Goal: Information Seeking & Learning: Learn about a topic

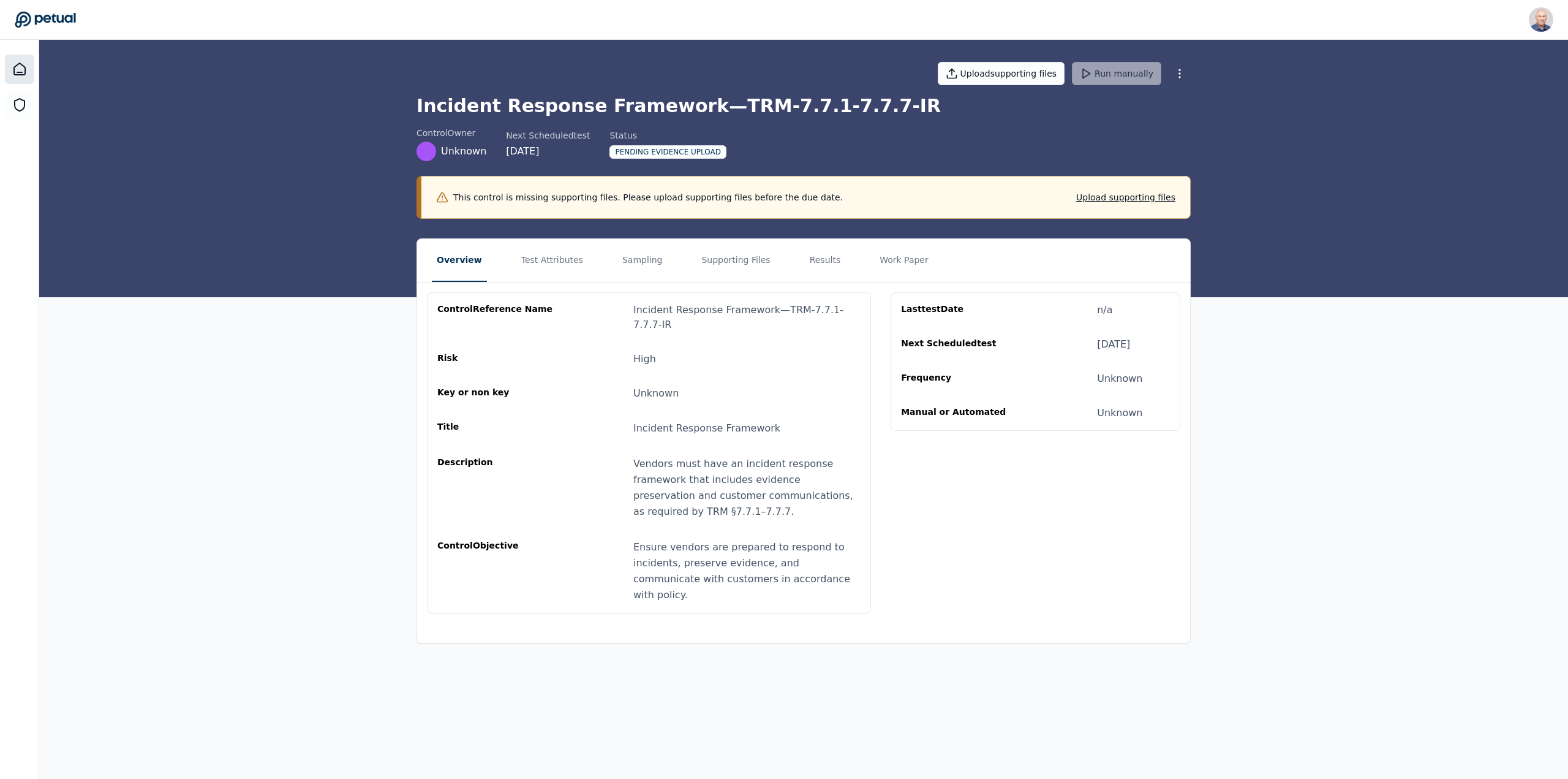
click at [27, 64] on div at bounding box center [19, 69] width 30 height 30
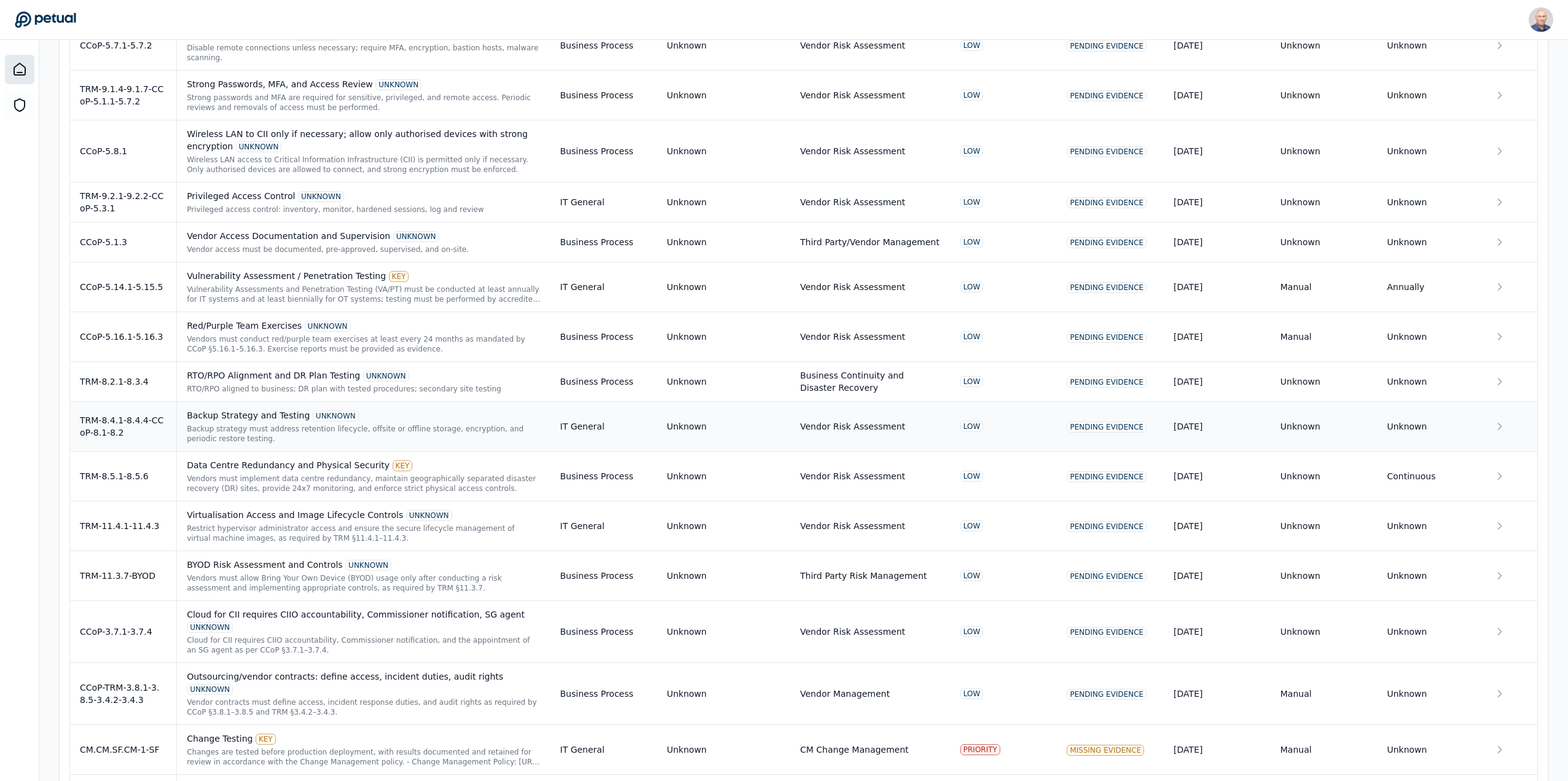
scroll to position [2703, 0]
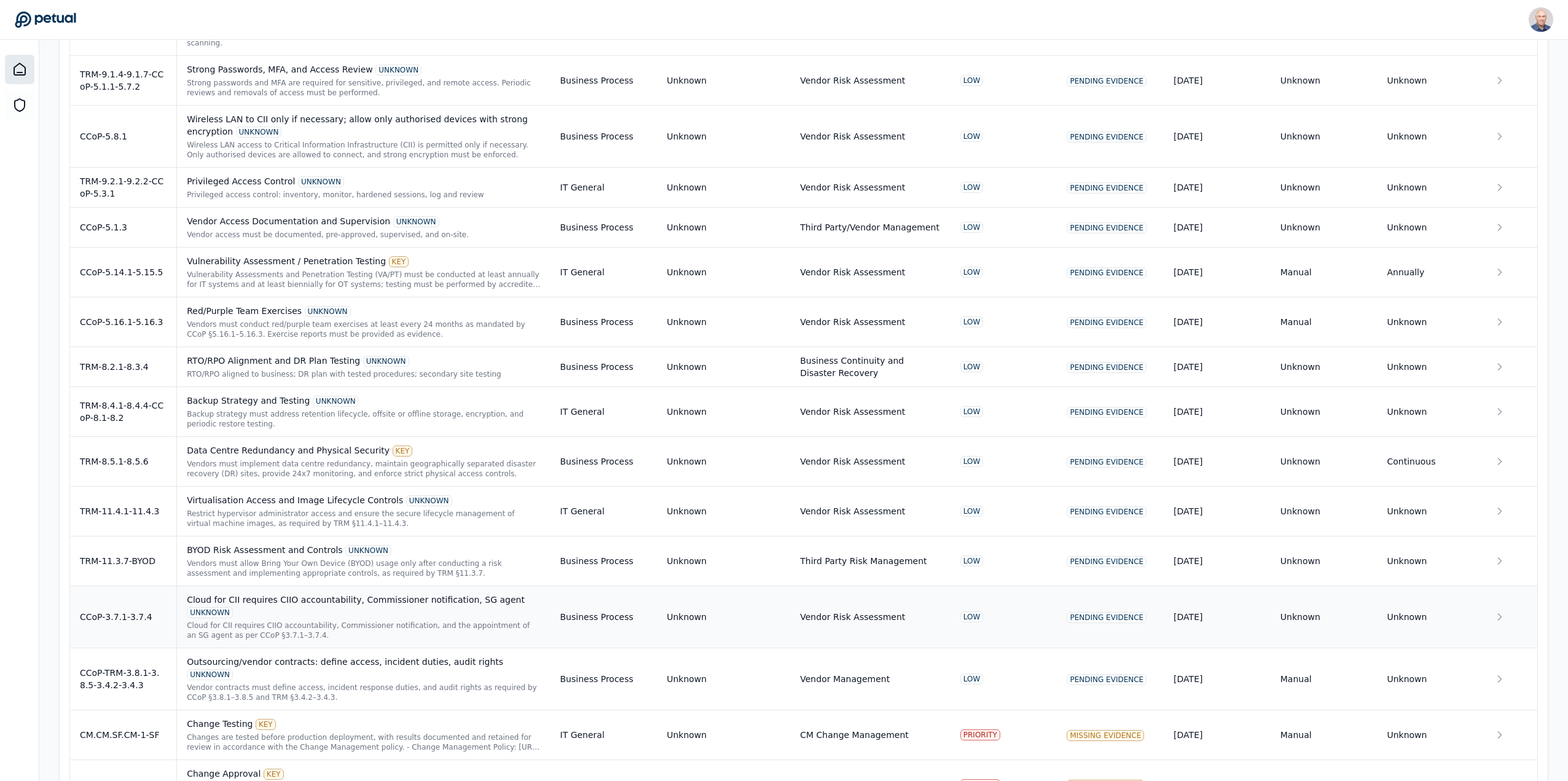
click at [1503, 611] on icon at bounding box center [1500, 617] width 13 height 13
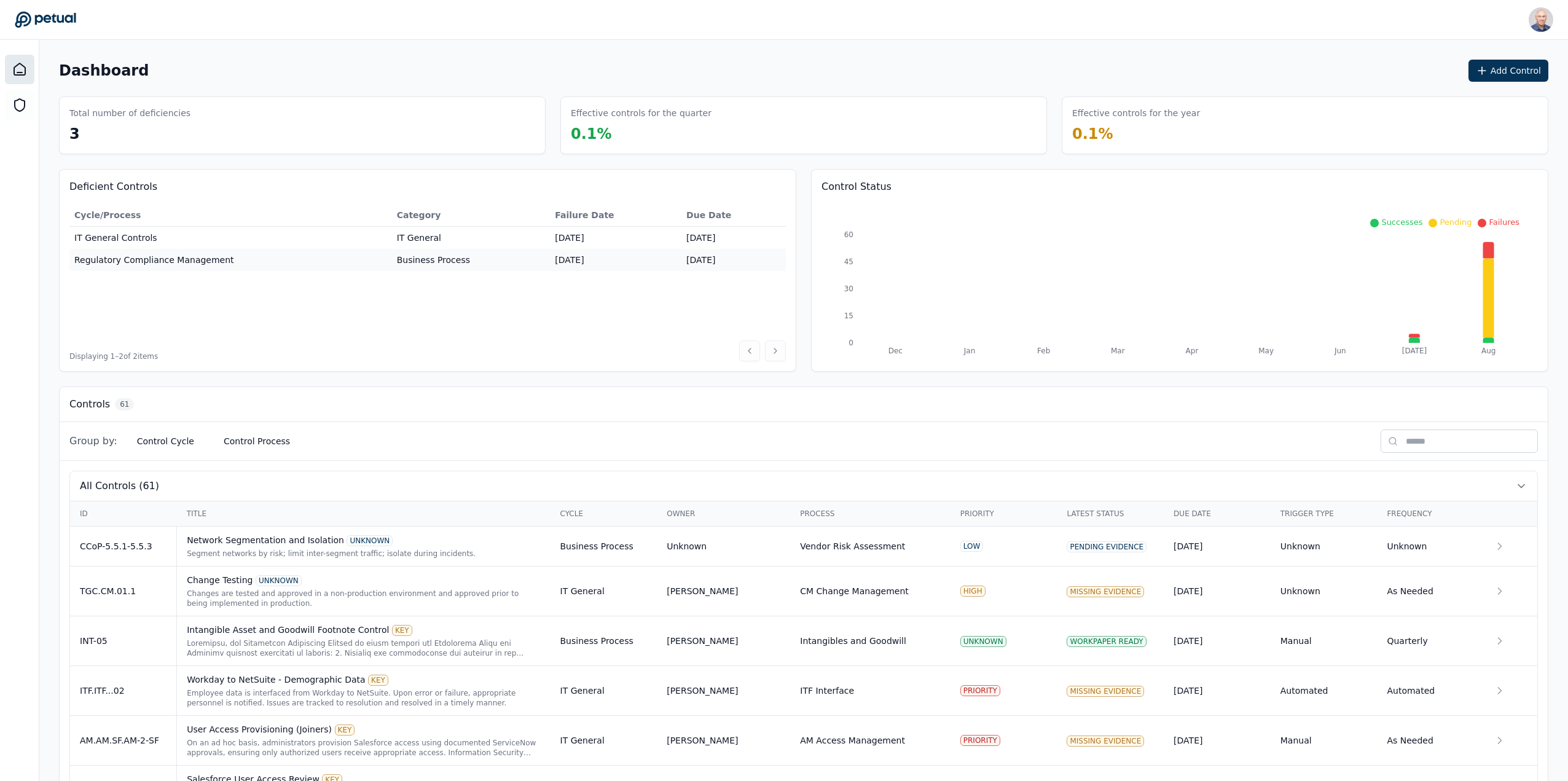
click at [54, 17] on icon at bounding box center [45, 20] width 61 height 16
click at [14, 99] on icon at bounding box center [20, 105] width 14 height 14
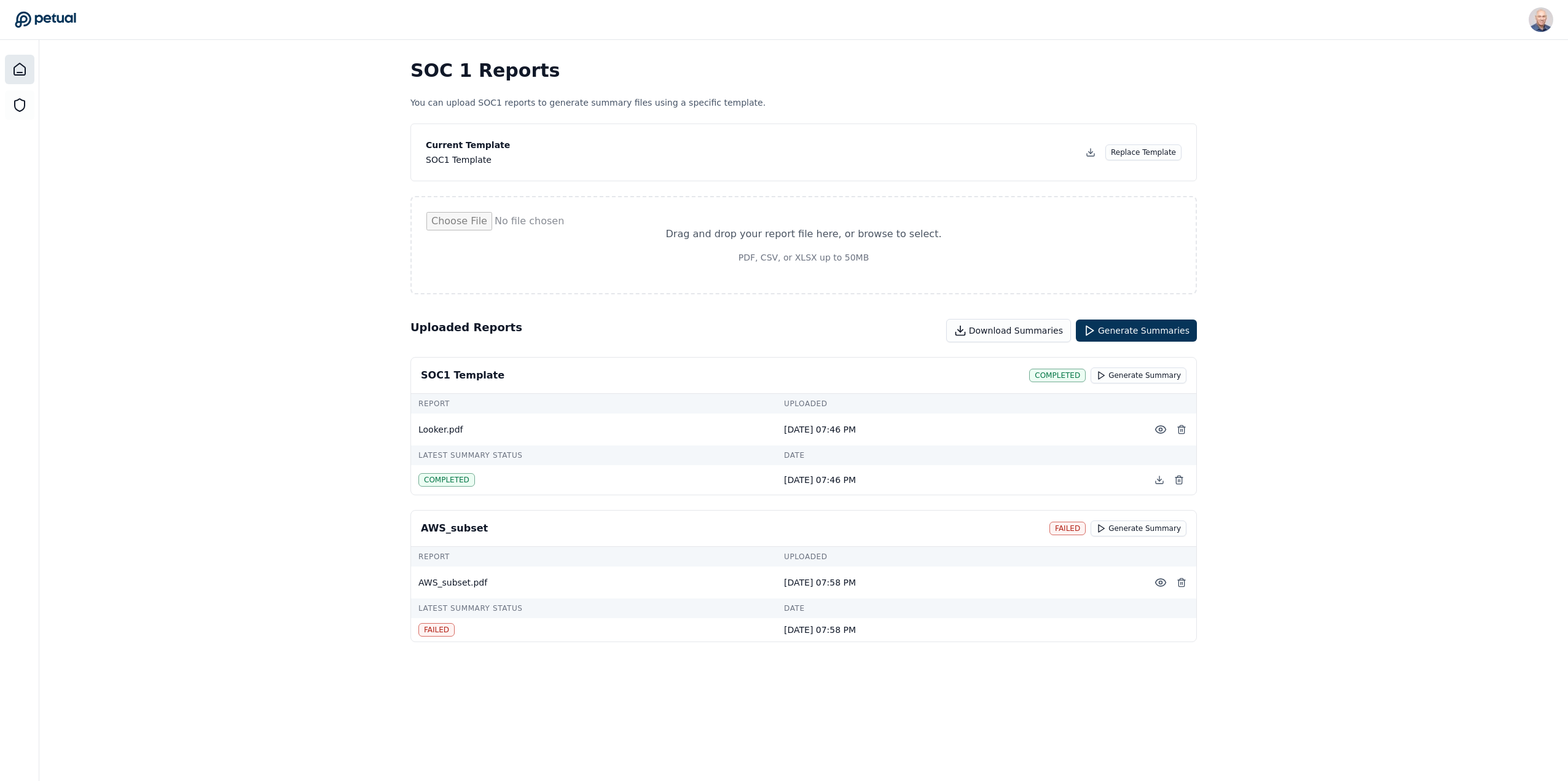
click at [17, 77] on div at bounding box center [19, 69] width 30 height 30
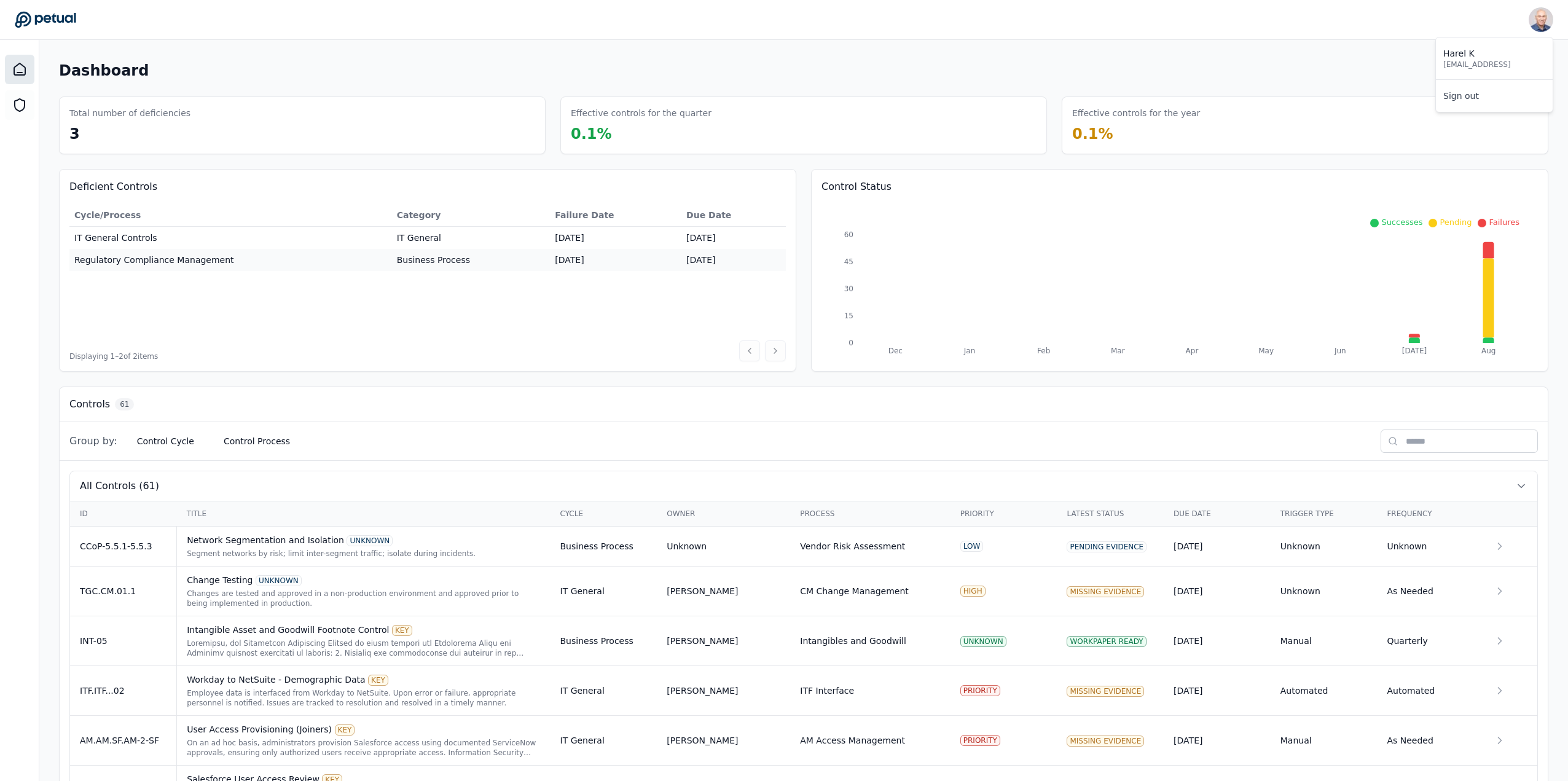
click at [1540, 21] on img at bounding box center [1540, 19] width 24 height 24
click at [57, 18] on icon at bounding box center [45, 20] width 61 height 16
click at [1139, 123] on div "Effective controls for the year 0.1 %" at bounding box center [1305, 126] width 486 height 57
click at [785, 132] on div "Effective controls for the quarter 0.1 %" at bounding box center [804, 126] width 486 height 57
click at [223, 130] on div "Total number of deficiencies 3" at bounding box center [302, 126] width 486 height 57
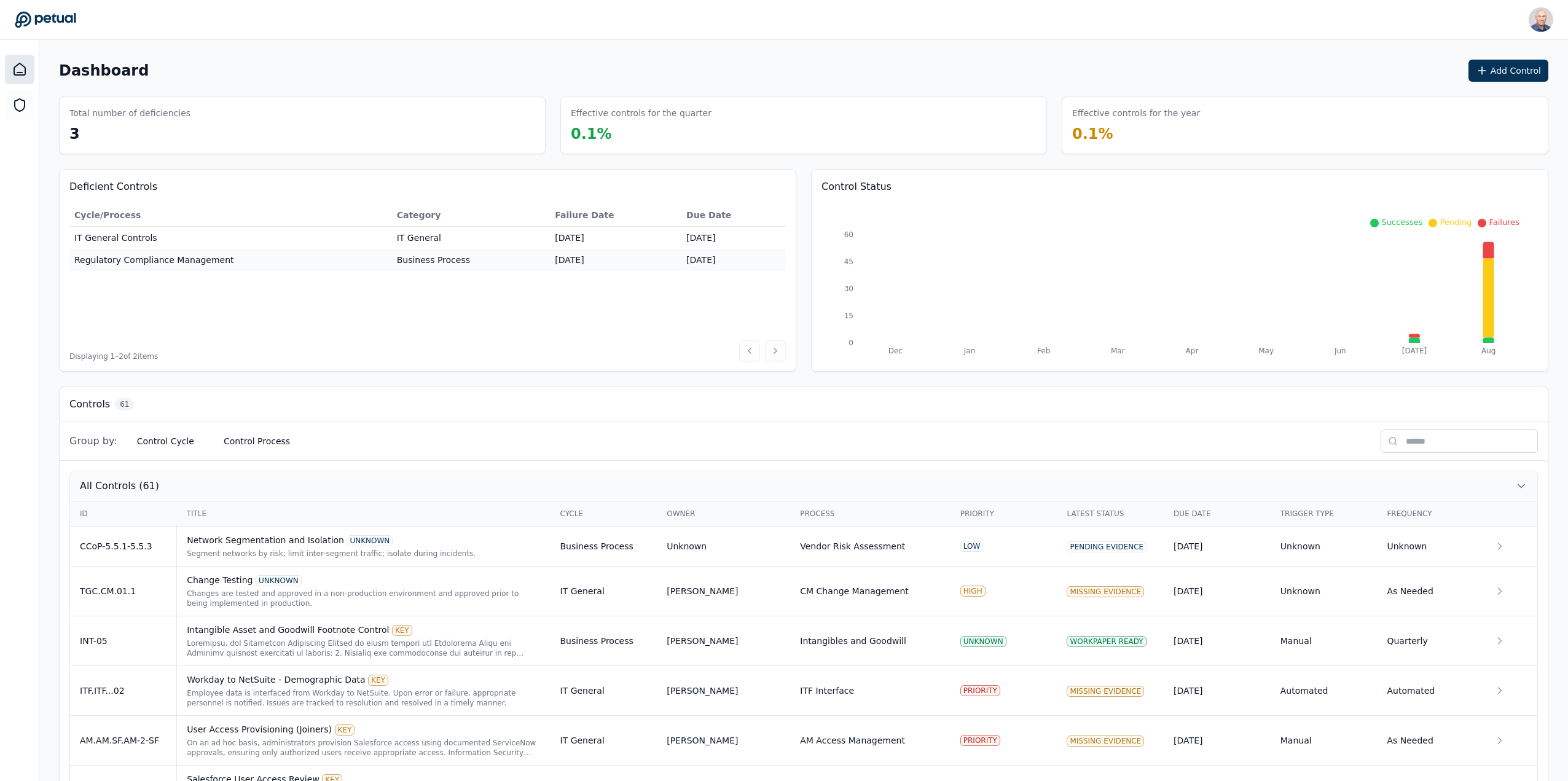
click at [1514, 484] on button "All Controls (61)" at bounding box center [804, 485] width 1468 height 30
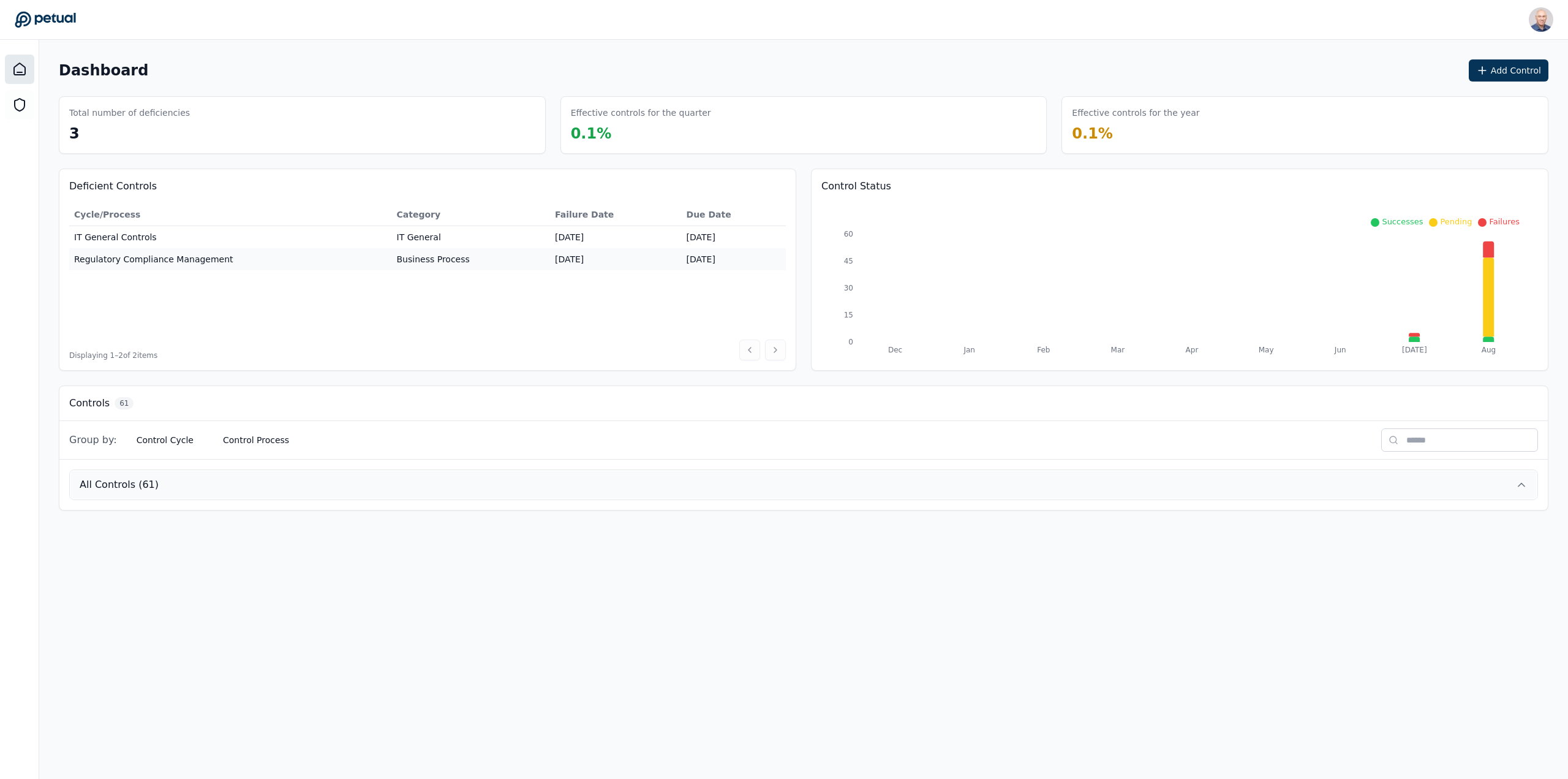
click at [1510, 483] on button "All Controls (61)" at bounding box center [803, 484] width 1468 height 30
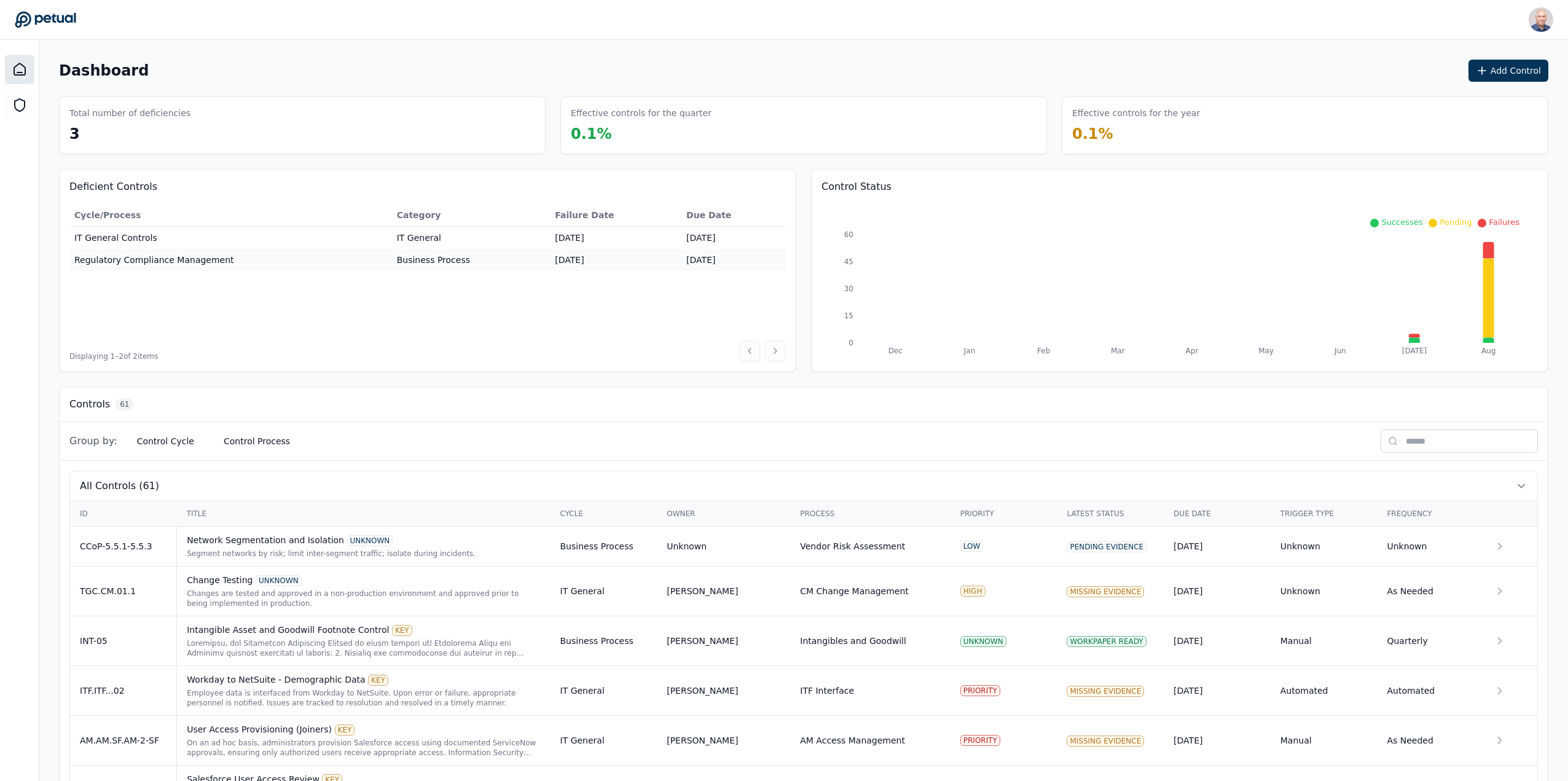
click at [1427, 445] on input "text" at bounding box center [1459, 441] width 157 height 23
click at [1421, 508] on th "Frequency" at bounding box center [1430, 514] width 107 height 25
click at [1522, 483] on icon at bounding box center [1521, 486] width 13 height 13
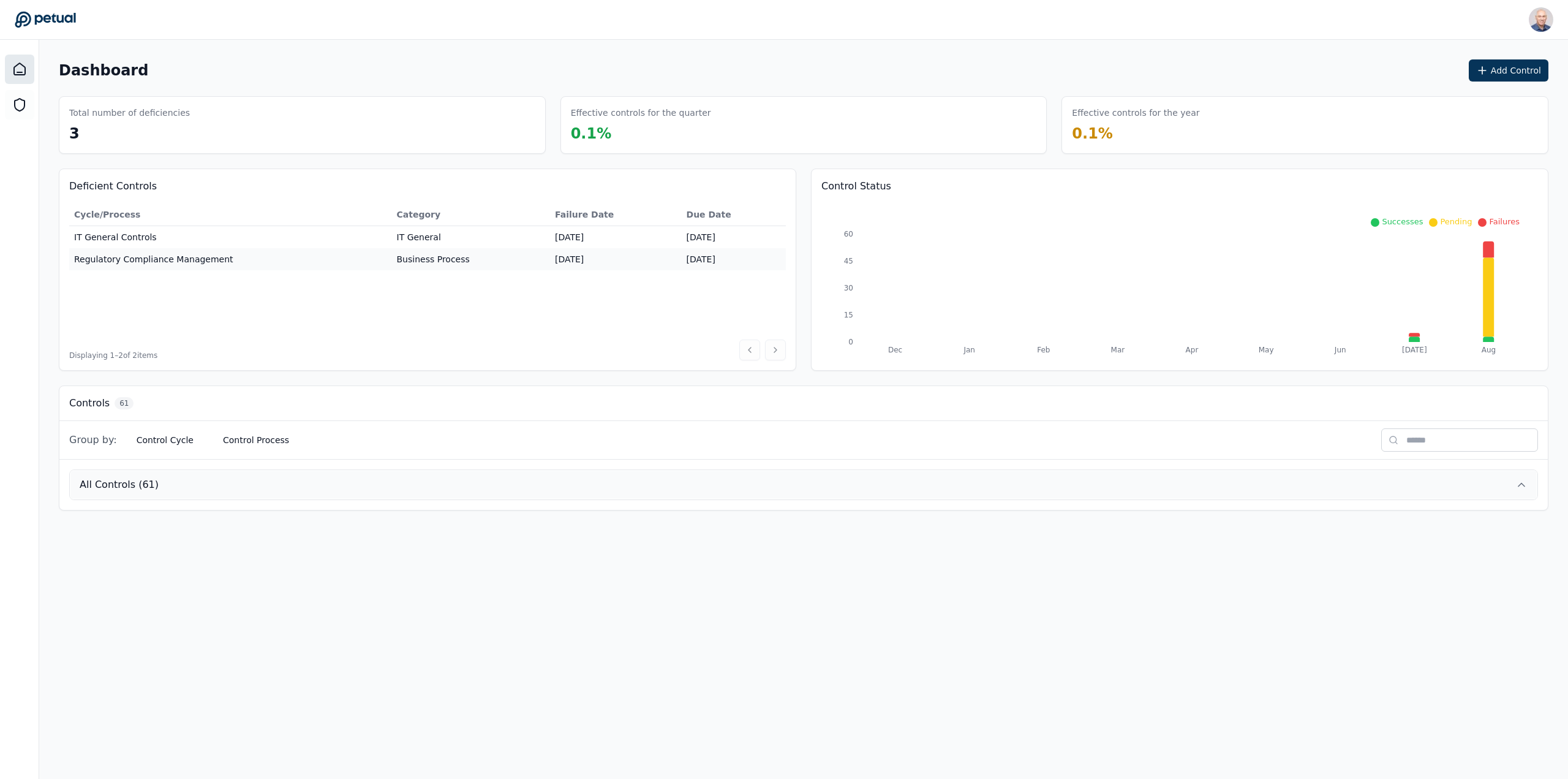
click at [1518, 482] on icon at bounding box center [1522, 485] width 13 height 13
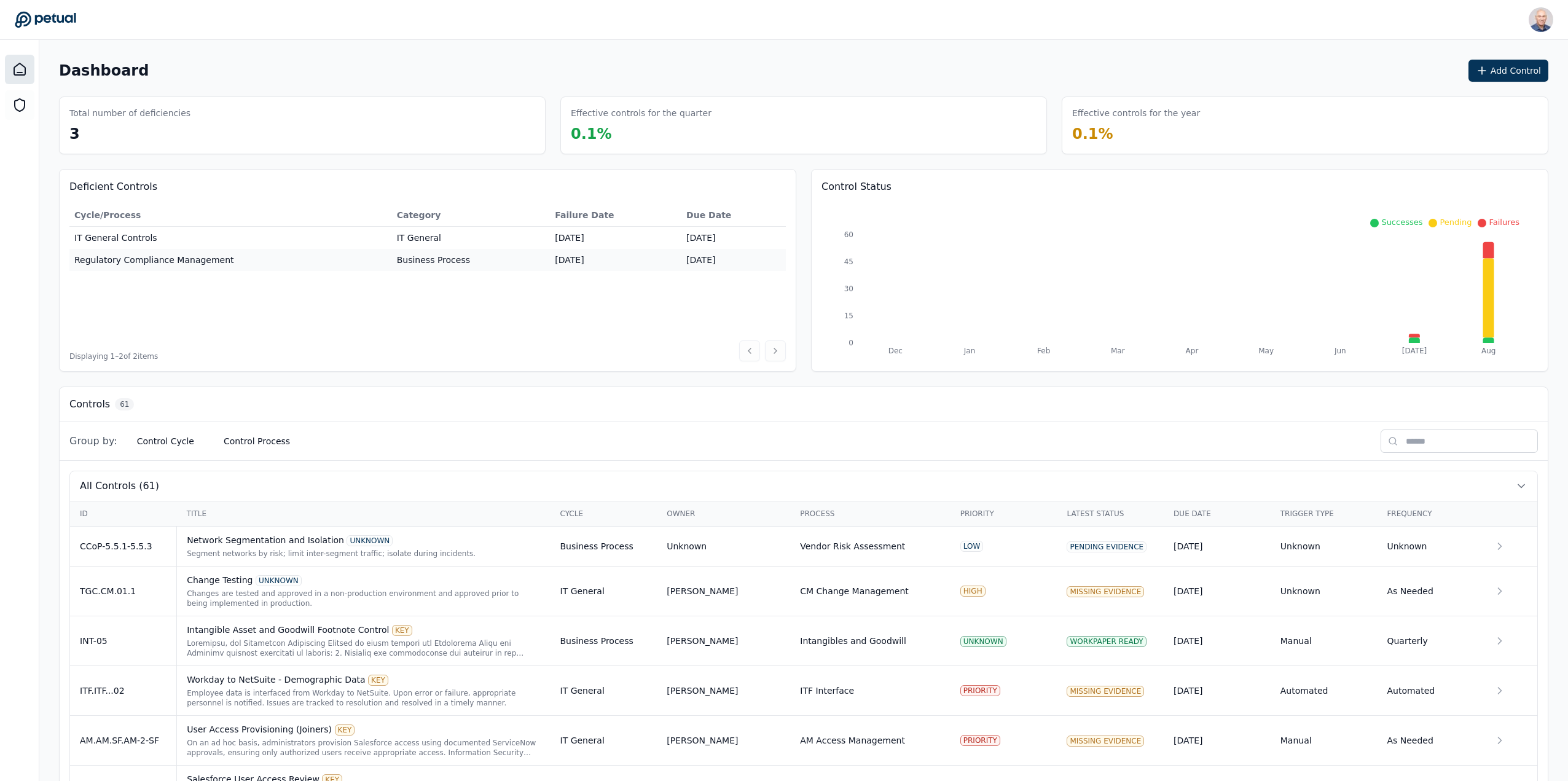
click at [1467, 439] on input "text" at bounding box center [1459, 441] width 157 height 23
click at [48, 16] on icon at bounding box center [45, 20] width 61 height 16
click at [13, 65] on icon at bounding box center [20, 69] width 14 height 14
click at [272, 545] on div "Network Segmentation and Isolation UNKNOWN" at bounding box center [363, 540] width 353 height 13
click at [1454, 440] on input "text" at bounding box center [1459, 441] width 157 height 23
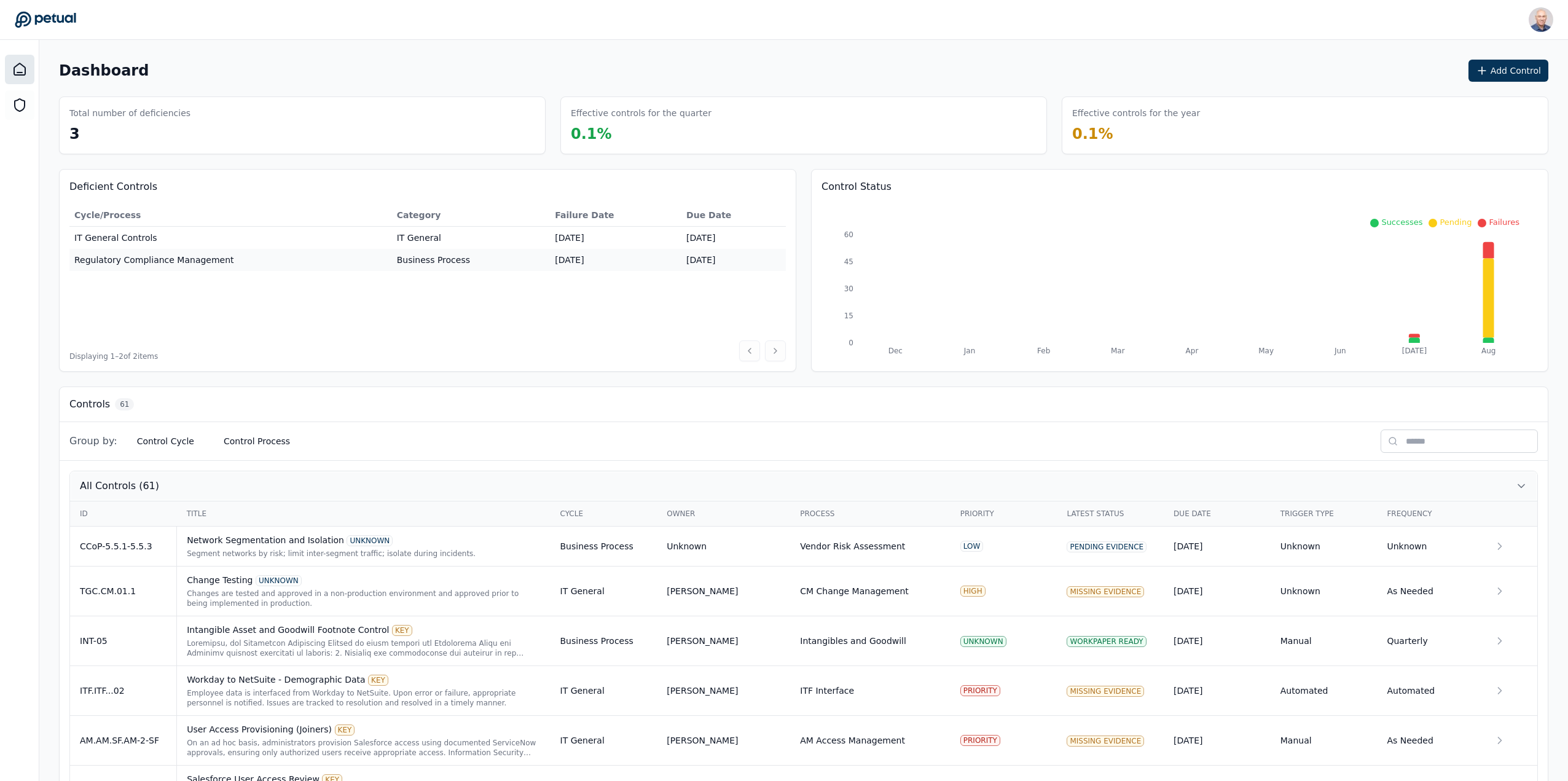
click at [115, 484] on span "All Controls (61)" at bounding box center [119, 486] width 79 height 14
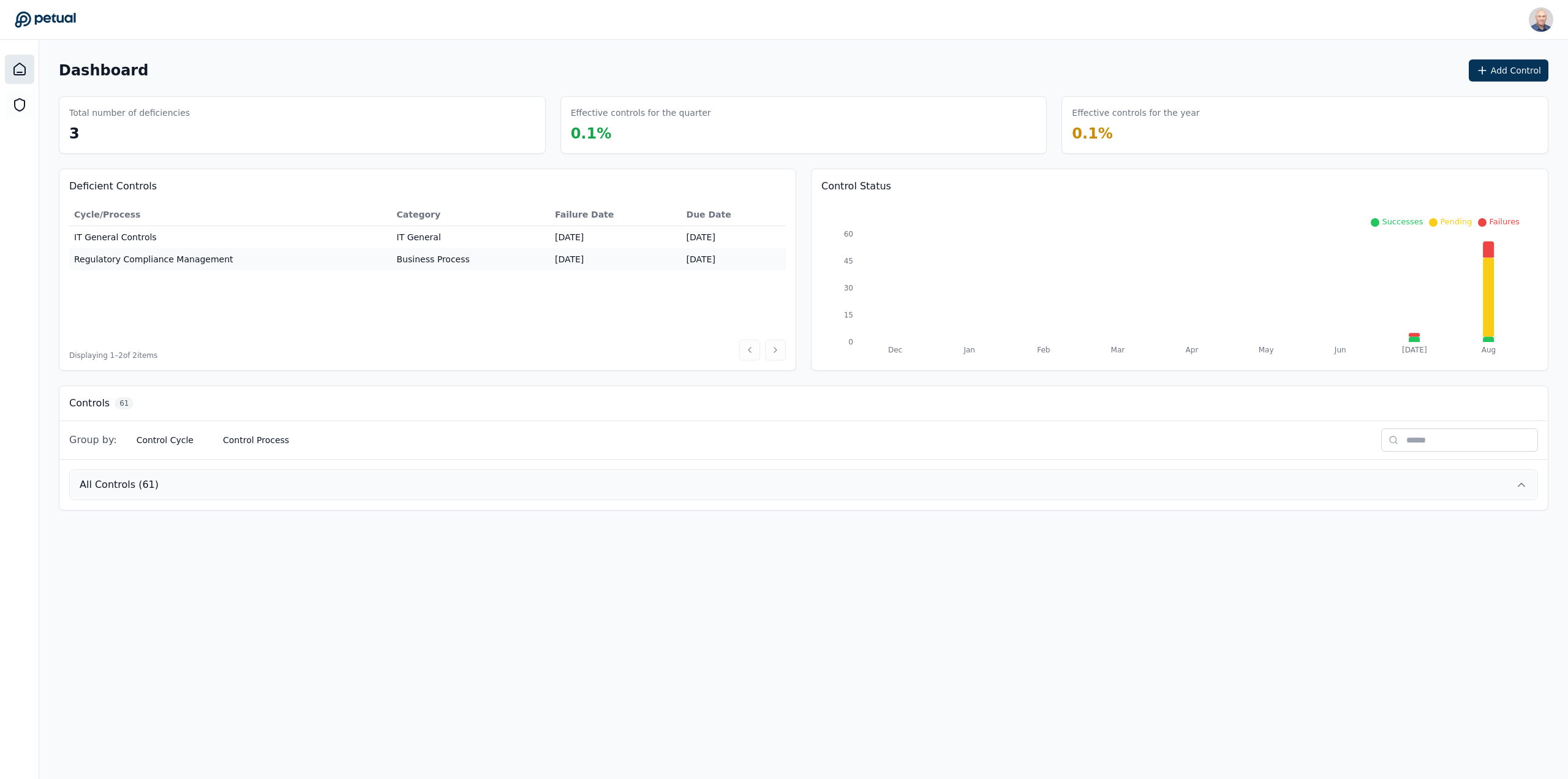
click at [114, 483] on span "All Controls (61)" at bounding box center [119, 485] width 79 height 14
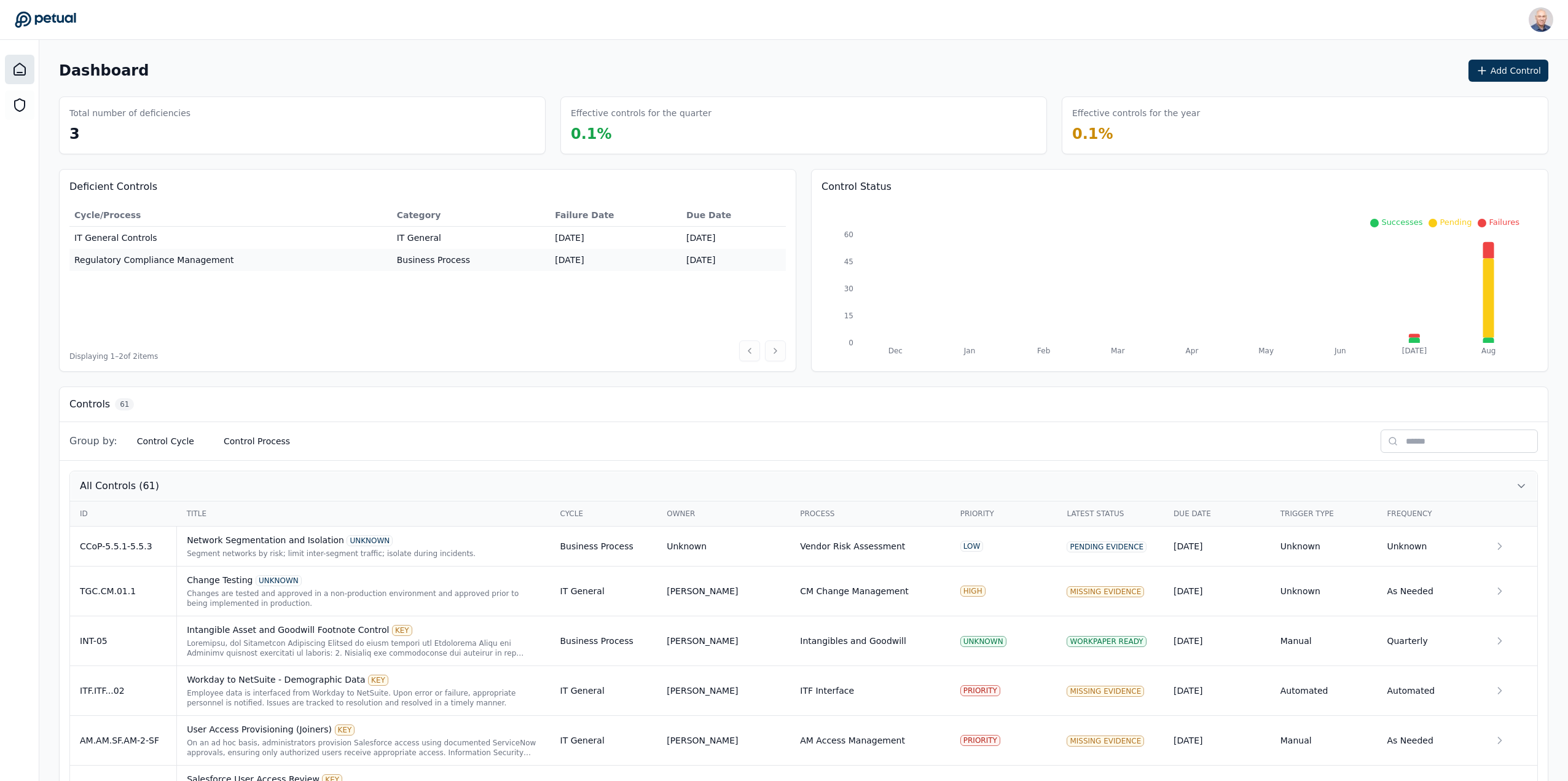
click at [1522, 483] on icon at bounding box center [1521, 486] width 13 height 13
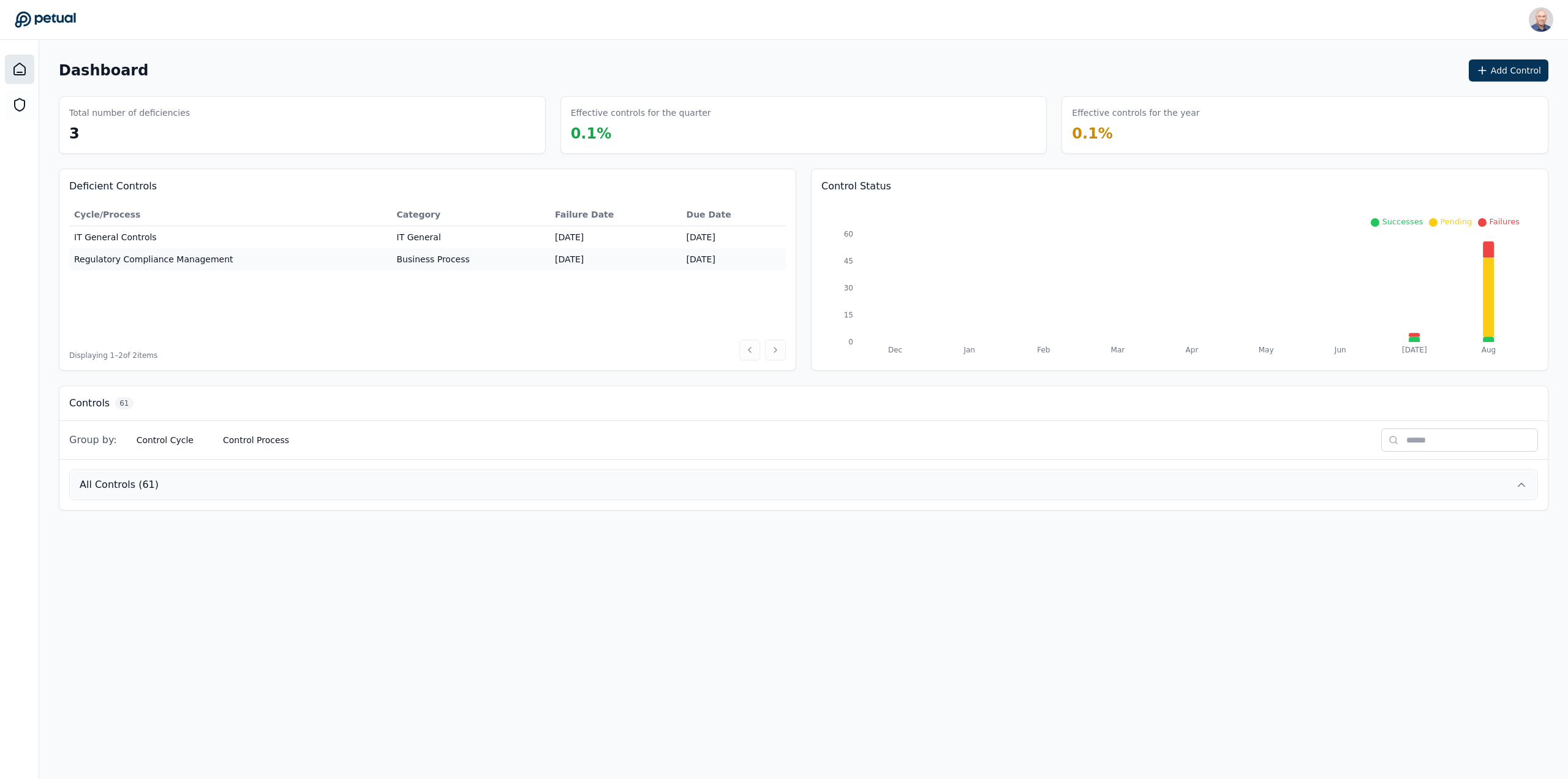
click at [1518, 482] on icon at bounding box center [1522, 485] width 13 height 13
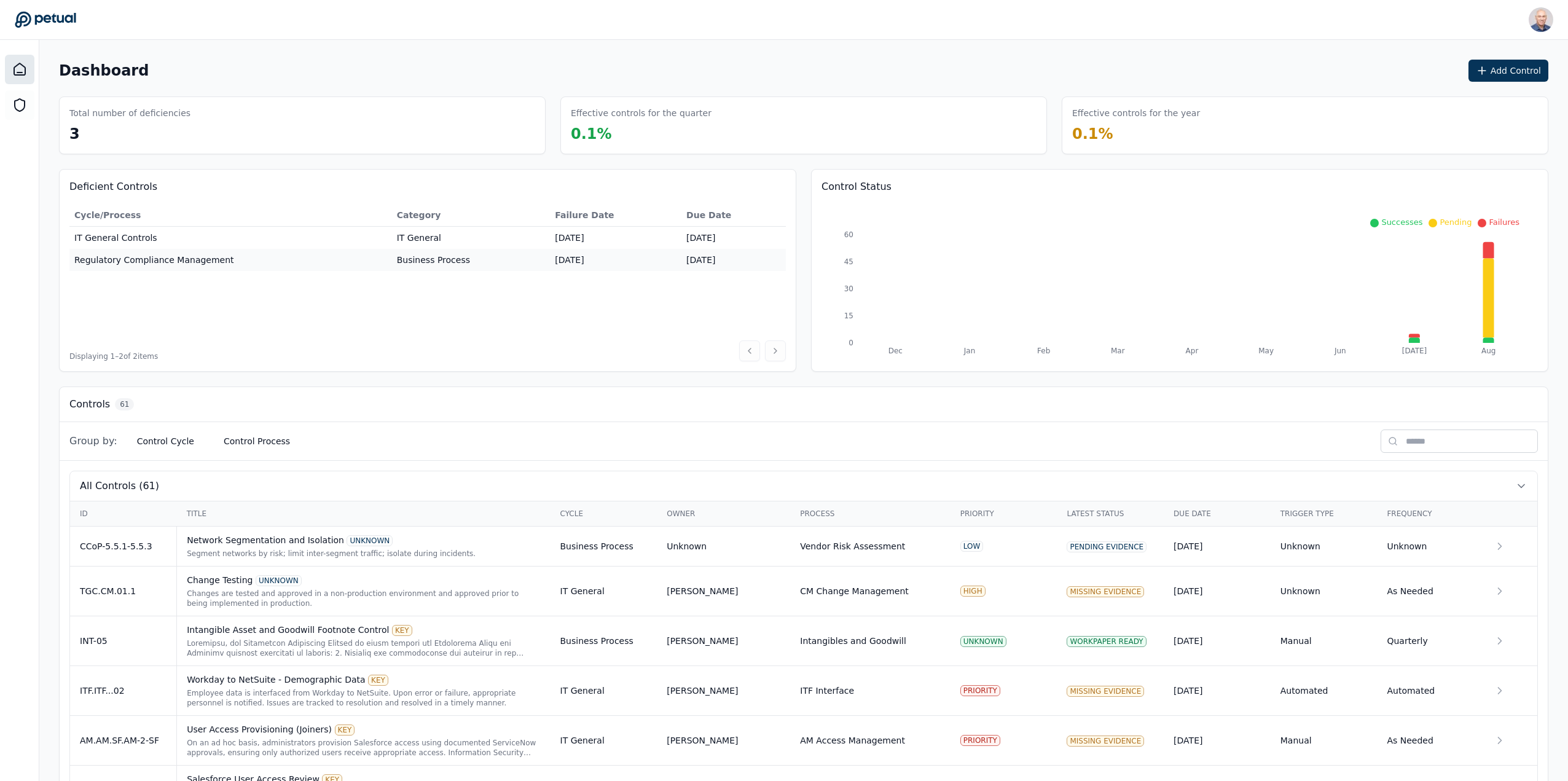
click at [87, 441] on span "Group by:" at bounding box center [92, 441] width 48 height 14
click at [238, 439] on button "Control Process" at bounding box center [257, 440] width 86 height 22
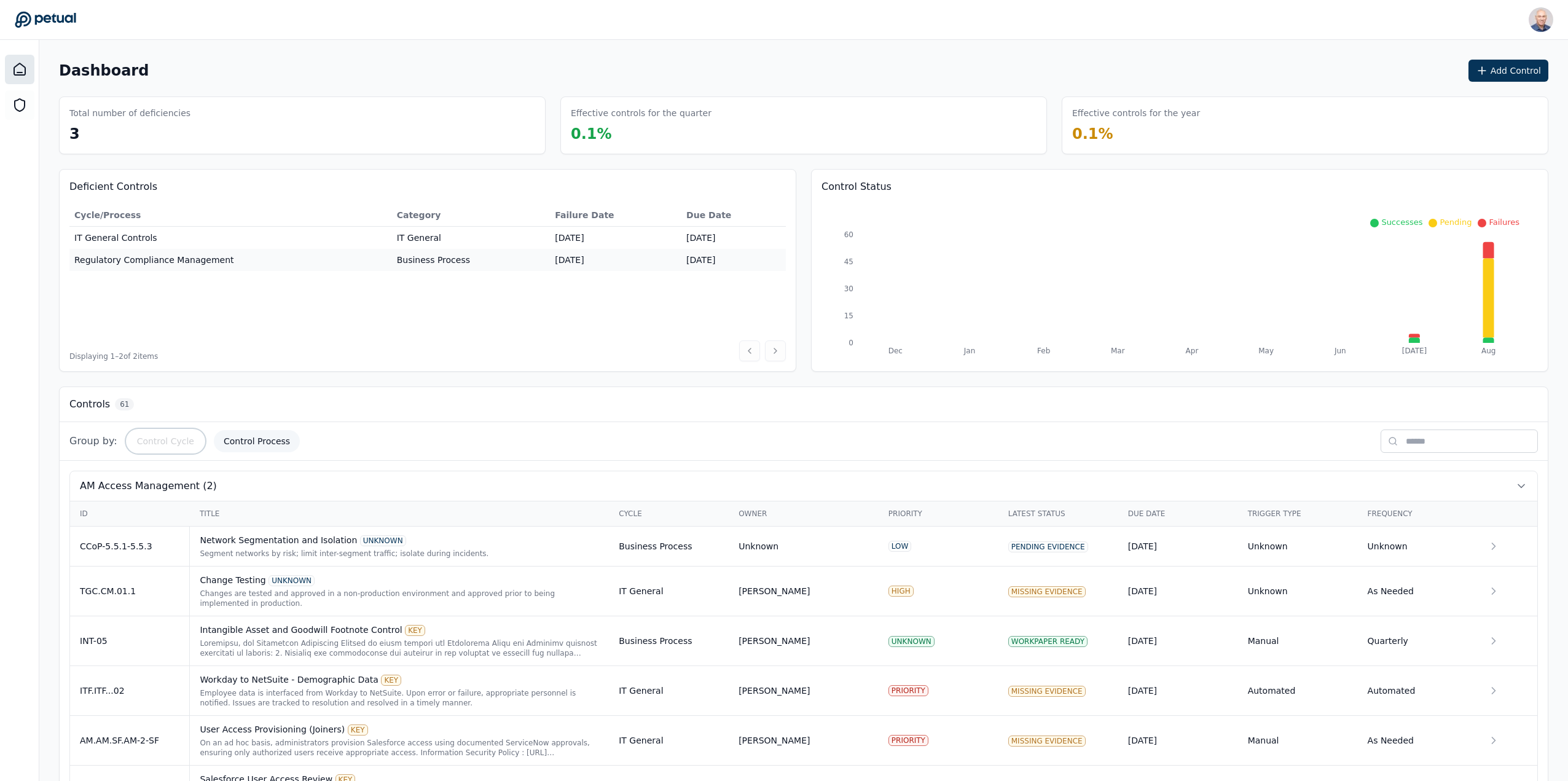
click at [161, 444] on button "Control Cycle" at bounding box center [166, 440] width 77 height 22
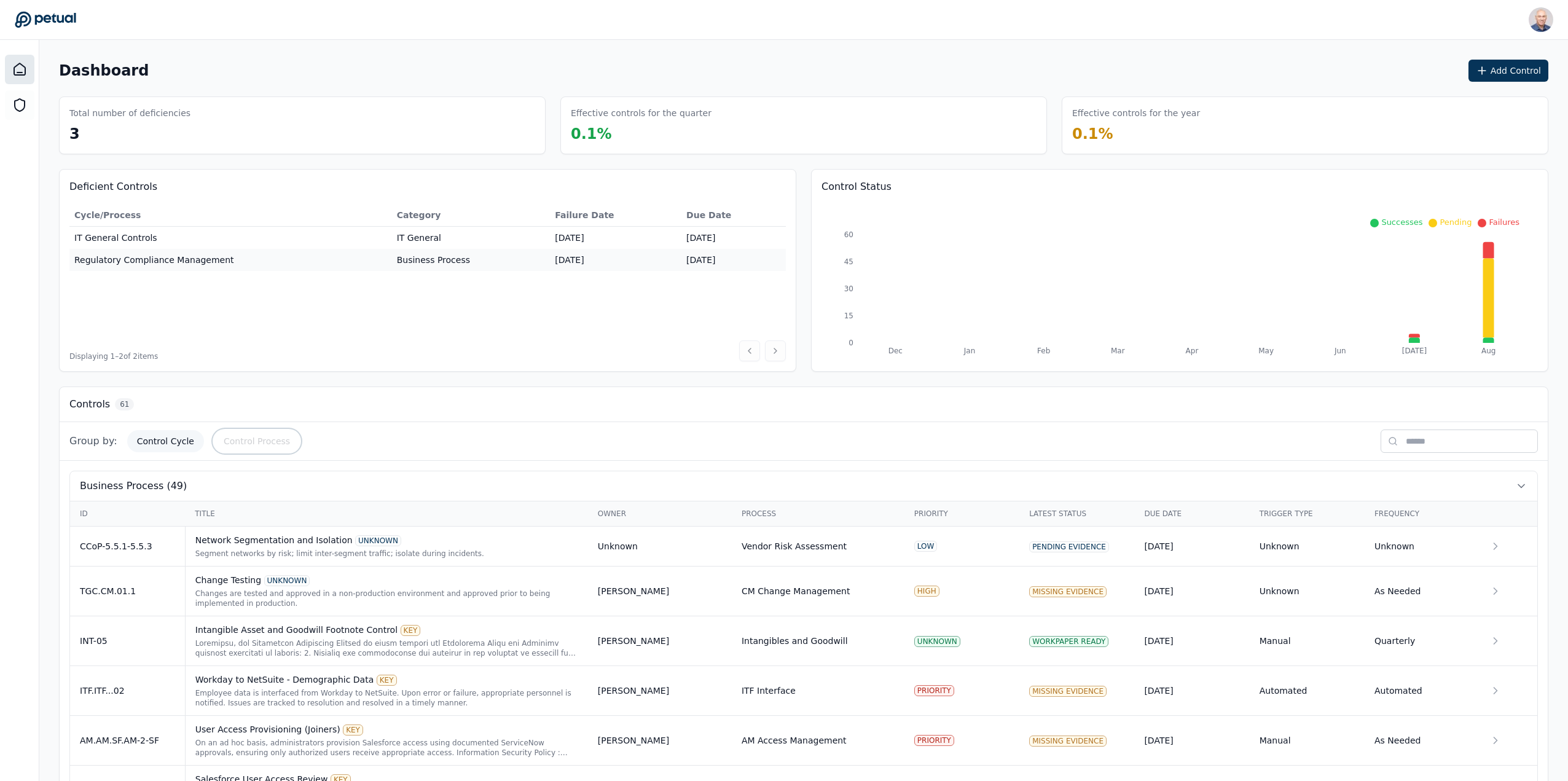
click at [252, 438] on button "Control Process" at bounding box center [257, 440] width 86 height 22
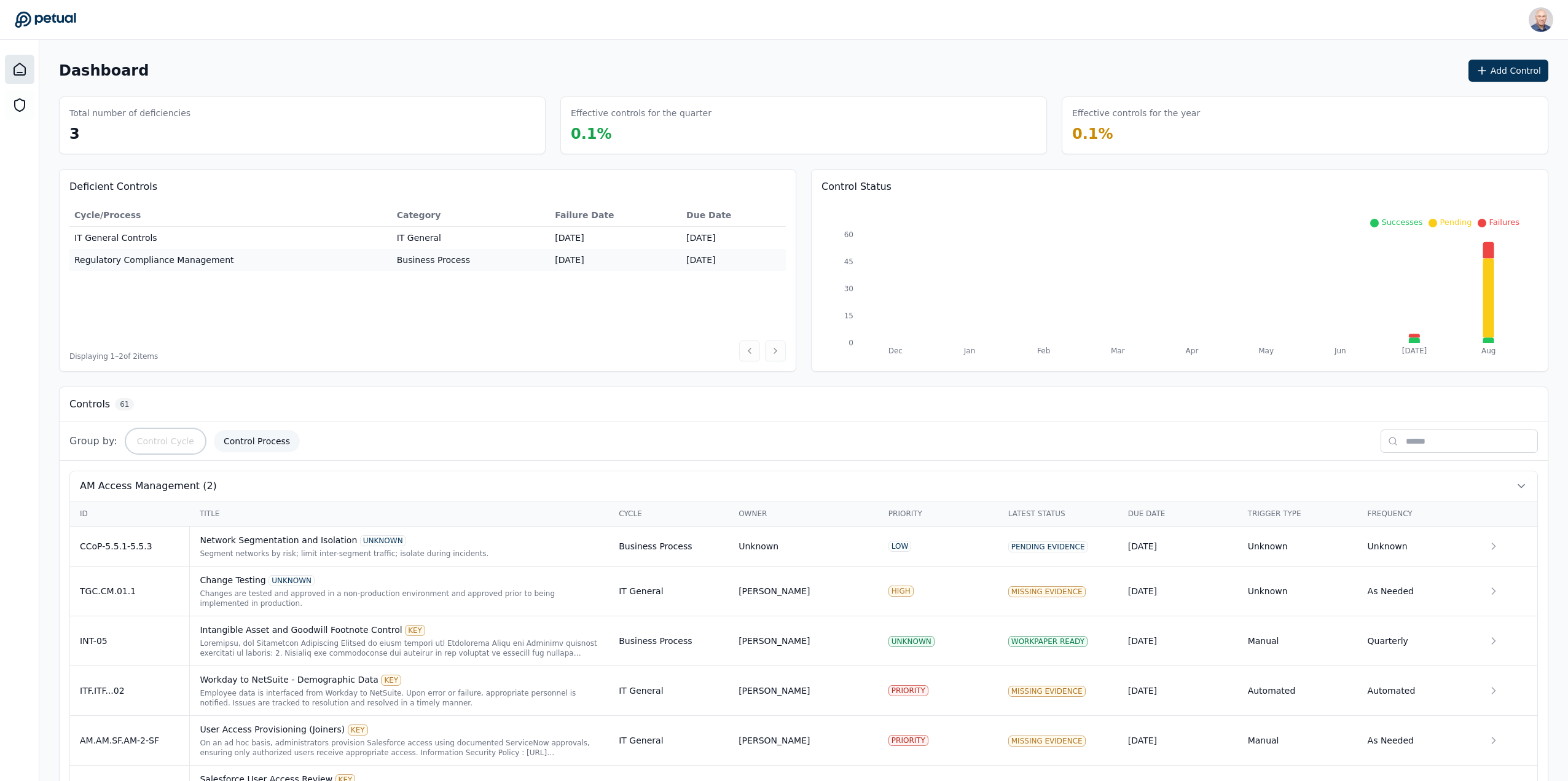
click at [155, 439] on button "Control Cycle" at bounding box center [166, 440] width 77 height 22
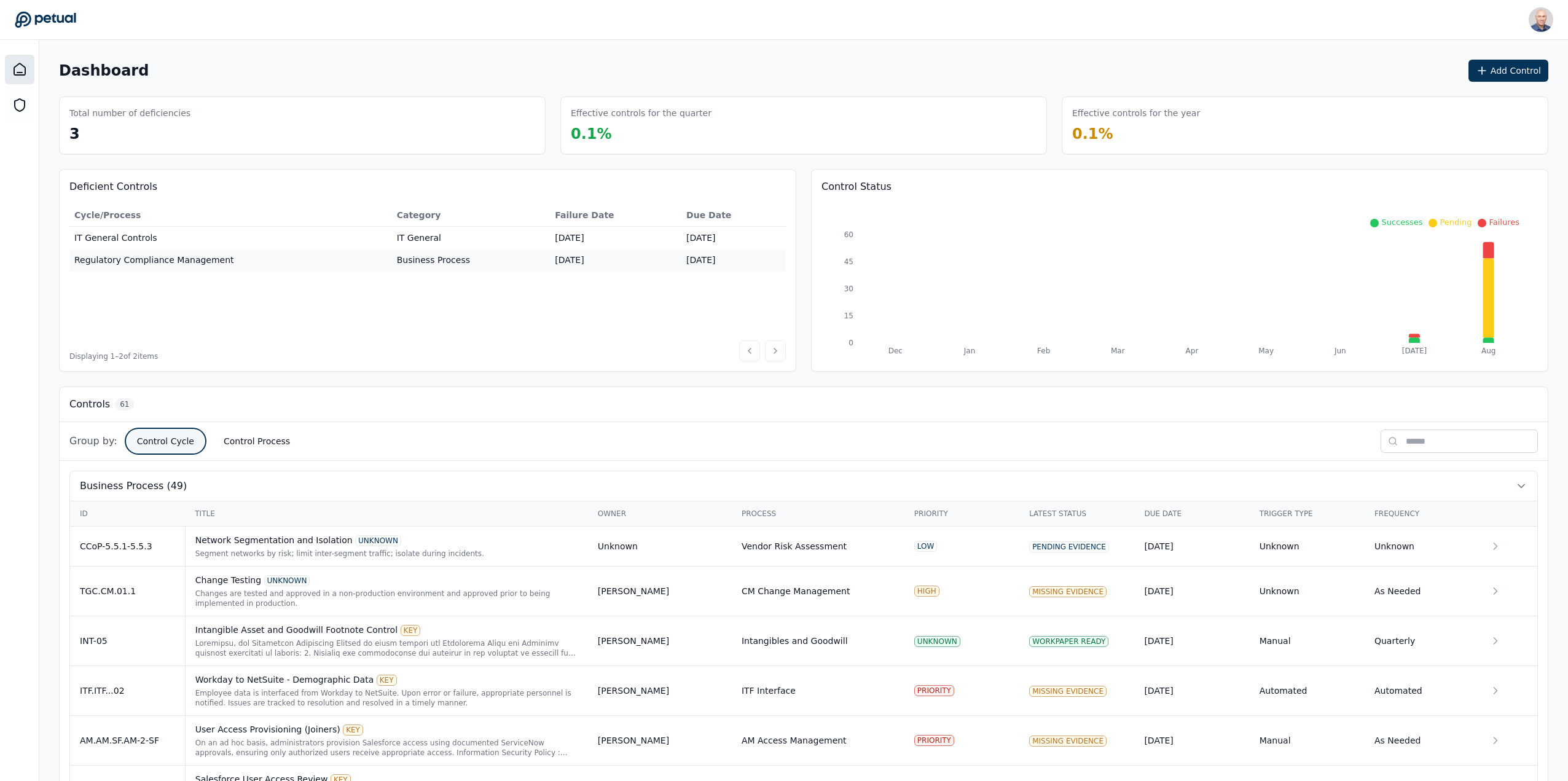
click at [170, 436] on button "Control Cycle" at bounding box center [166, 440] width 77 height 22
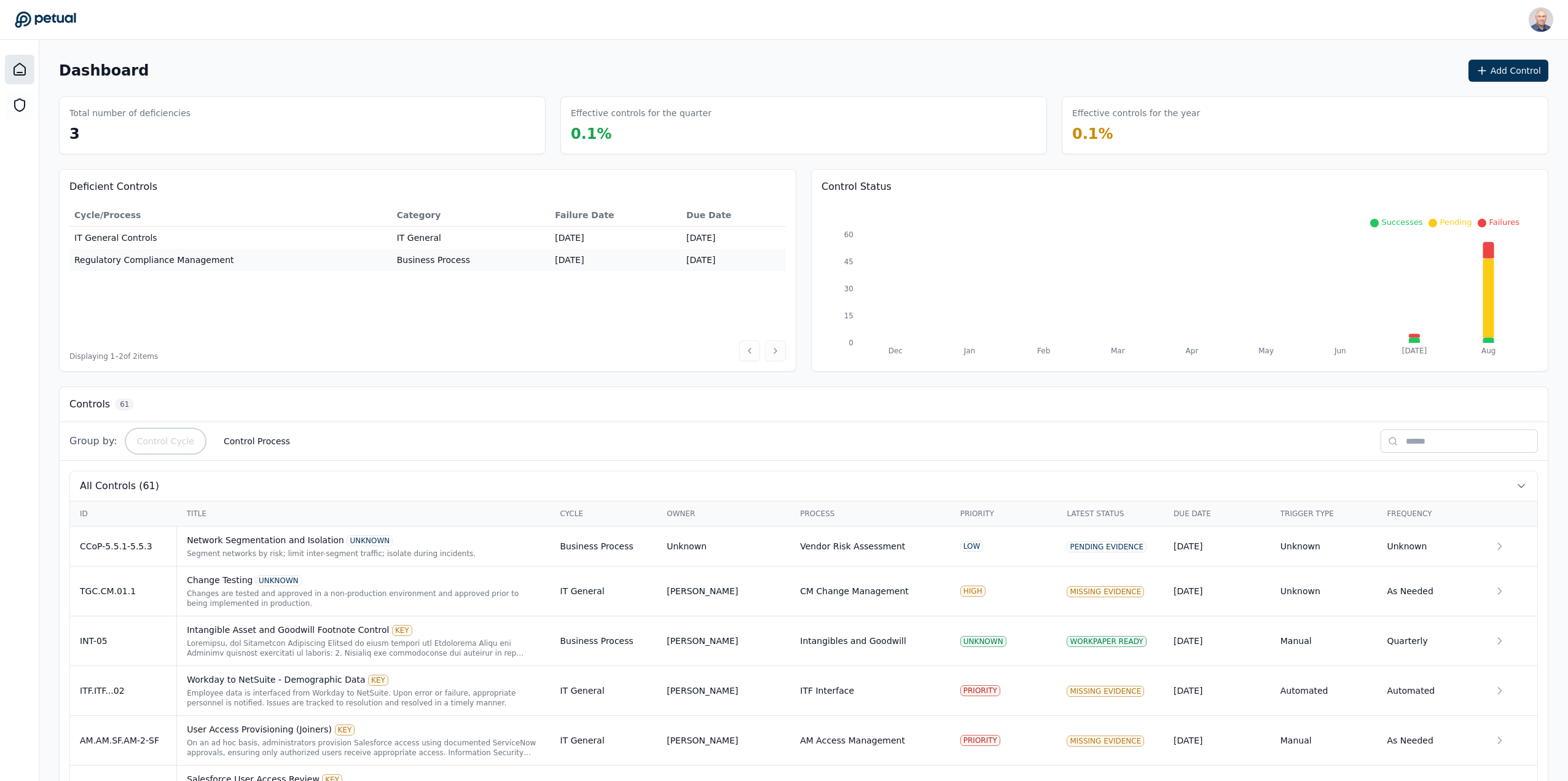
click at [167, 439] on button "Control Cycle" at bounding box center [166, 440] width 77 height 22
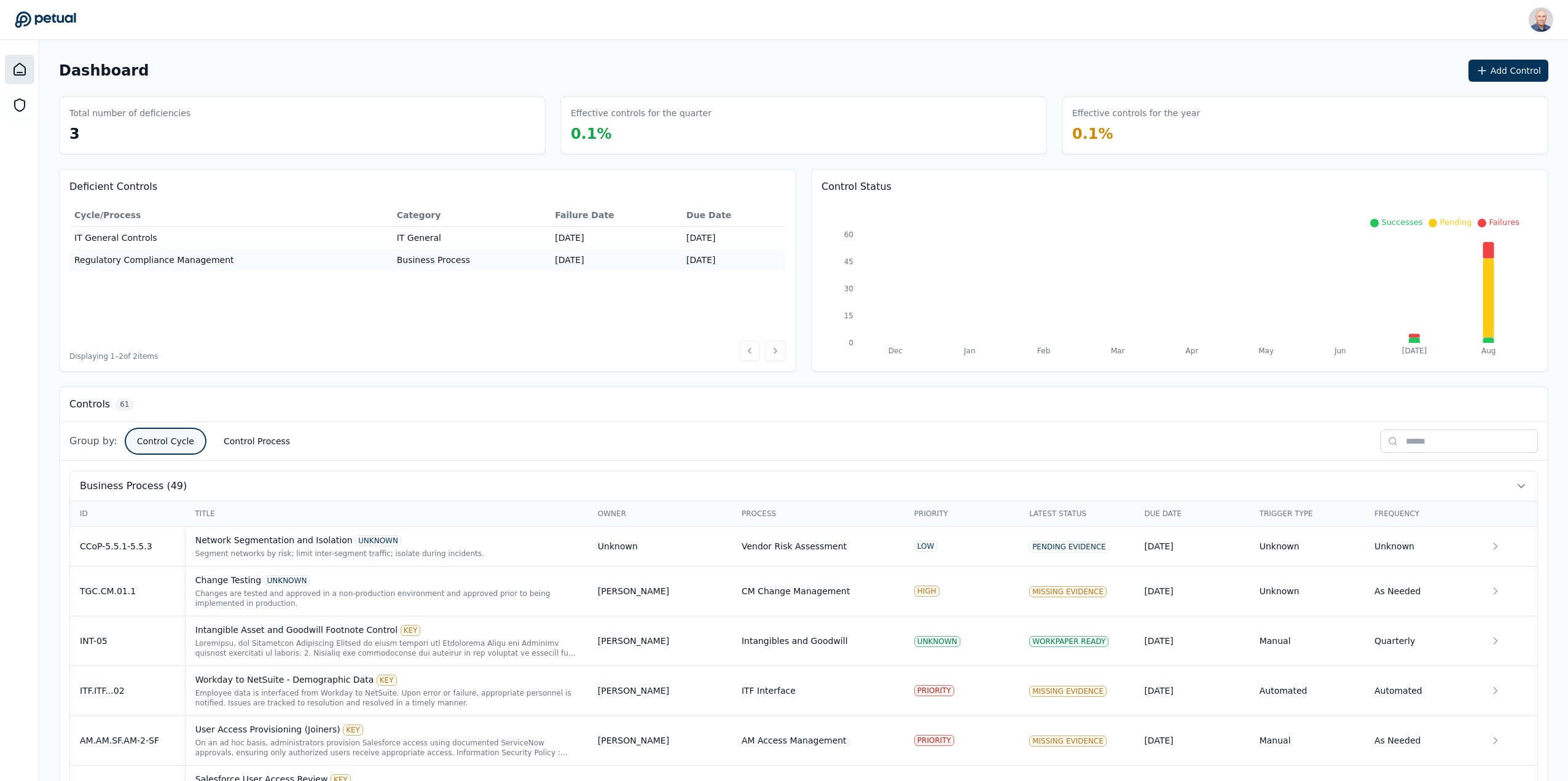
click at [168, 438] on button "Control Cycle" at bounding box center [166, 440] width 77 height 22
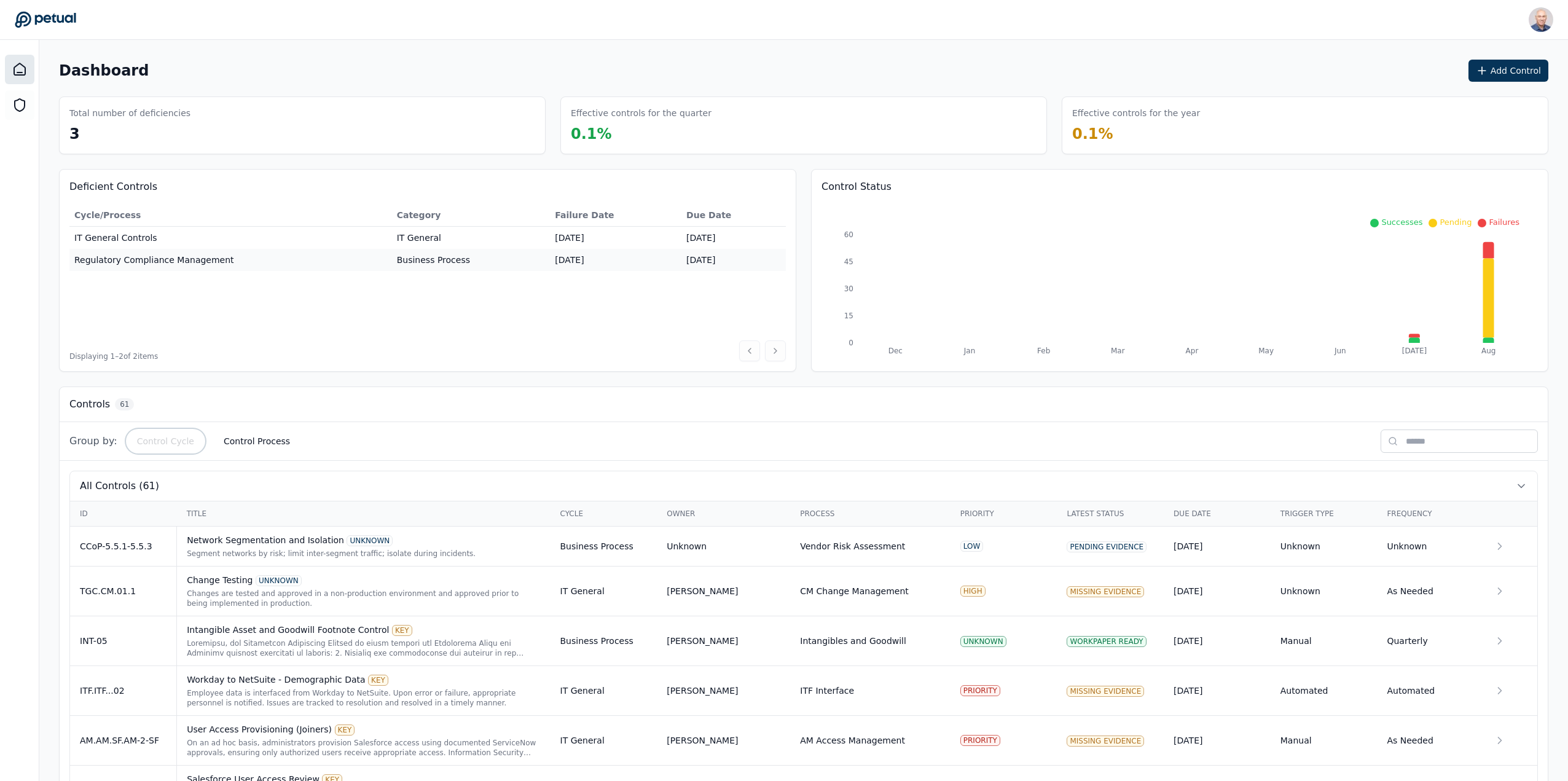
click at [168, 438] on button "Control Cycle" at bounding box center [166, 440] width 77 height 22
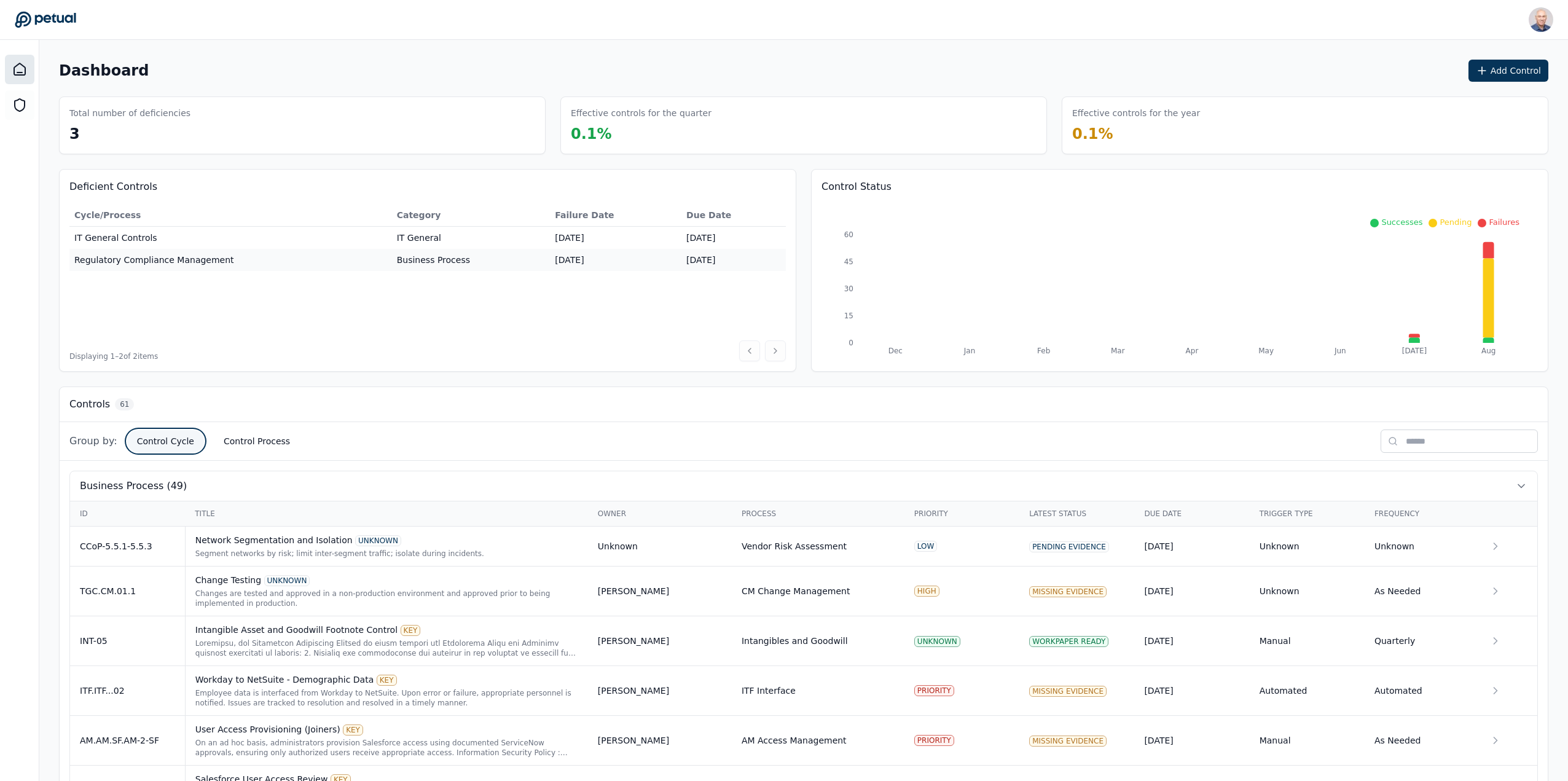
click at [168, 438] on button "Control Cycle" at bounding box center [166, 440] width 77 height 22
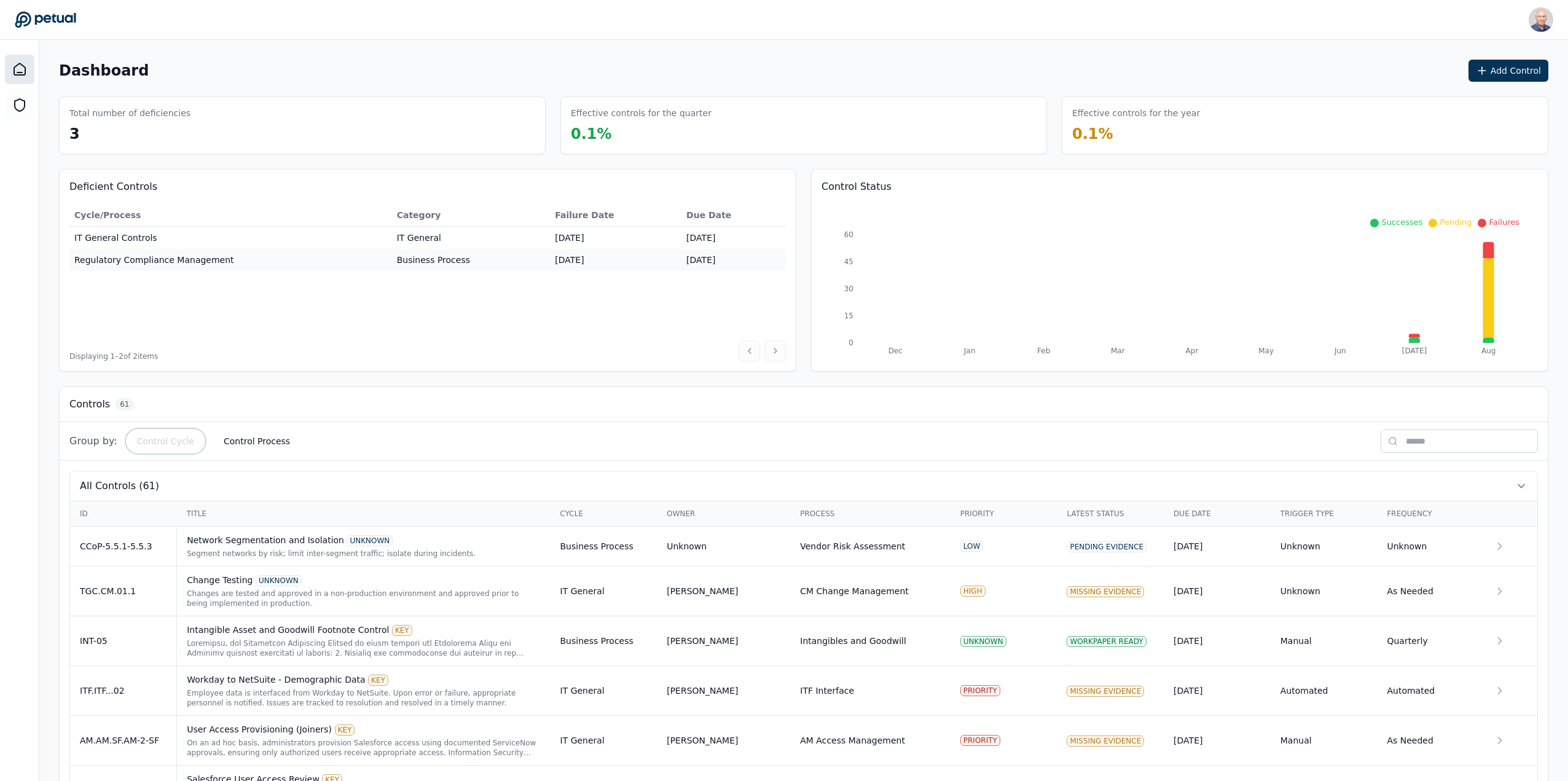
click at [168, 438] on button "Control Cycle" at bounding box center [166, 440] width 77 height 22
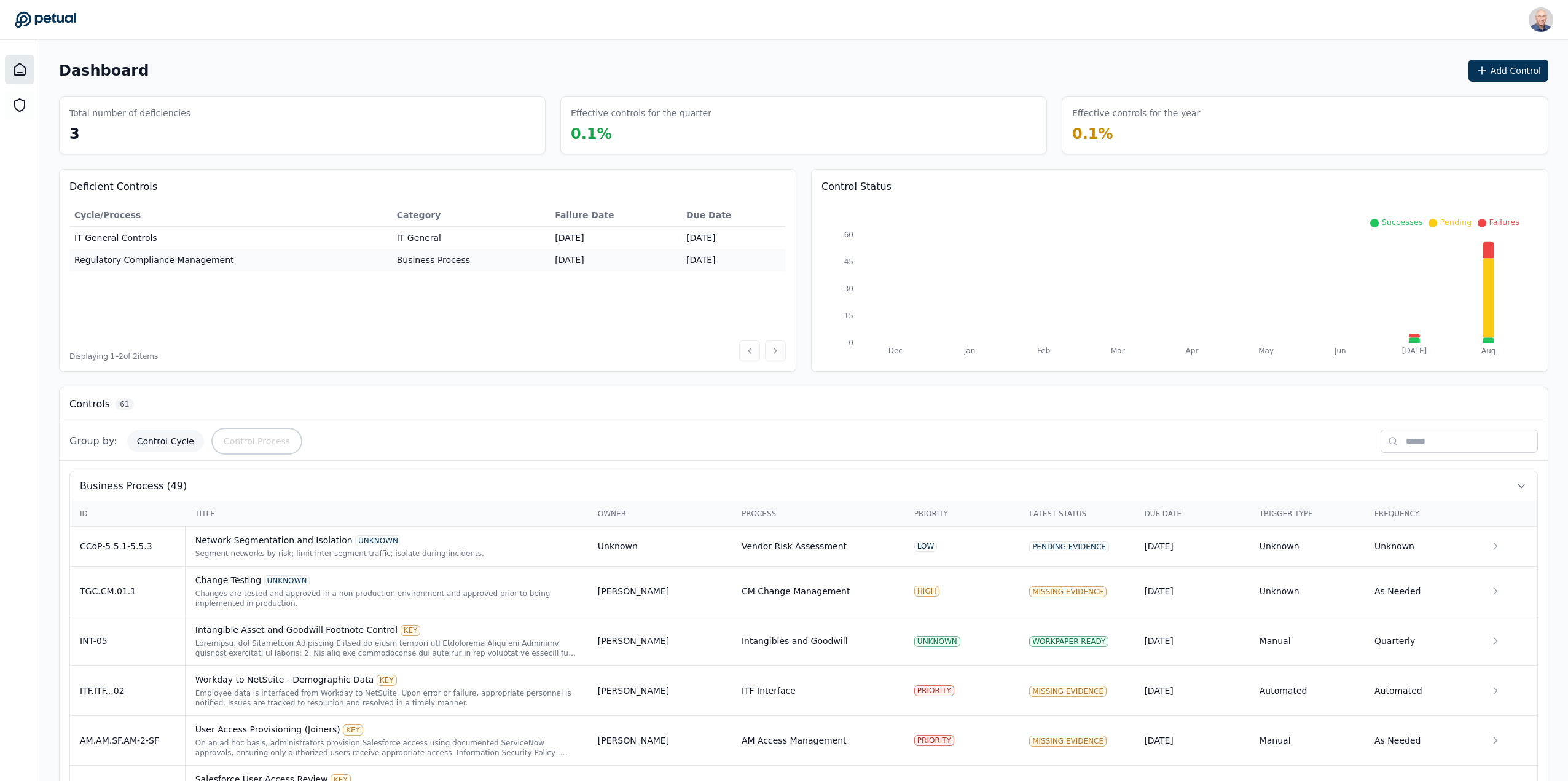
click at [262, 439] on button "Control Process" at bounding box center [257, 440] width 86 height 22
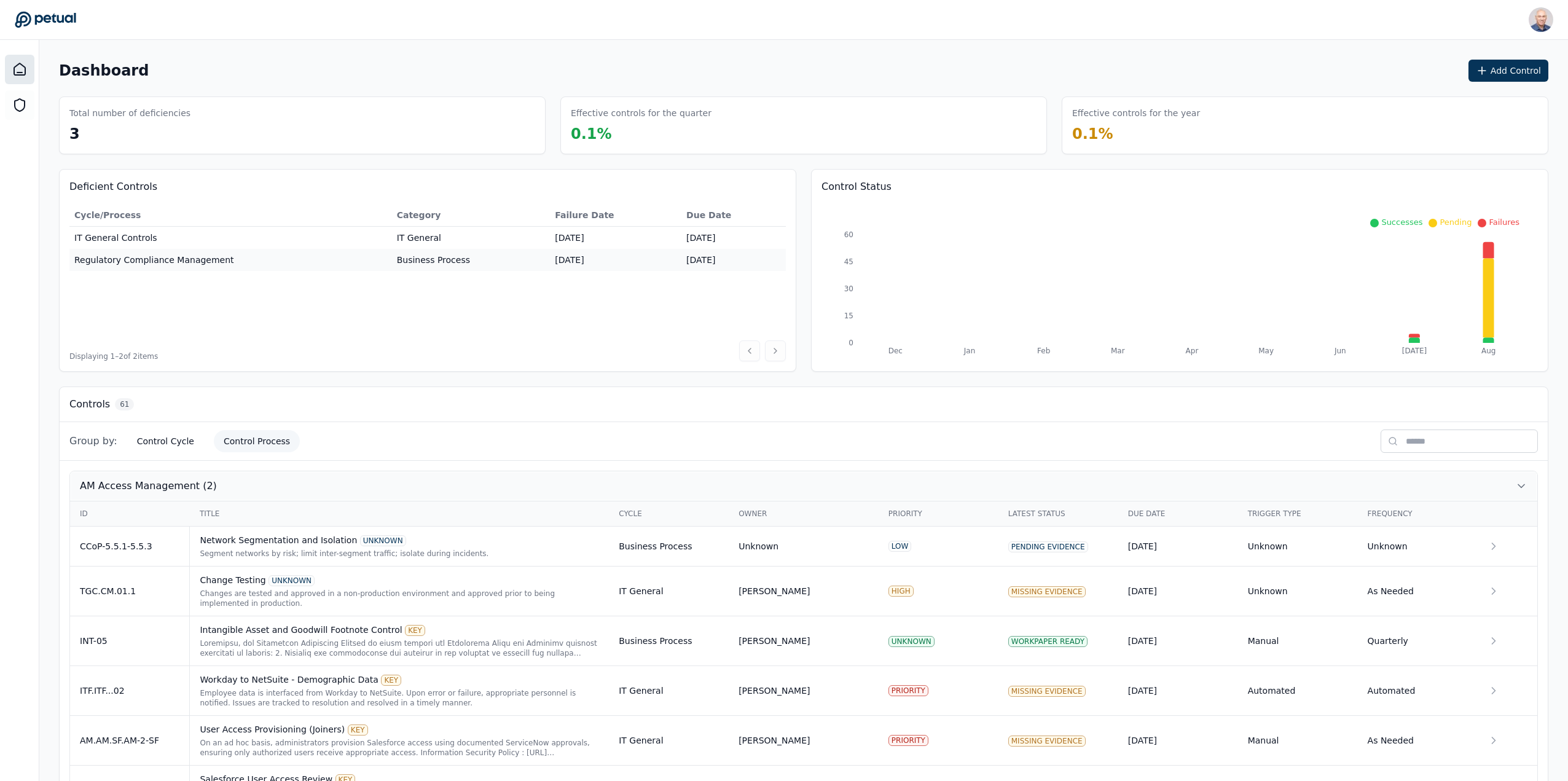
click at [189, 488] on span "AM Access Management (2)" at bounding box center [148, 486] width 137 height 14
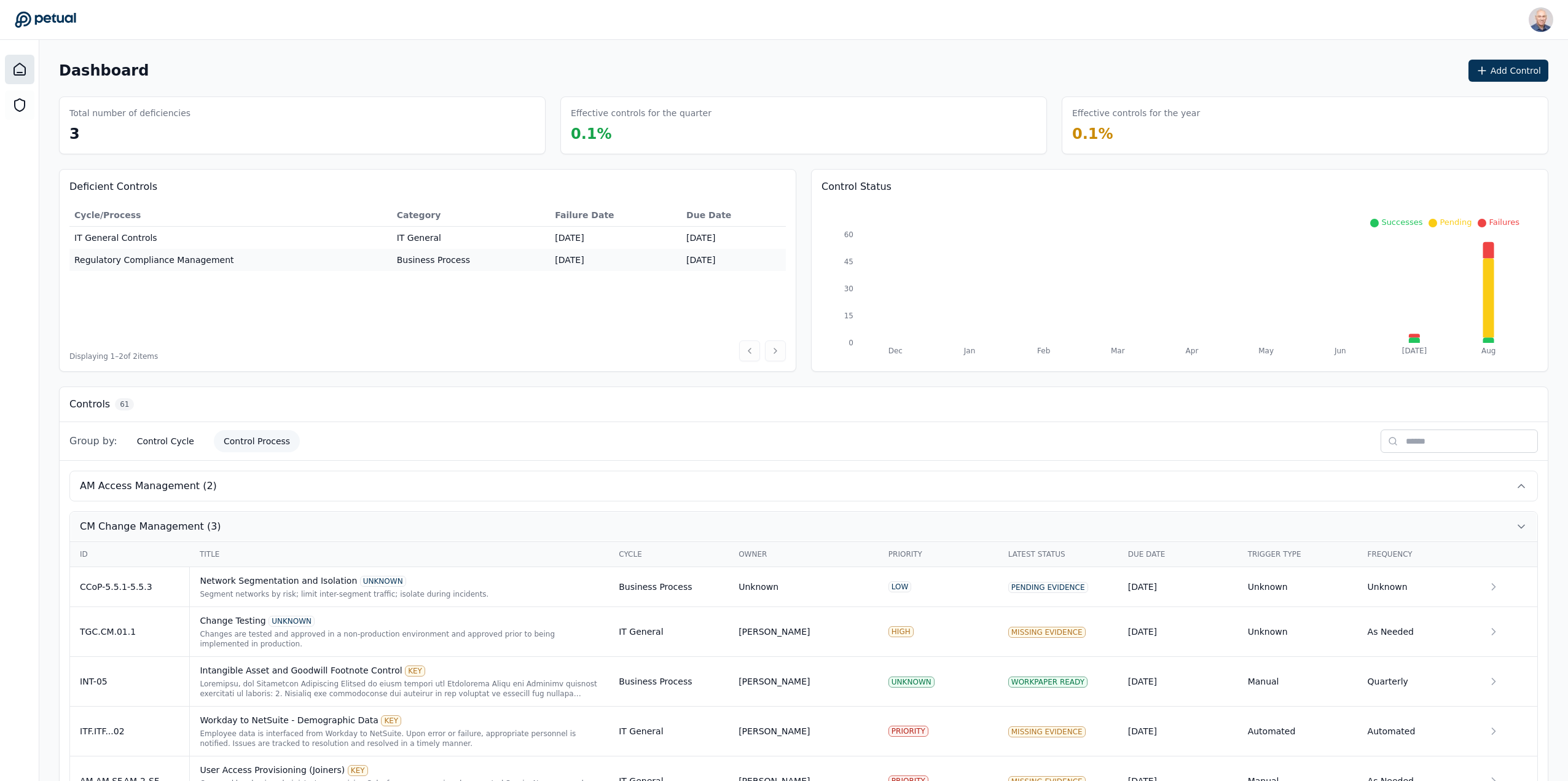
click at [173, 520] on span "CM Change Management (3)" at bounding box center [151, 526] width 142 height 14
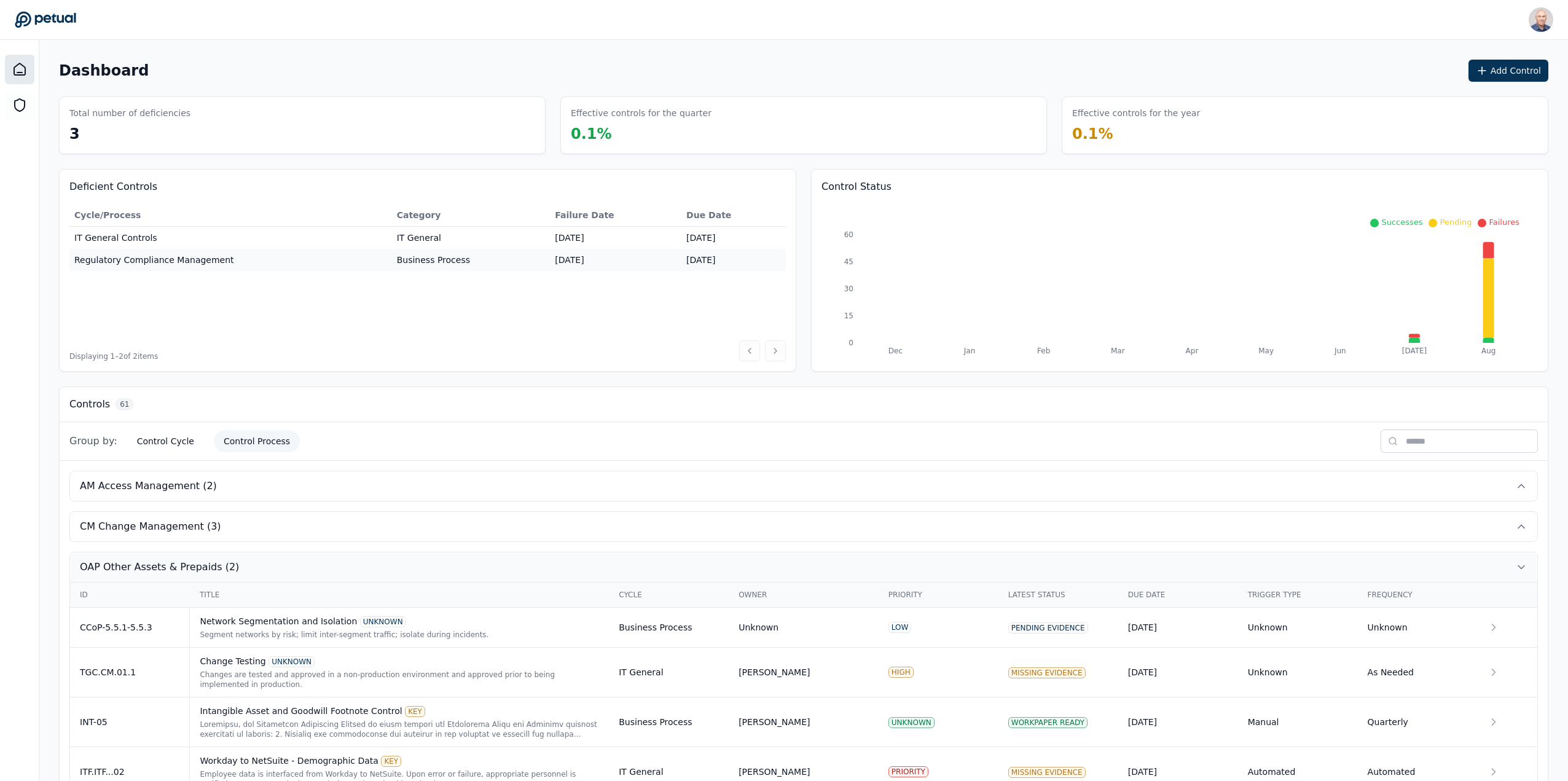
click at [175, 568] on span "OAP Other Assets & Prepaids (2)" at bounding box center [159, 567] width 159 height 14
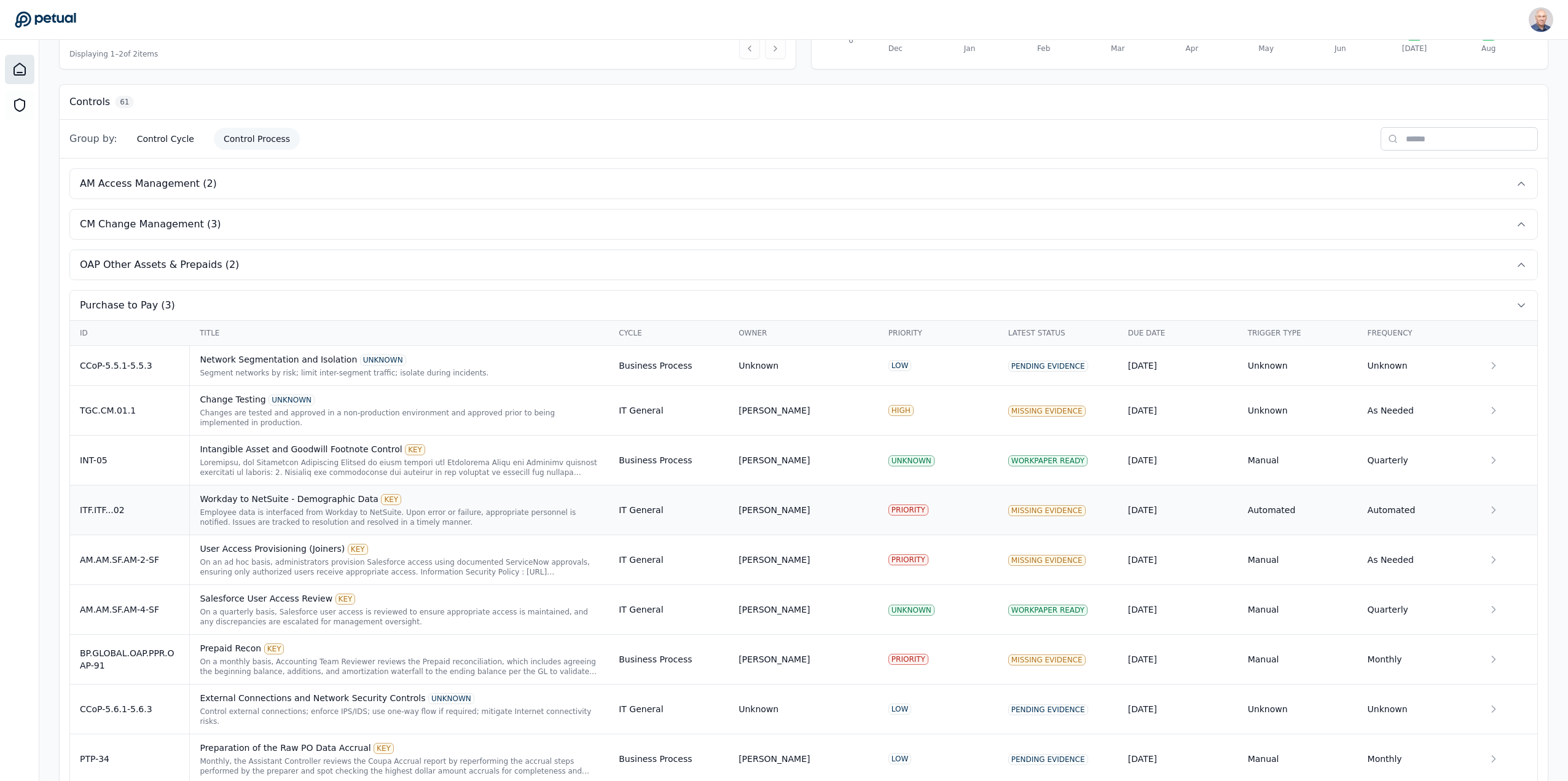
scroll to position [307, 0]
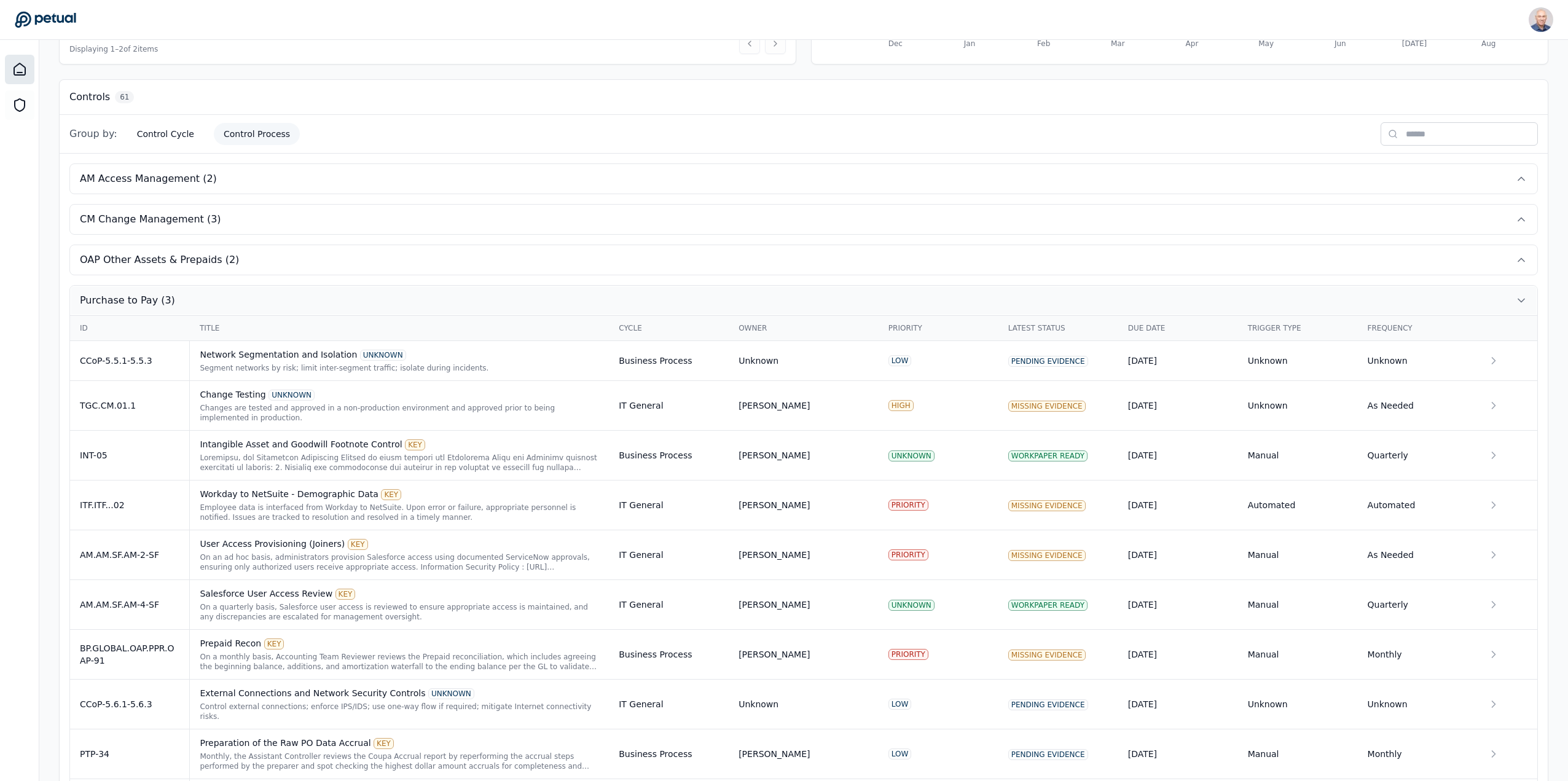
click at [136, 301] on span "Purchase to Pay (3)" at bounding box center [127, 300] width 95 height 14
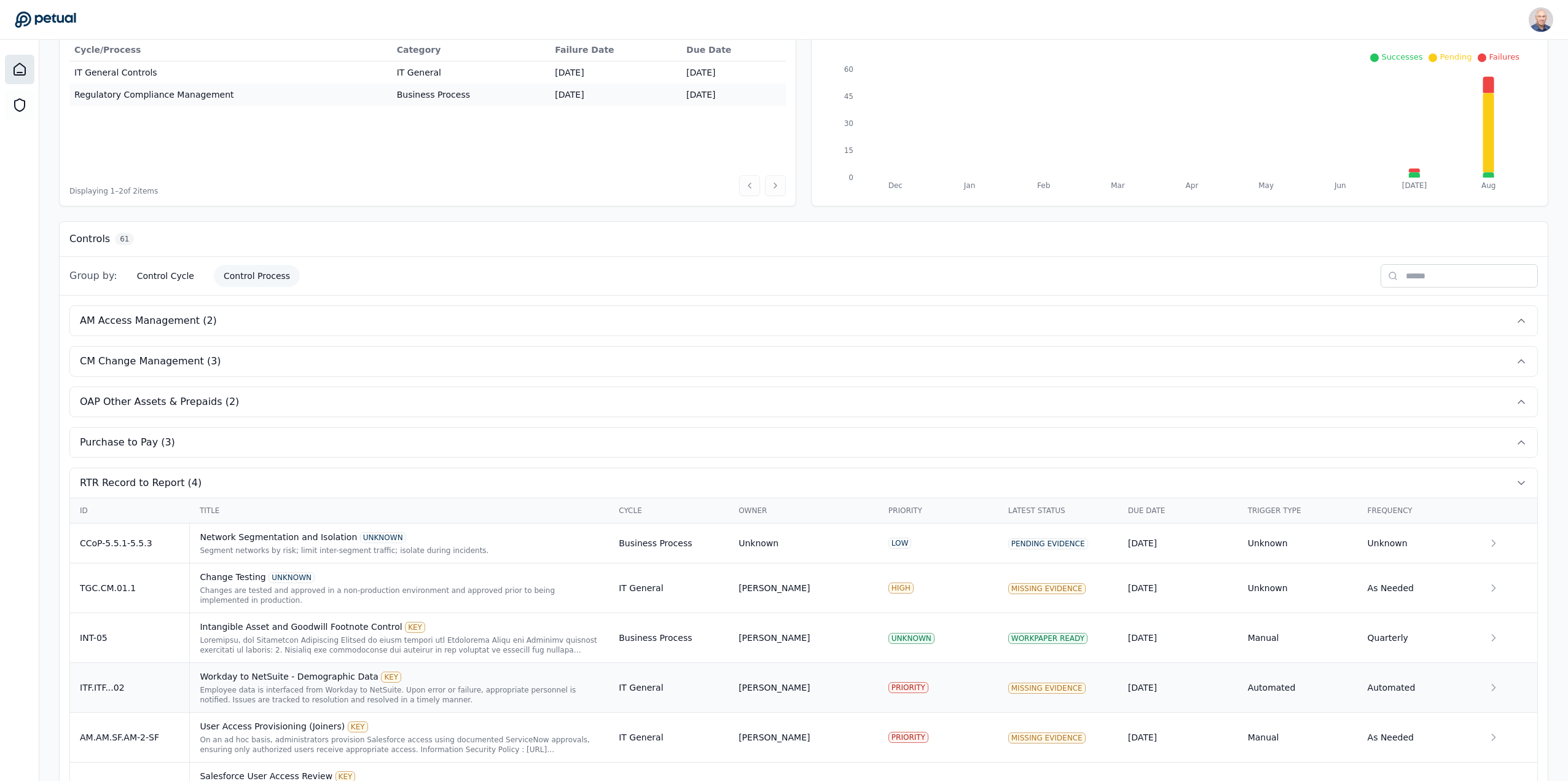
scroll to position [123, 0]
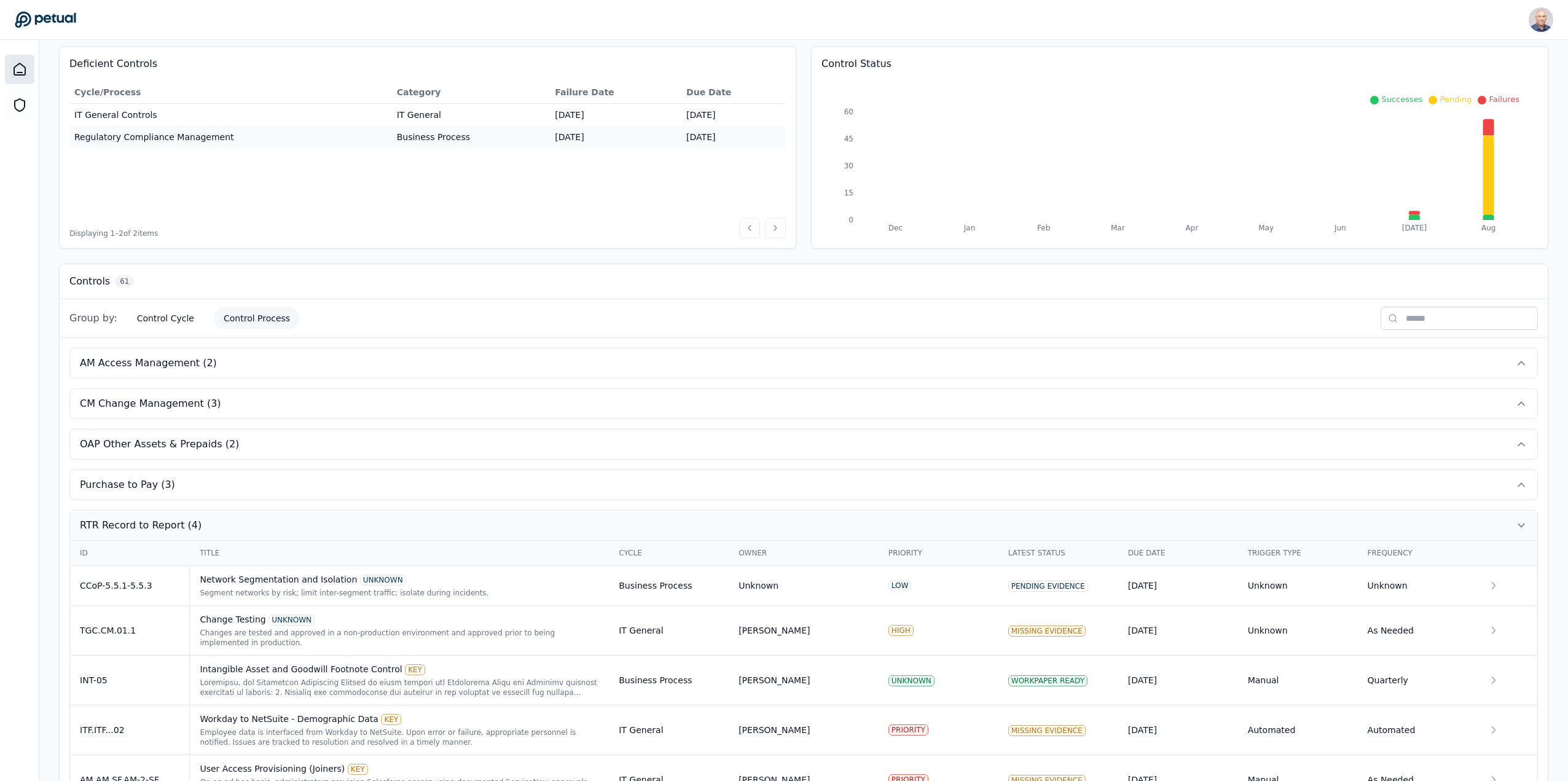
click at [130, 525] on span "RTR Record to Report (4)" at bounding box center [141, 525] width 122 height 14
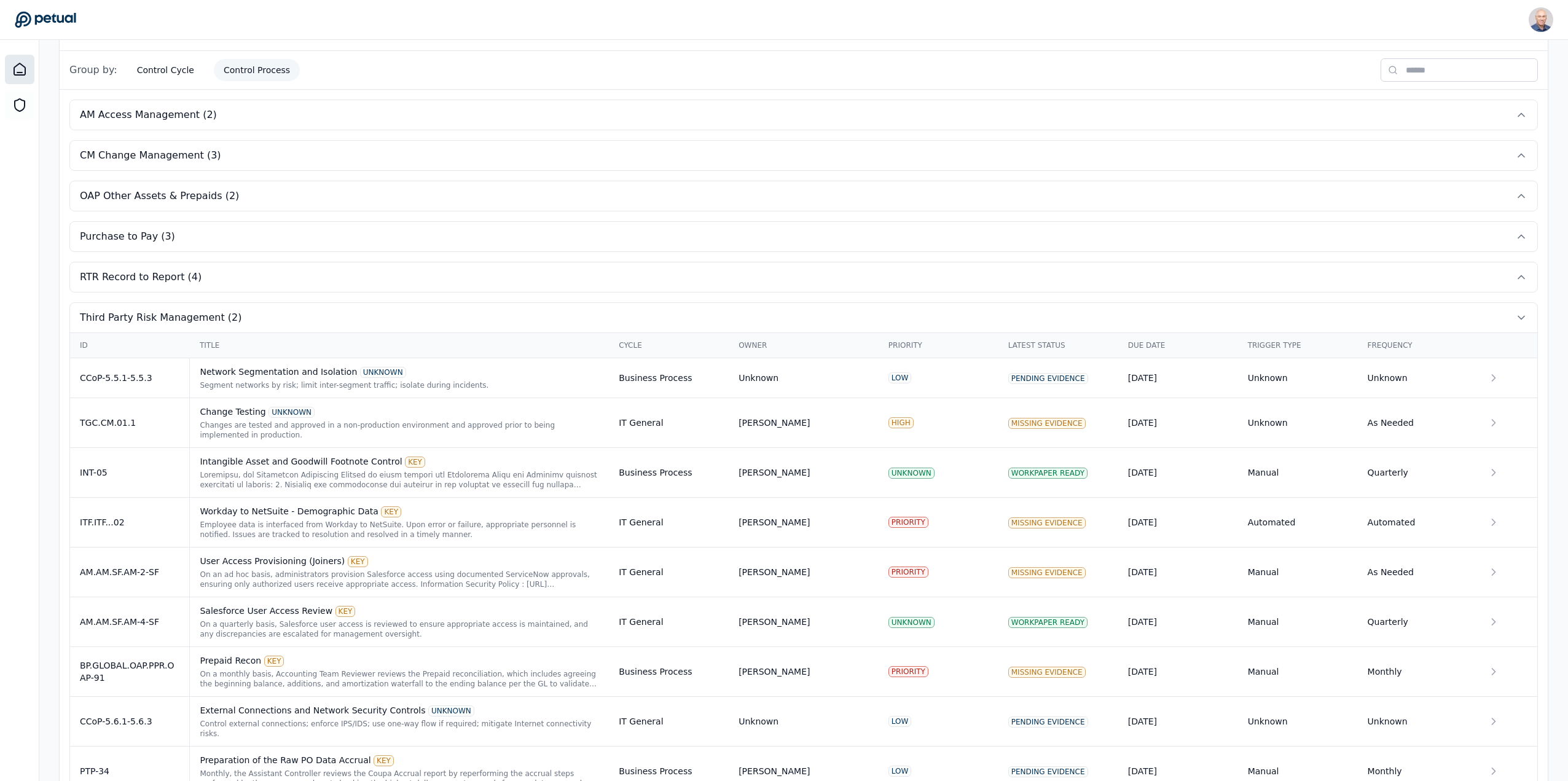
scroll to position [193, 0]
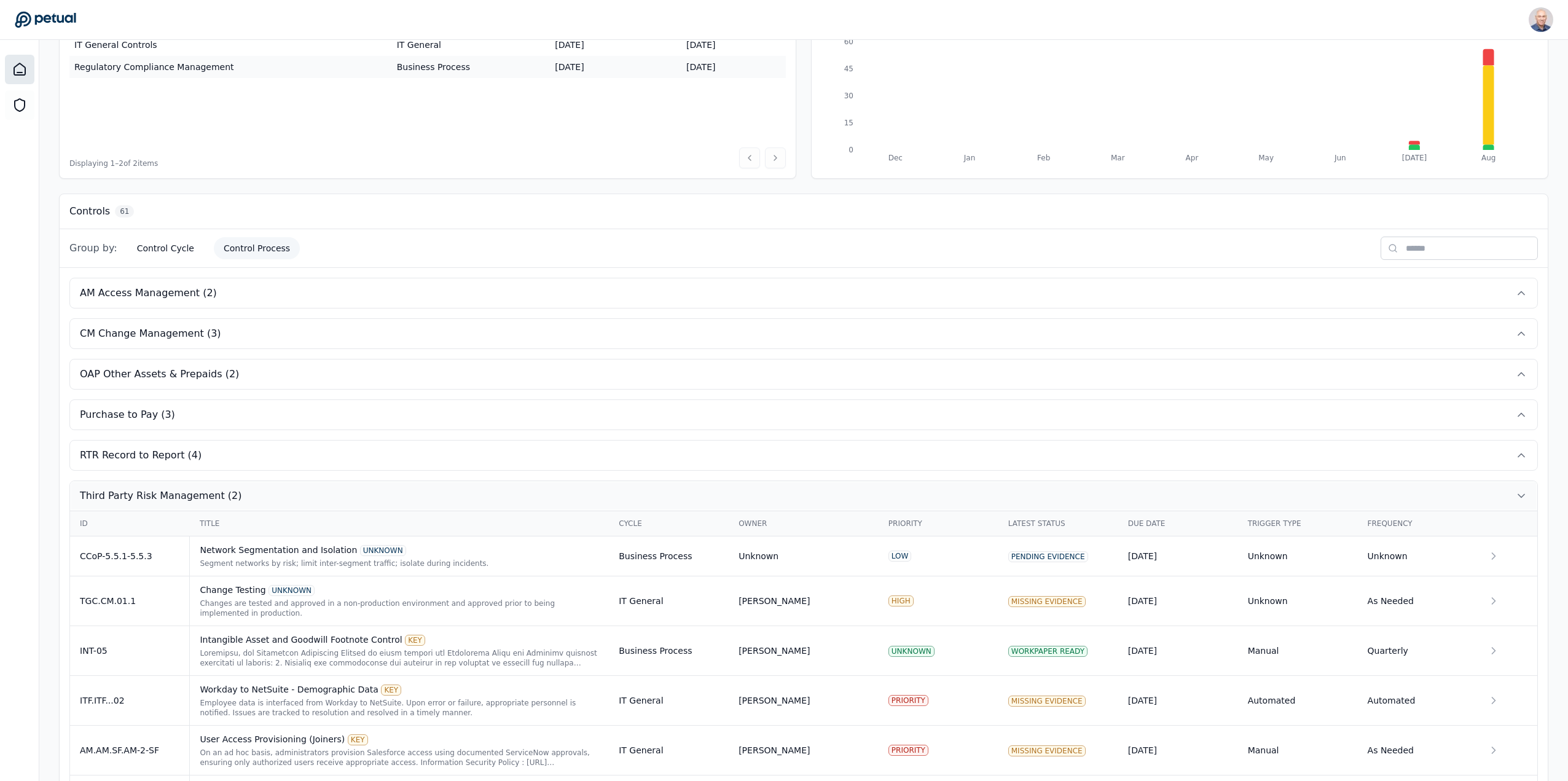
click at [150, 499] on span "Third Party Risk Management (2)" at bounding box center [161, 496] width 161 height 14
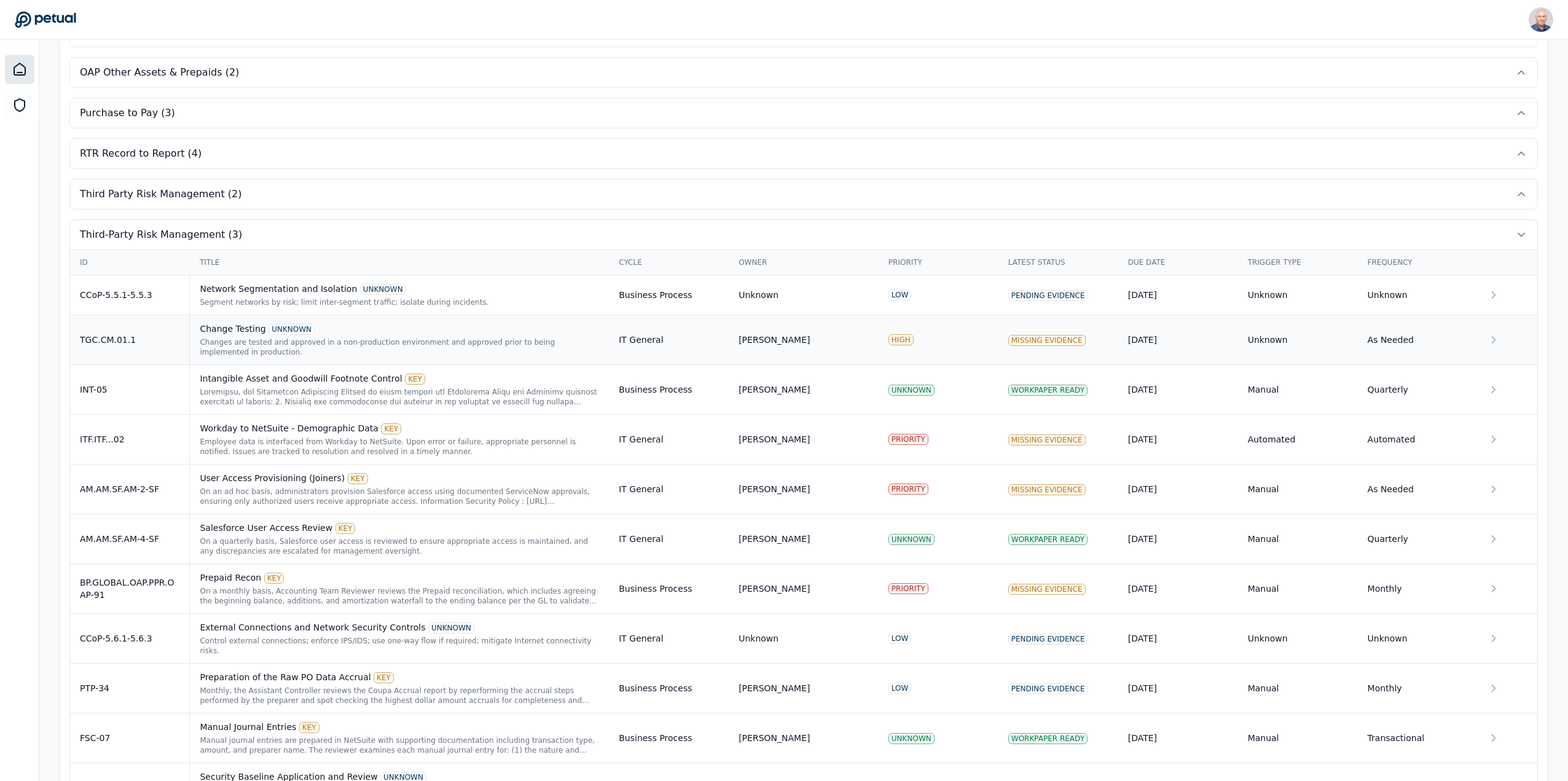
scroll to position [500, 0]
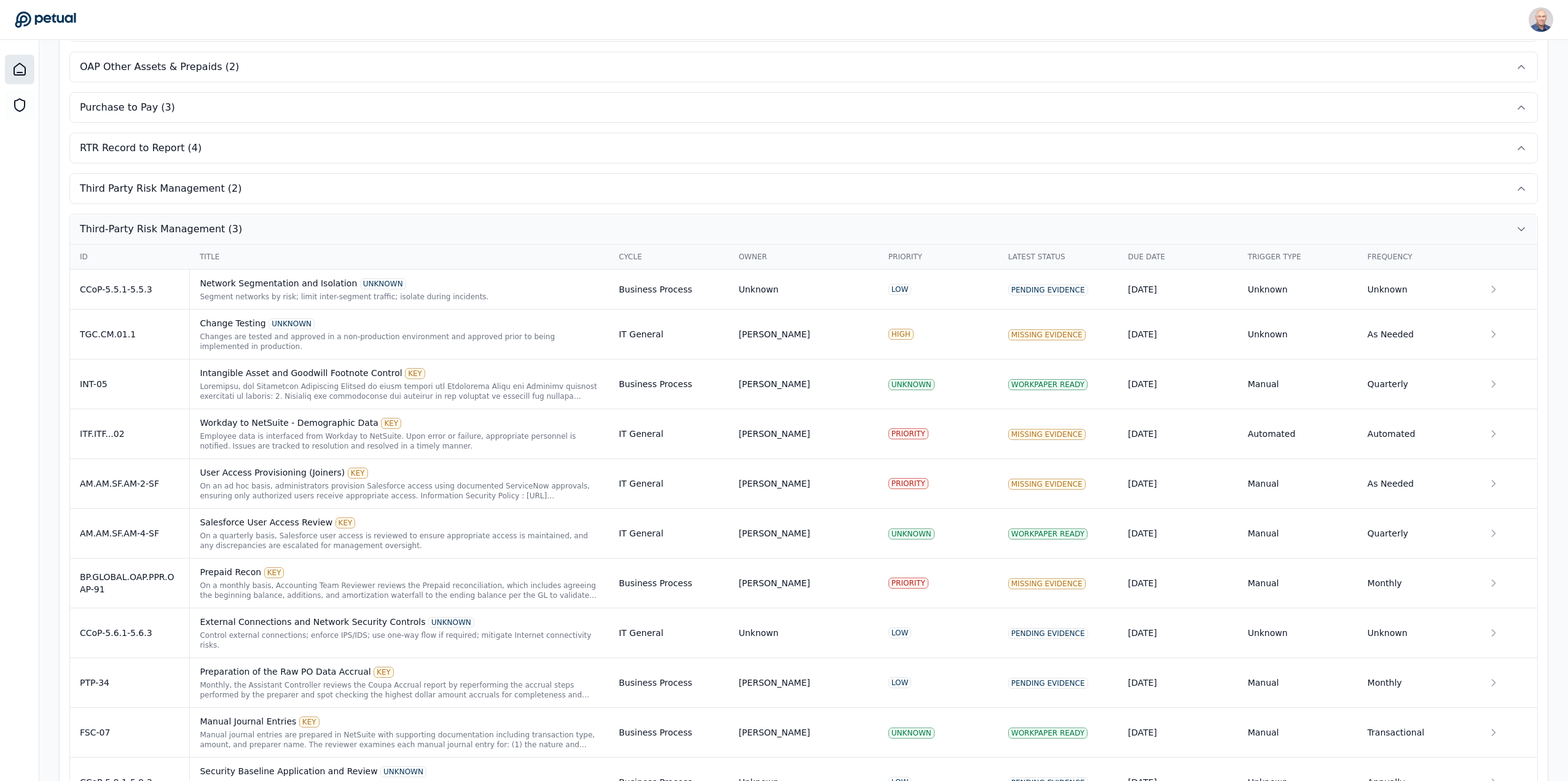
click at [136, 230] on span "Third-Party Risk Management (3)" at bounding box center [161, 229] width 162 height 14
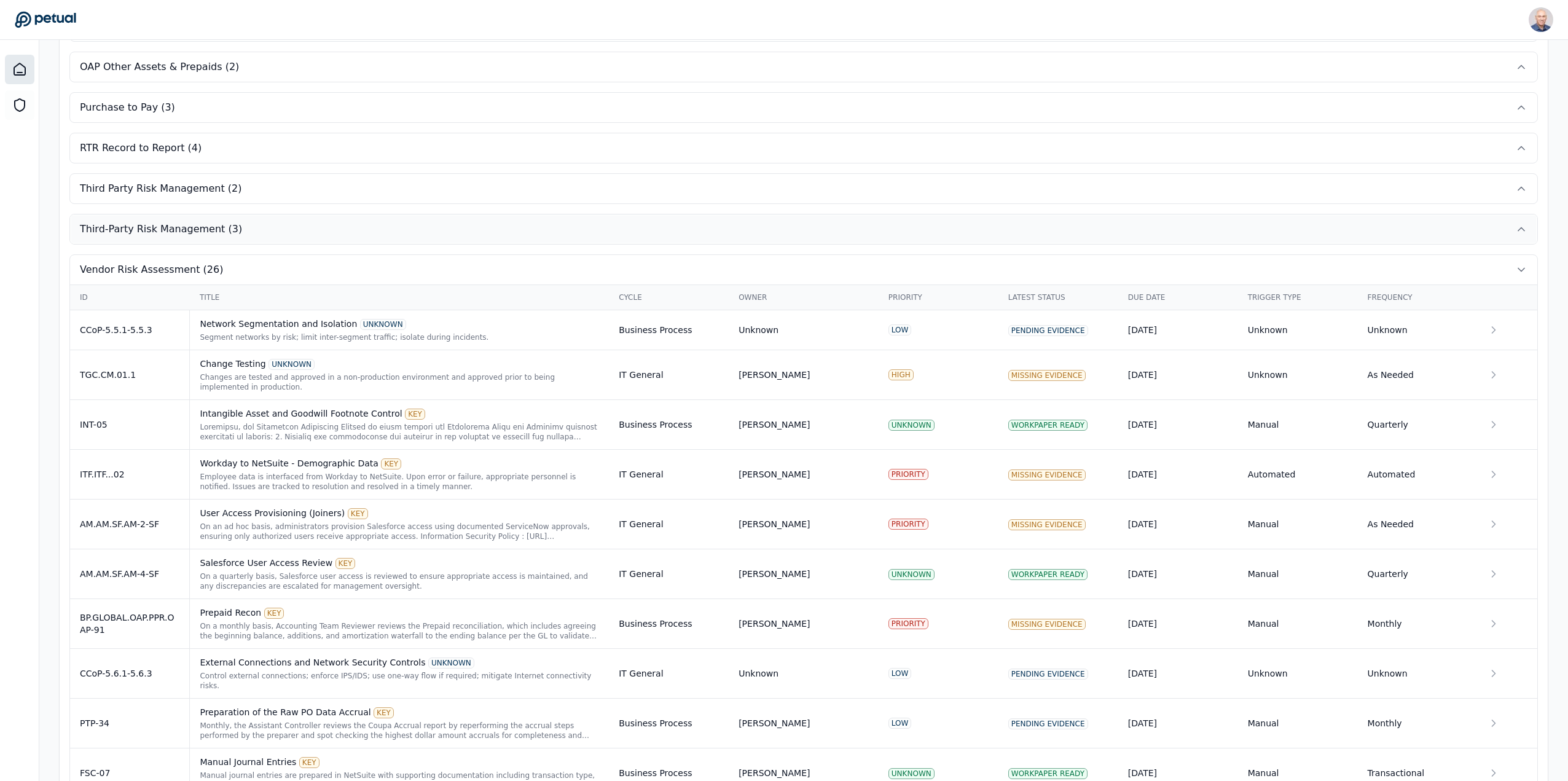
click at [136, 230] on span "Third-Party Risk Management (3)" at bounding box center [161, 229] width 162 height 14
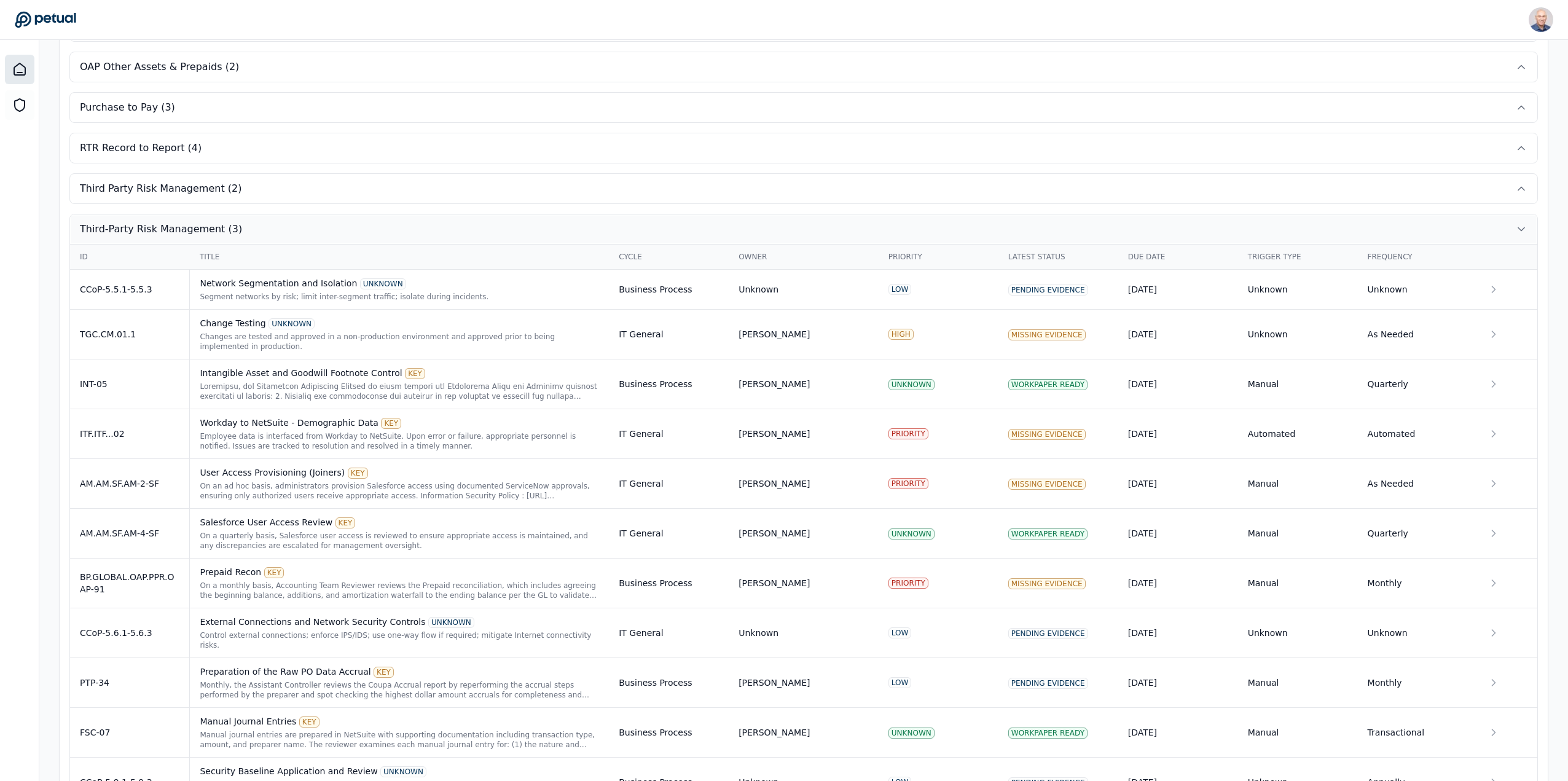
click at [136, 230] on span "Third-Party Risk Management (3)" at bounding box center [161, 229] width 162 height 14
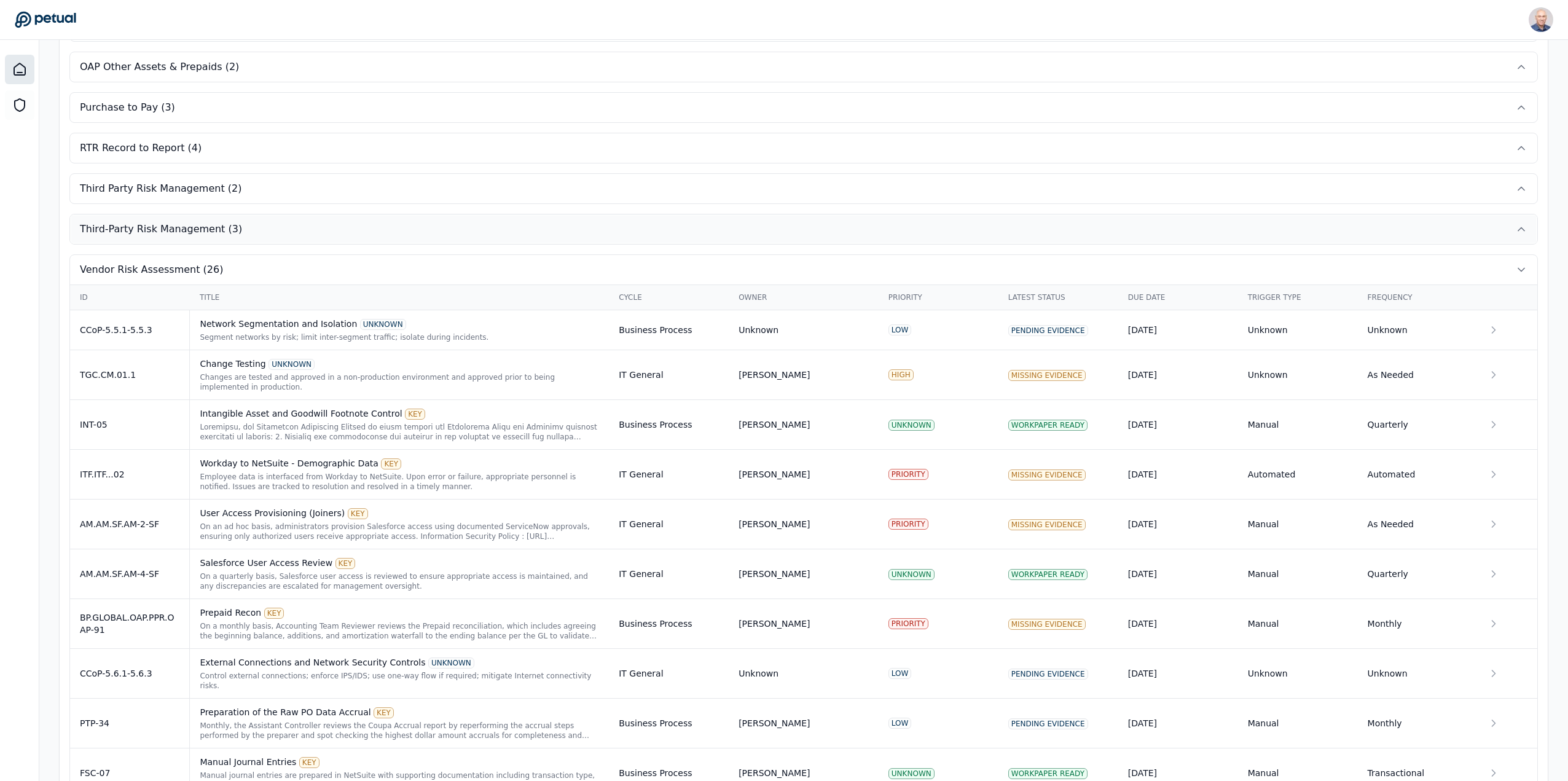
click at [136, 230] on span "Third-Party Risk Management (3)" at bounding box center [161, 229] width 162 height 14
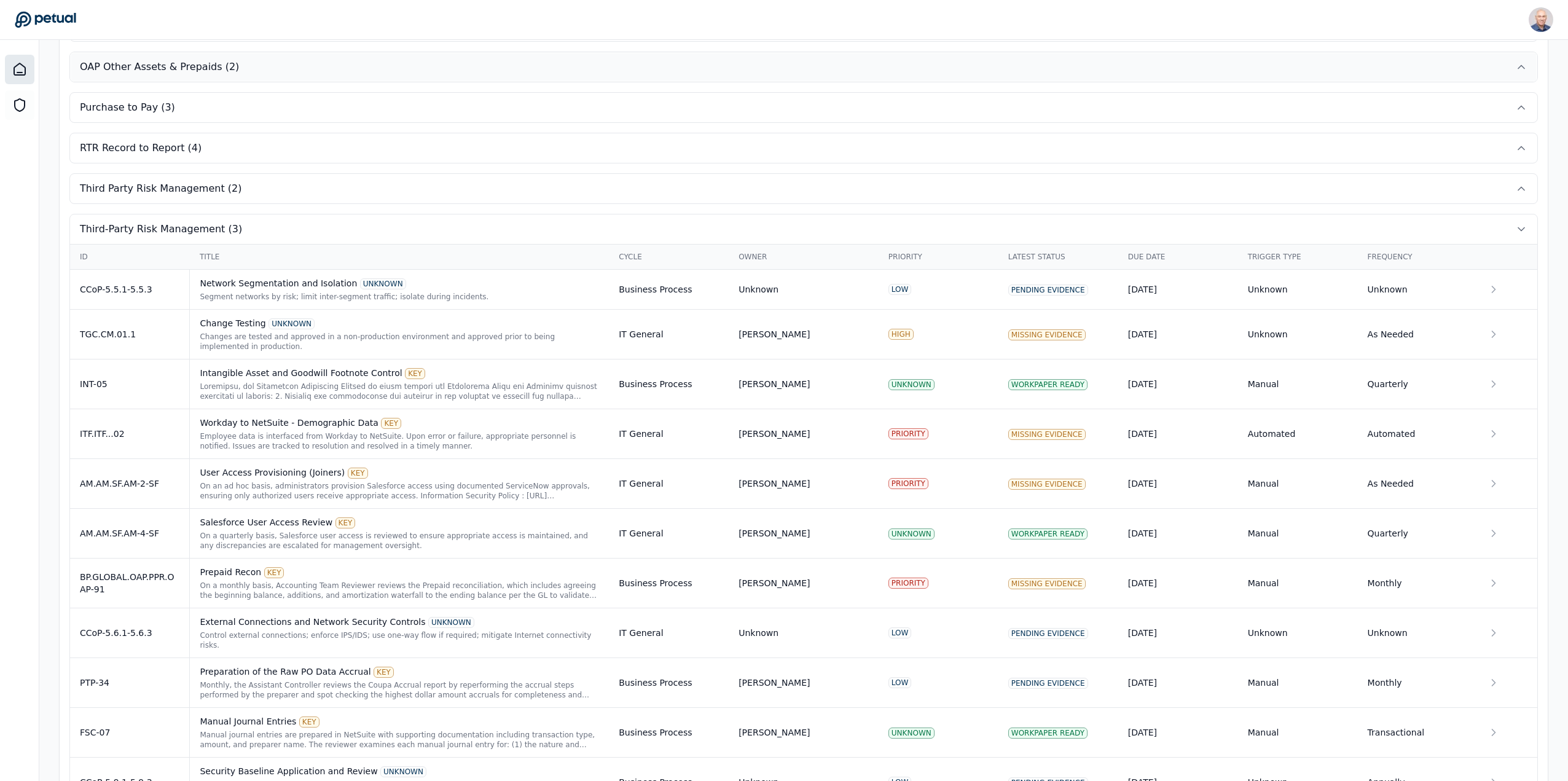
click at [142, 65] on span "OAP Other Assets & Prepaids (2)" at bounding box center [159, 66] width 159 height 14
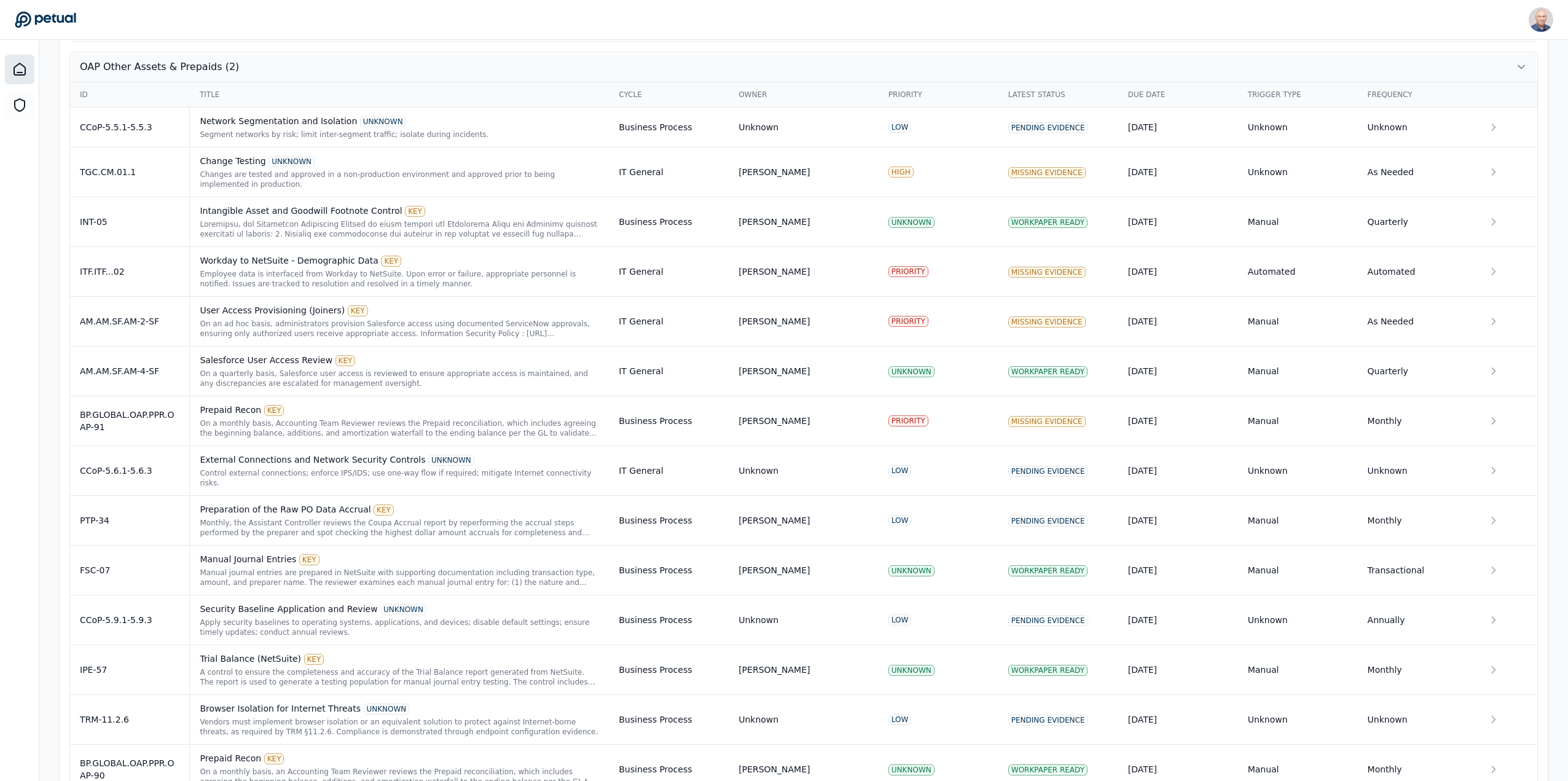
click at [169, 70] on span "OAP Other Assets & Prepaids (2)" at bounding box center [159, 66] width 159 height 14
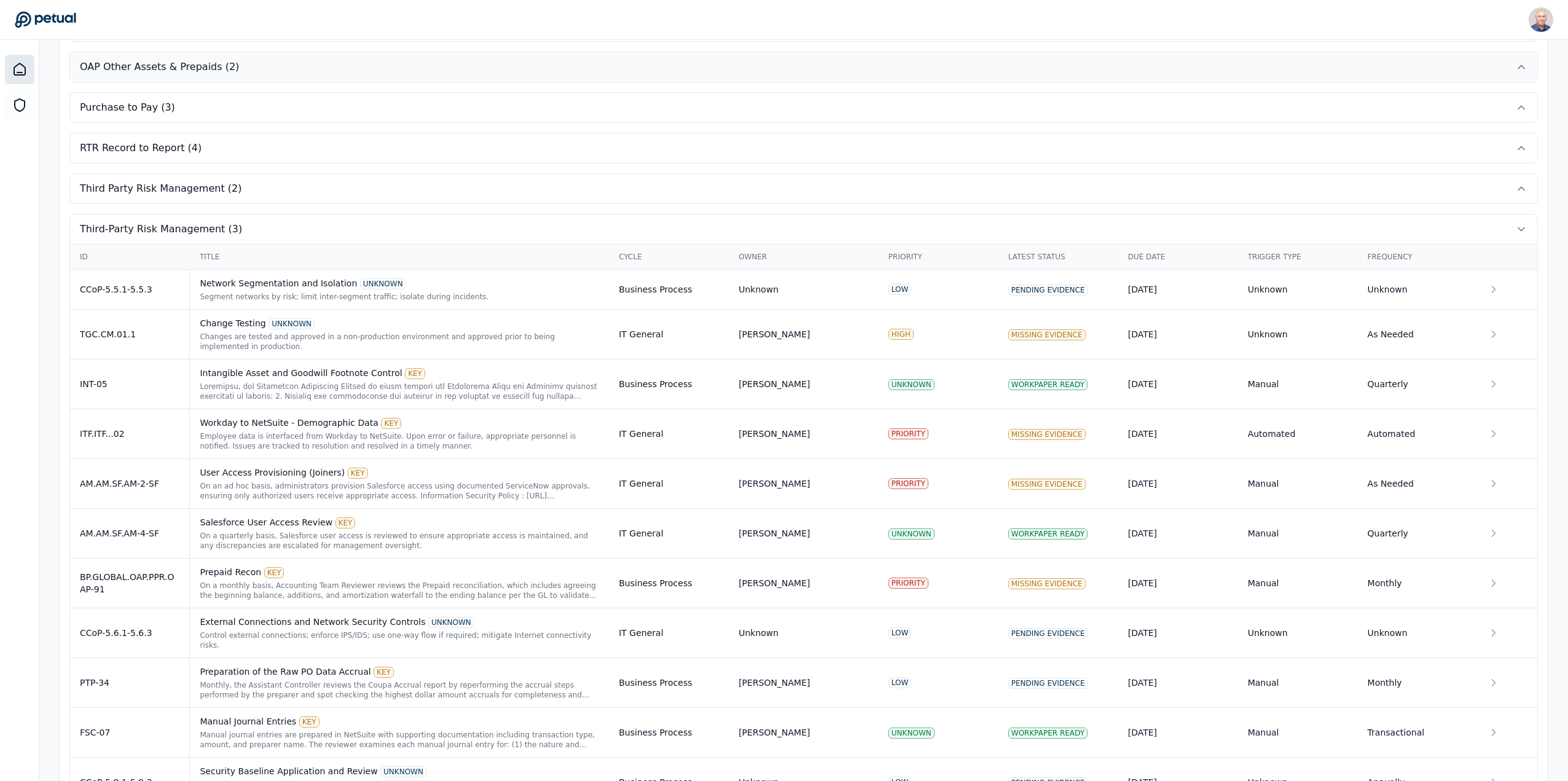
click at [169, 70] on span "OAP Other Assets & Prepaids (2)" at bounding box center [159, 66] width 159 height 14
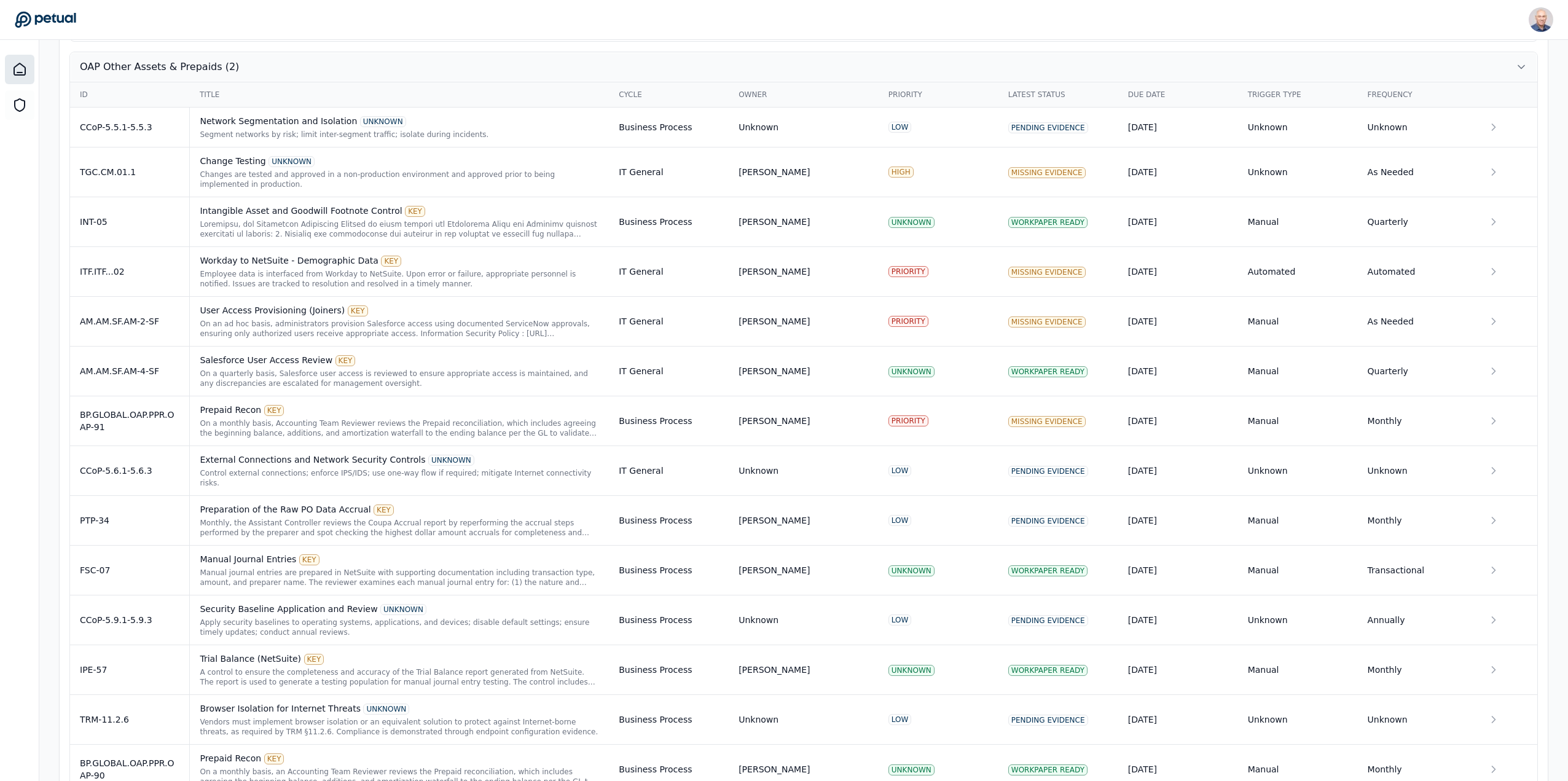
click at [169, 70] on span "OAP Other Assets & Prepaids (2)" at bounding box center [159, 66] width 159 height 14
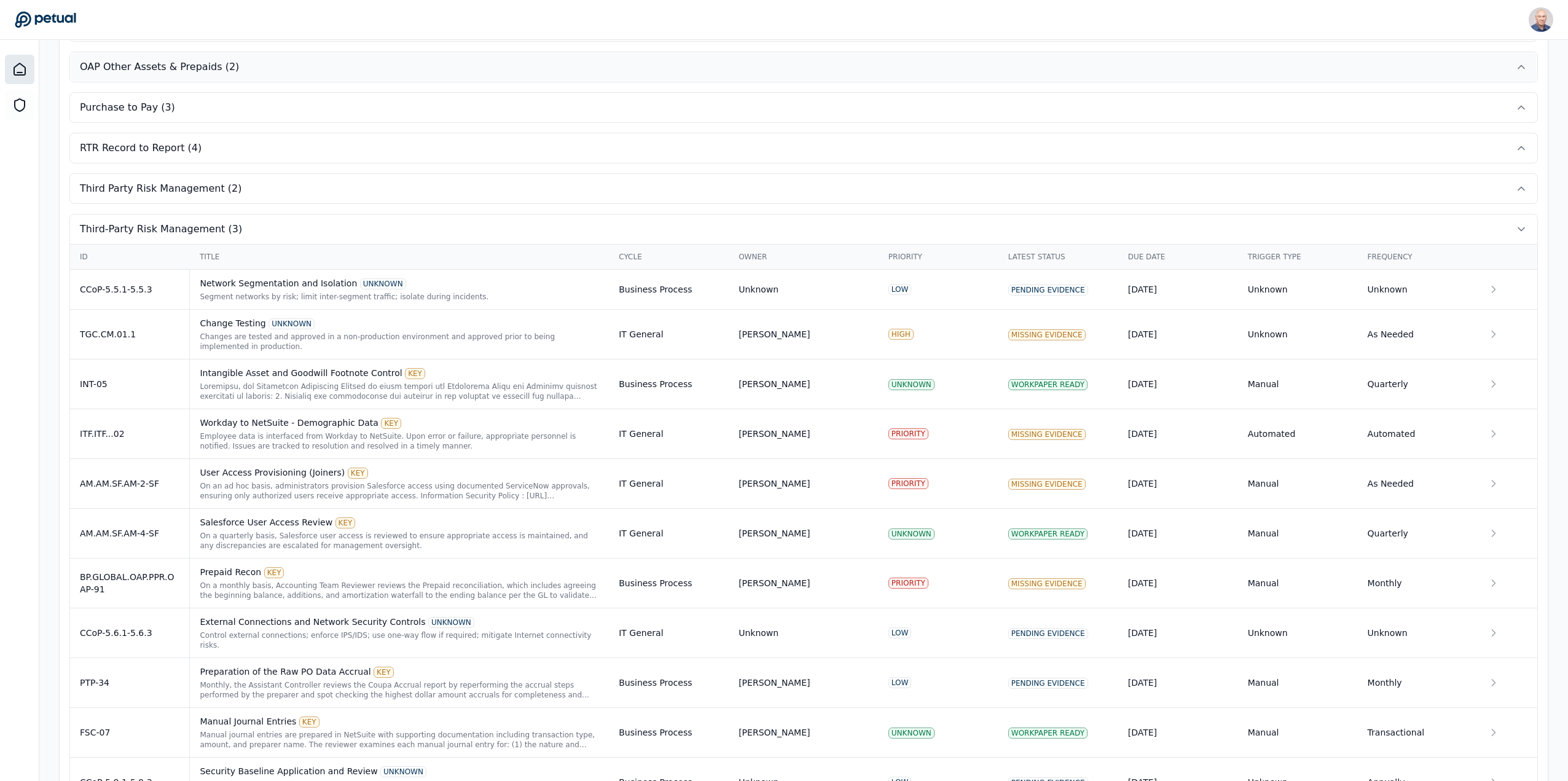
click at [169, 70] on span "OAP Other Assets & Prepaids (2)" at bounding box center [159, 66] width 159 height 14
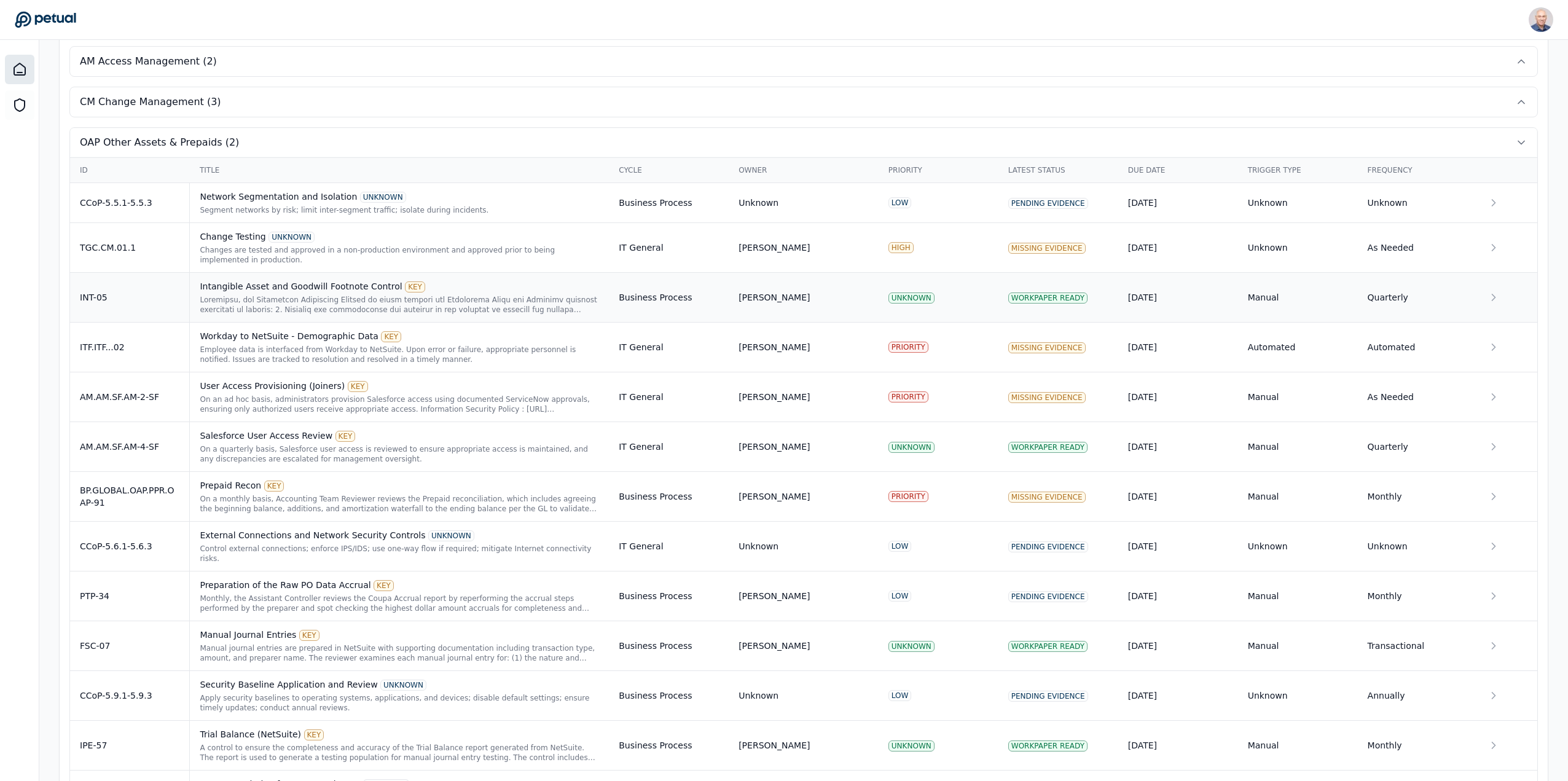
scroll to position [316, 0]
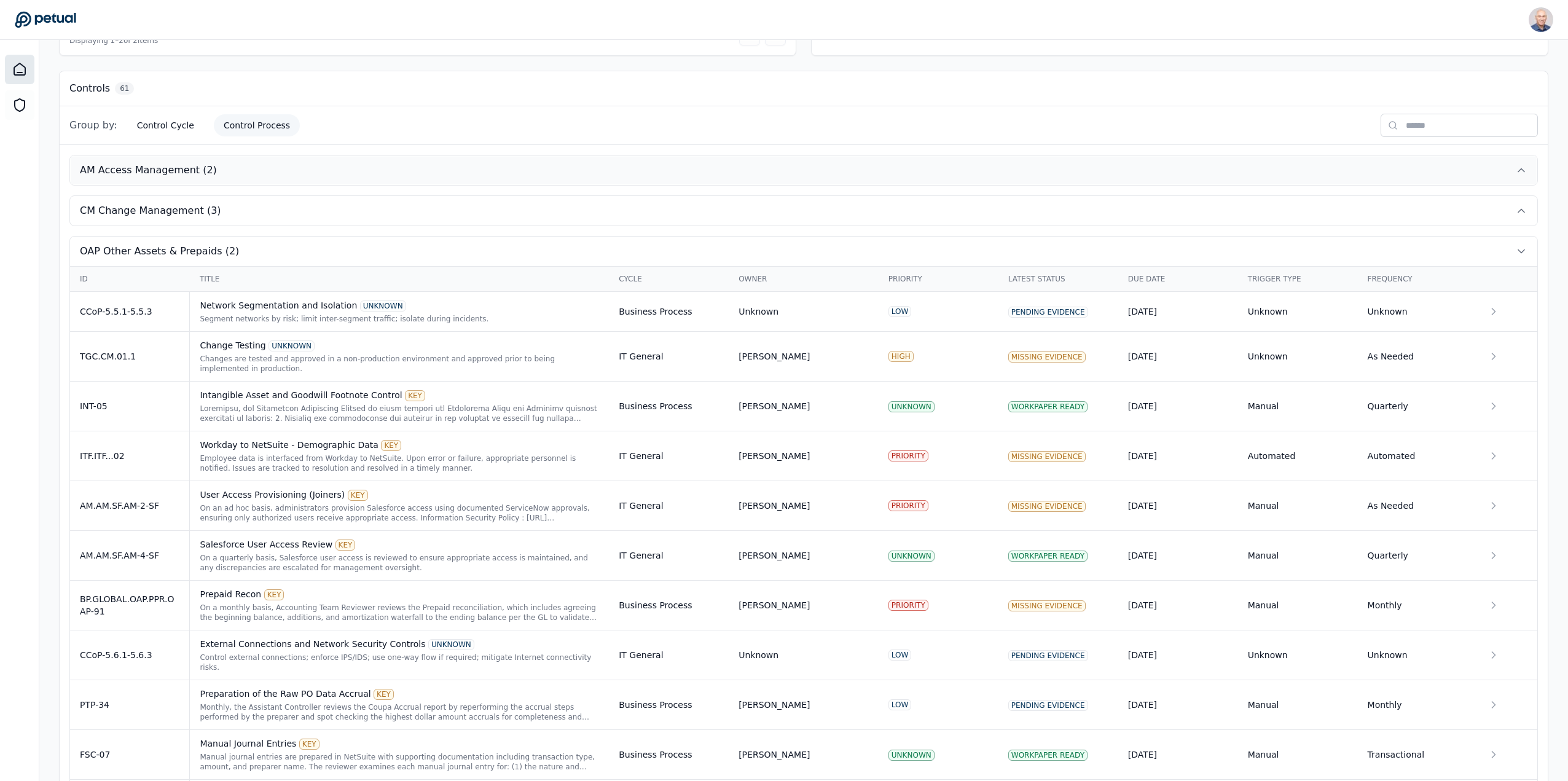
click at [156, 167] on span "AM Access Management (2)" at bounding box center [148, 170] width 137 height 14
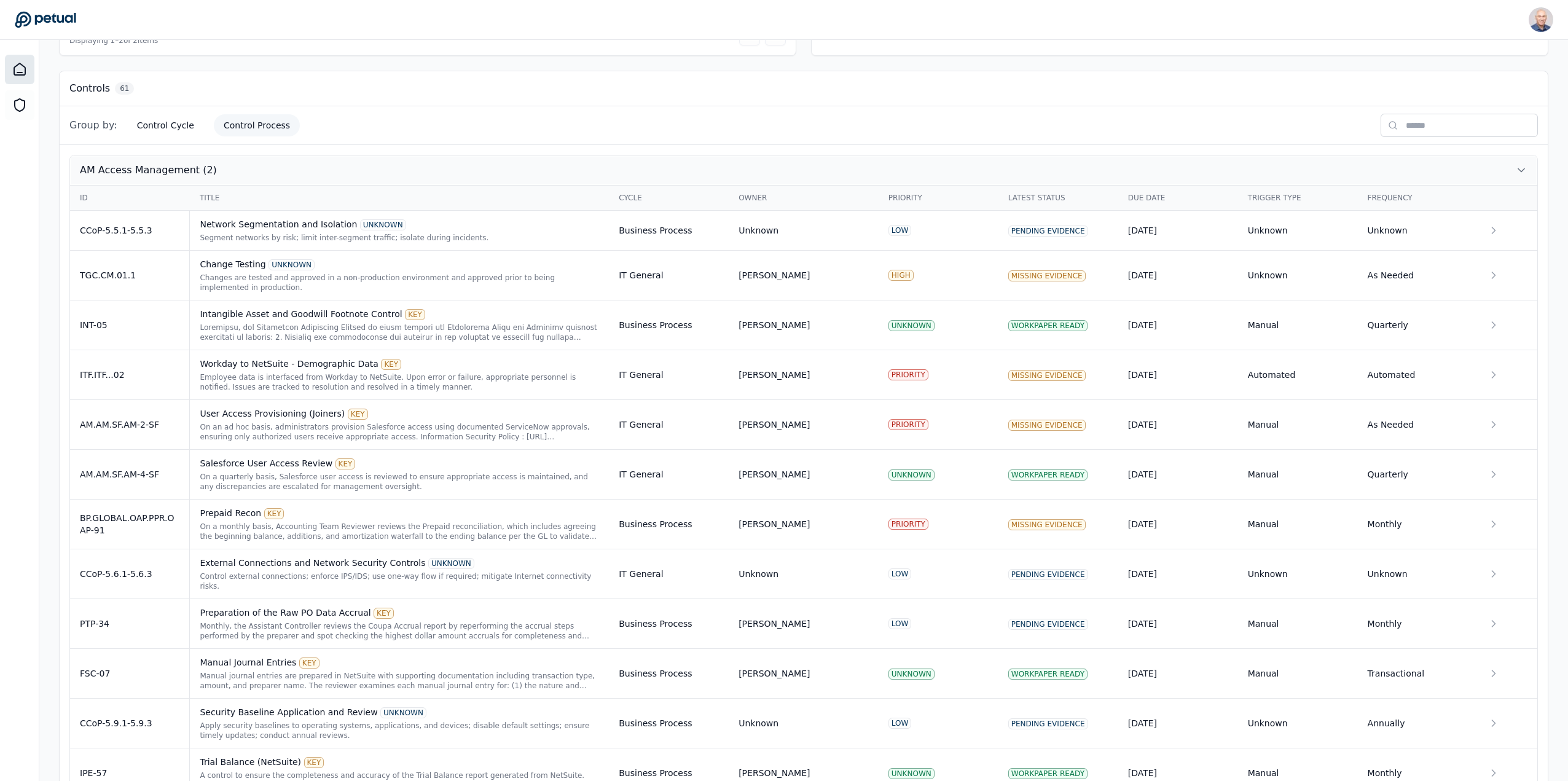
click at [156, 167] on span "AM Access Management (2)" at bounding box center [148, 170] width 137 height 14
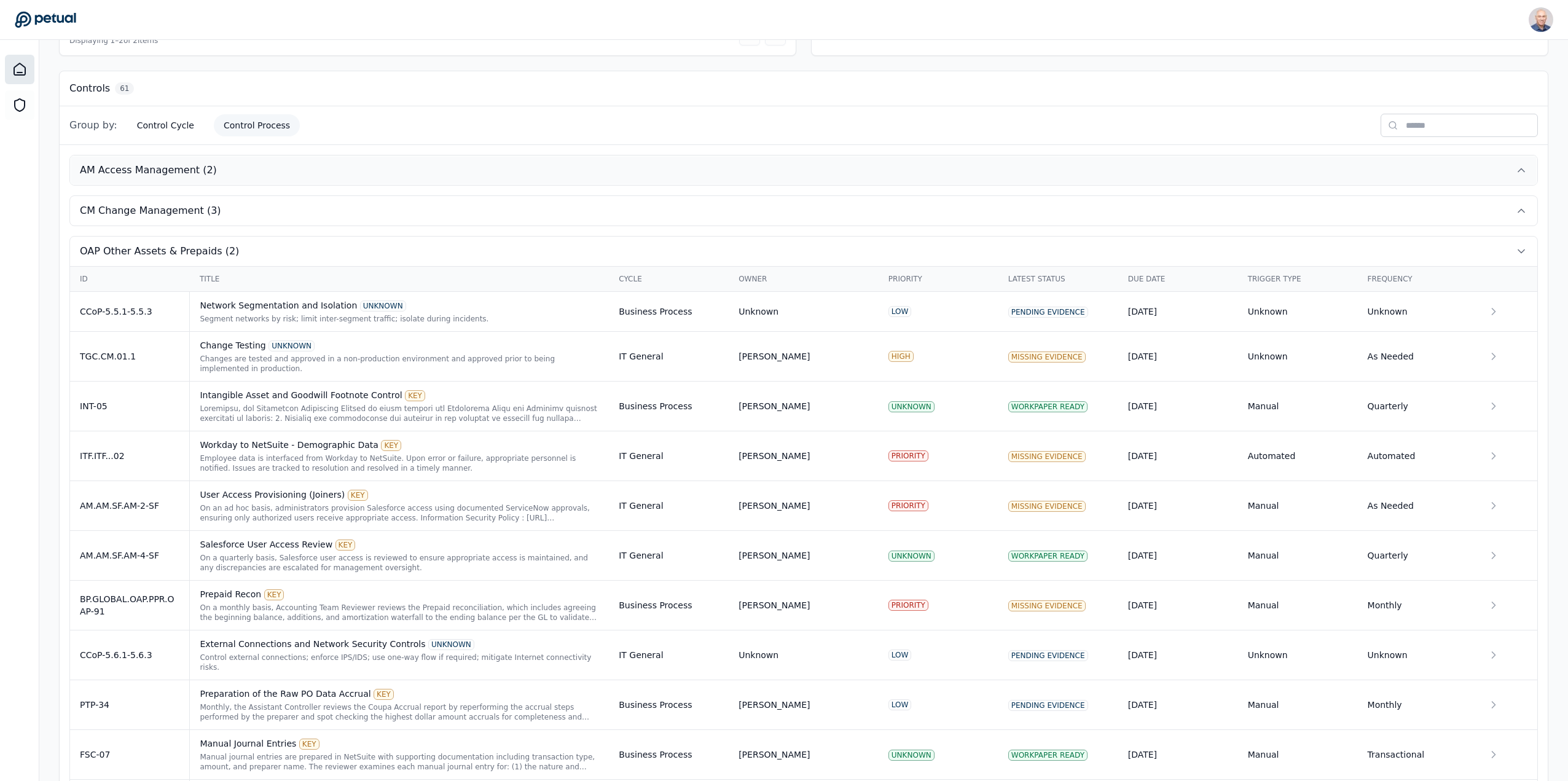
click at [156, 167] on span "AM Access Management (2)" at bounding box center [148, 170] width 137 height 14
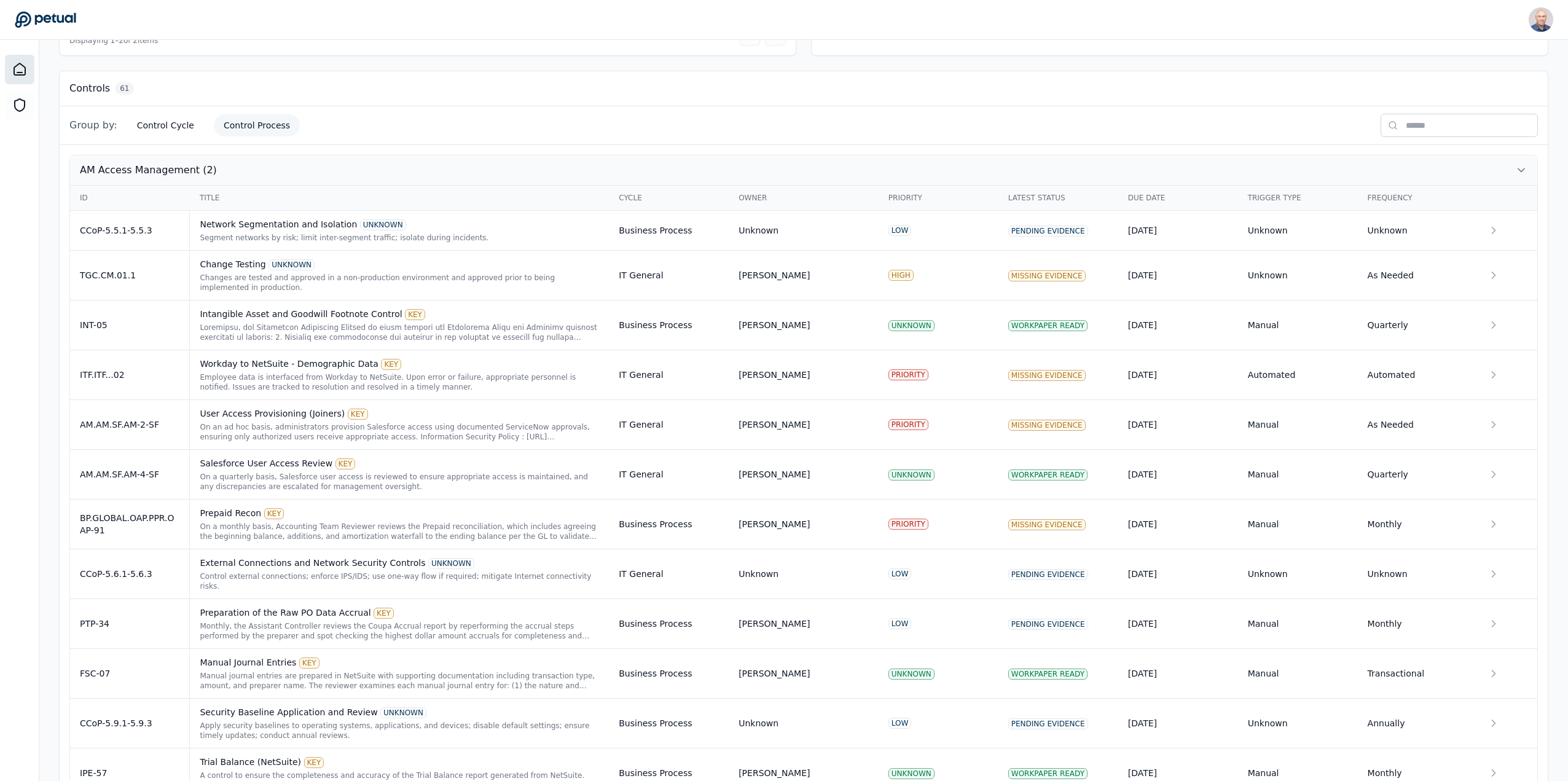
click at [156, 167] on span "AM Access Management (2)" at bounding box center [148, 170] width 137 height 14
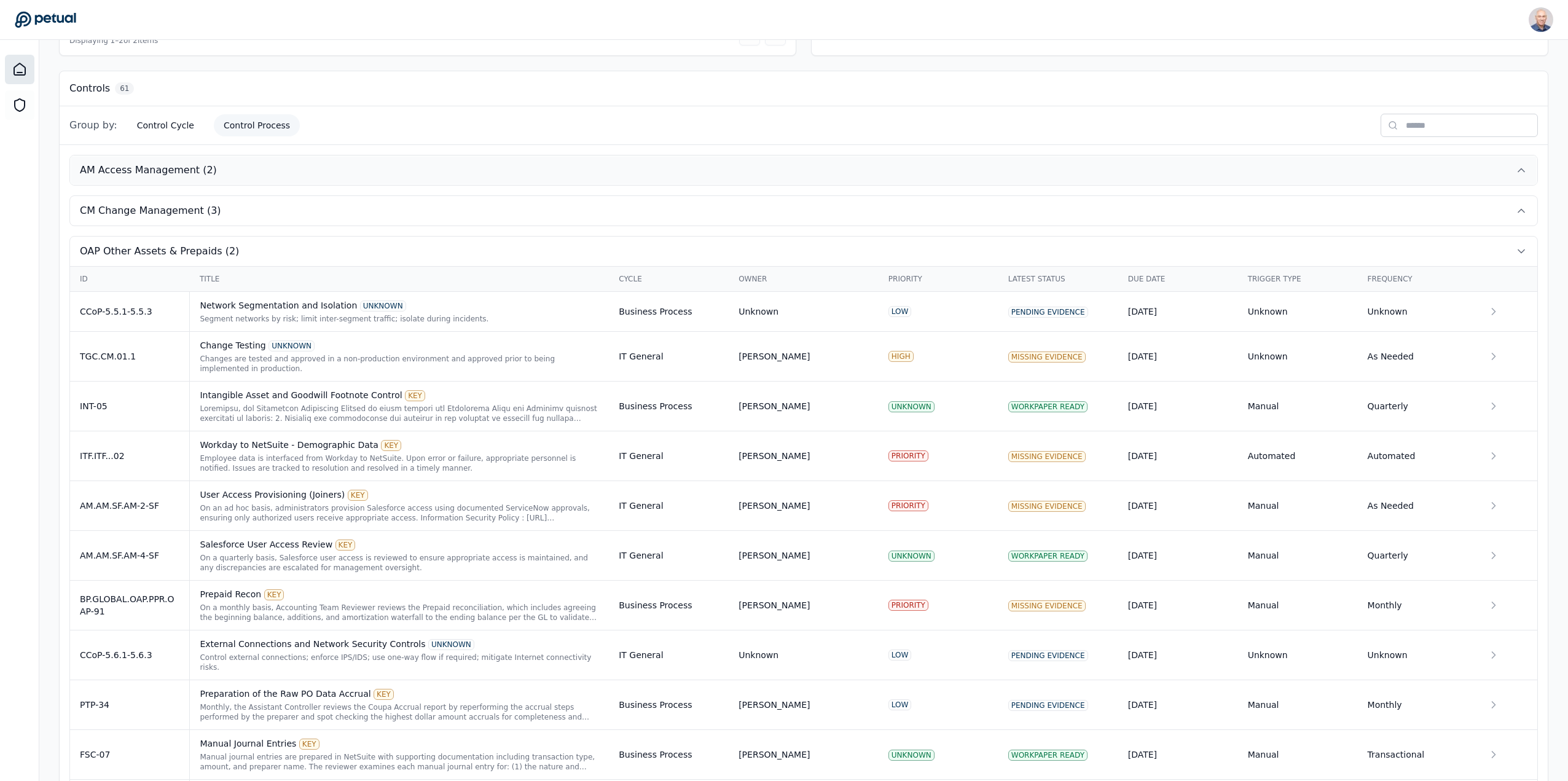
click at [156, 167] on span "AM Access Management (2)" at bounding box center [148, 170] width 137 height 14
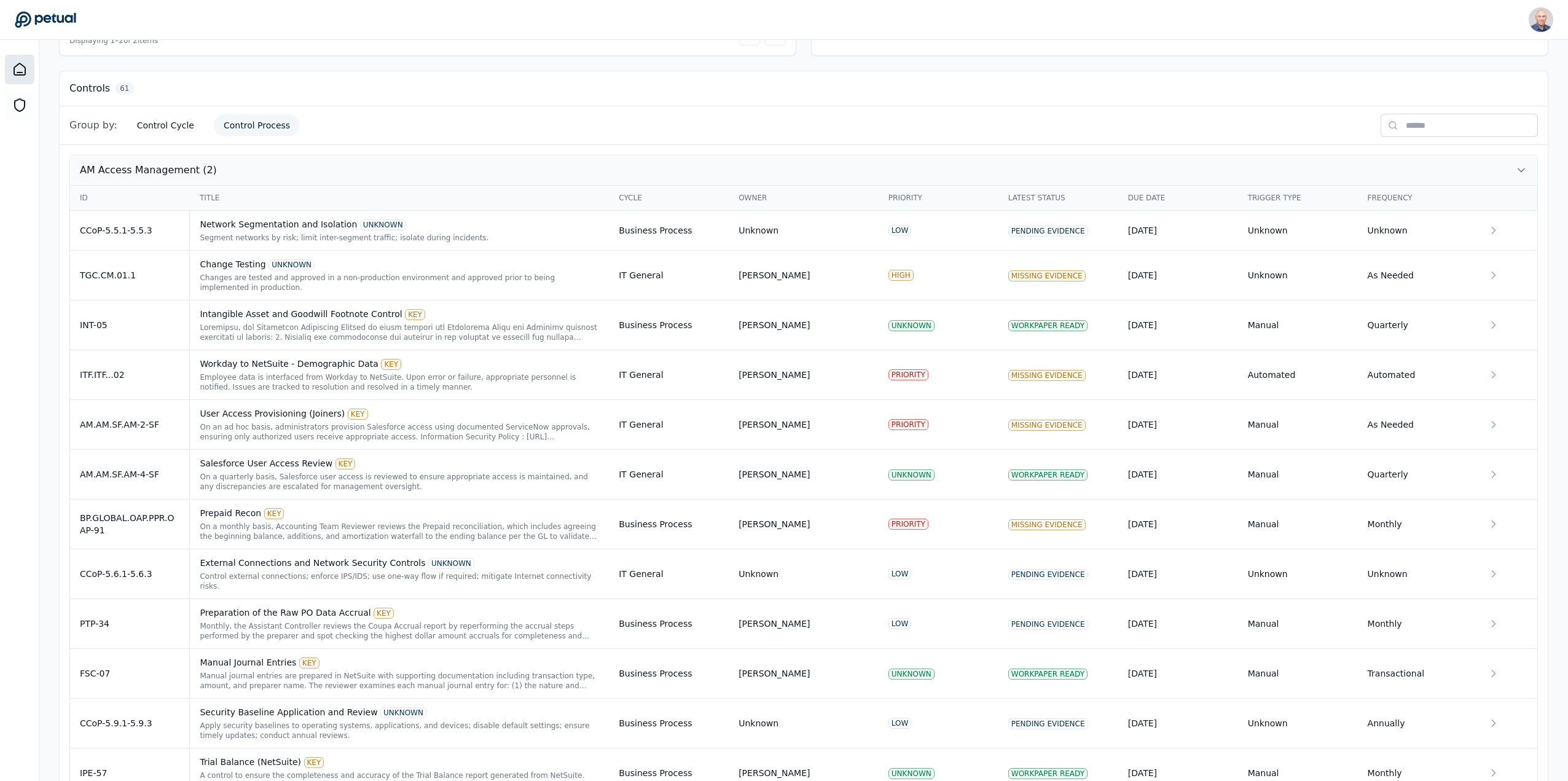
click at [156, 167] on span "AM Access Management (2)" at bounding box center [148, 170] width 137 height 14
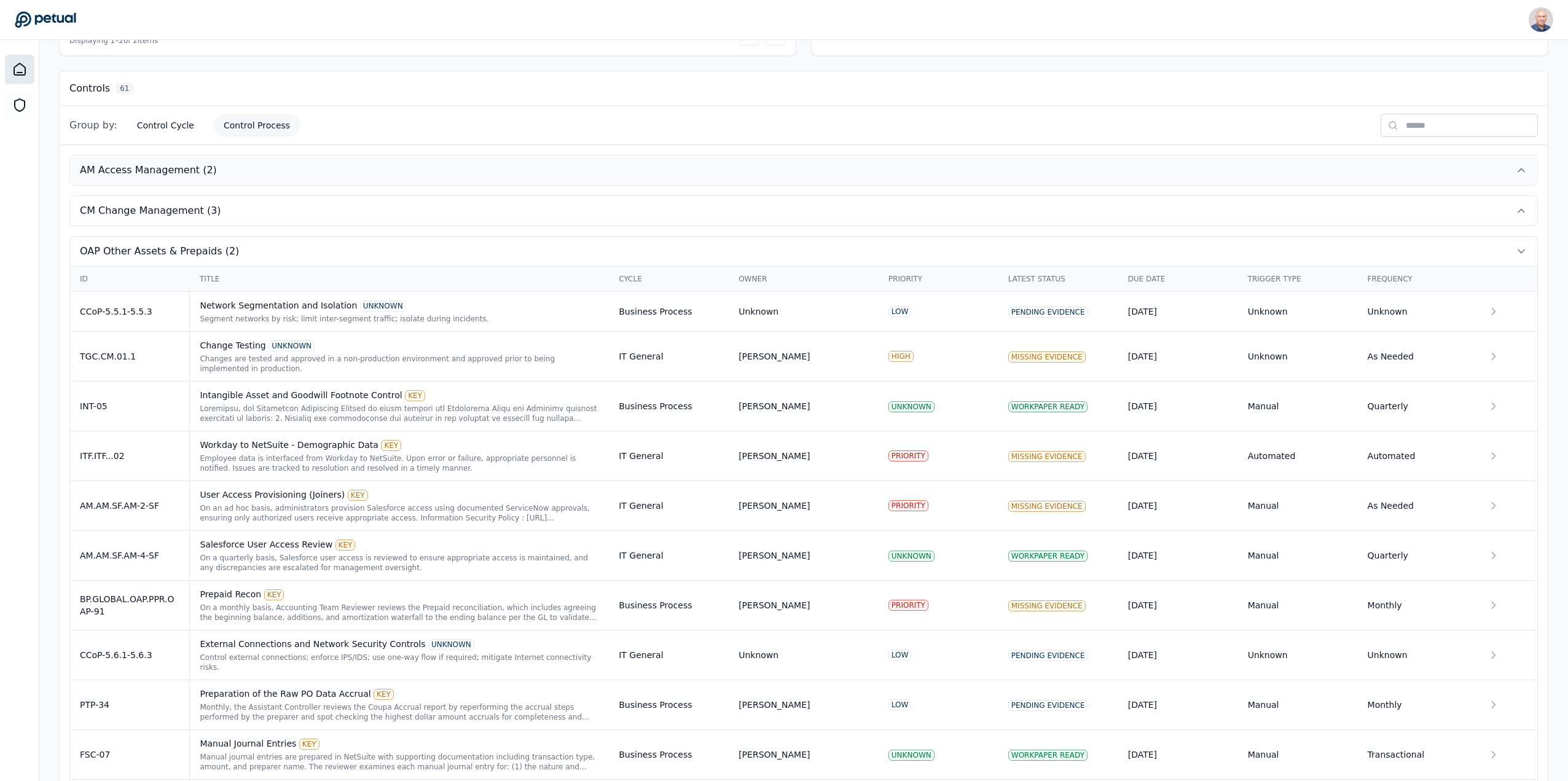
click at [161, 168] on span "AM Access Management (2)" at bounding box center [148, 170] width 137 height 14
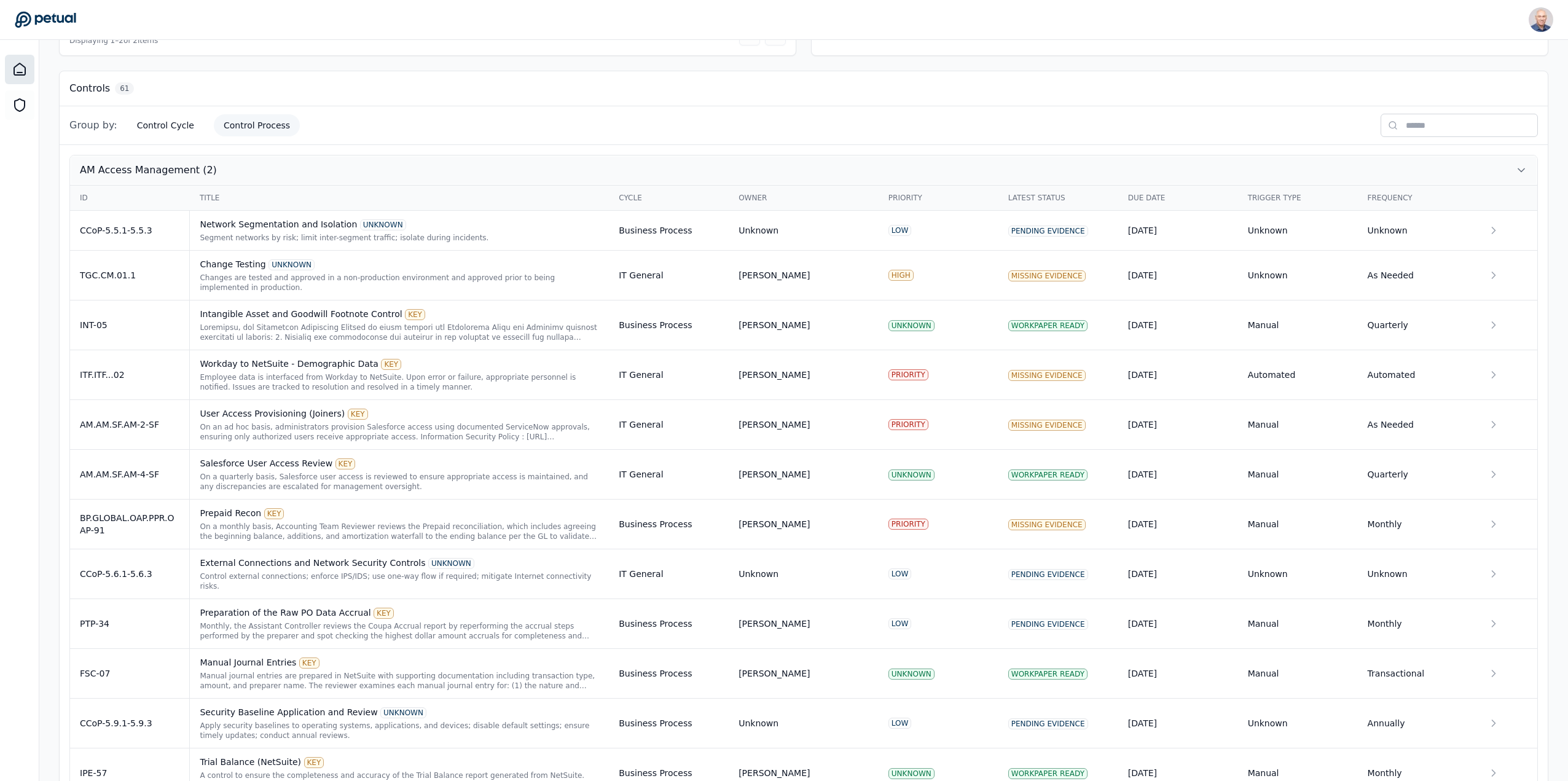
click at [161, 167] on span "AM Access Management (2)" at bounding box center [148, 170] width 137 height 14
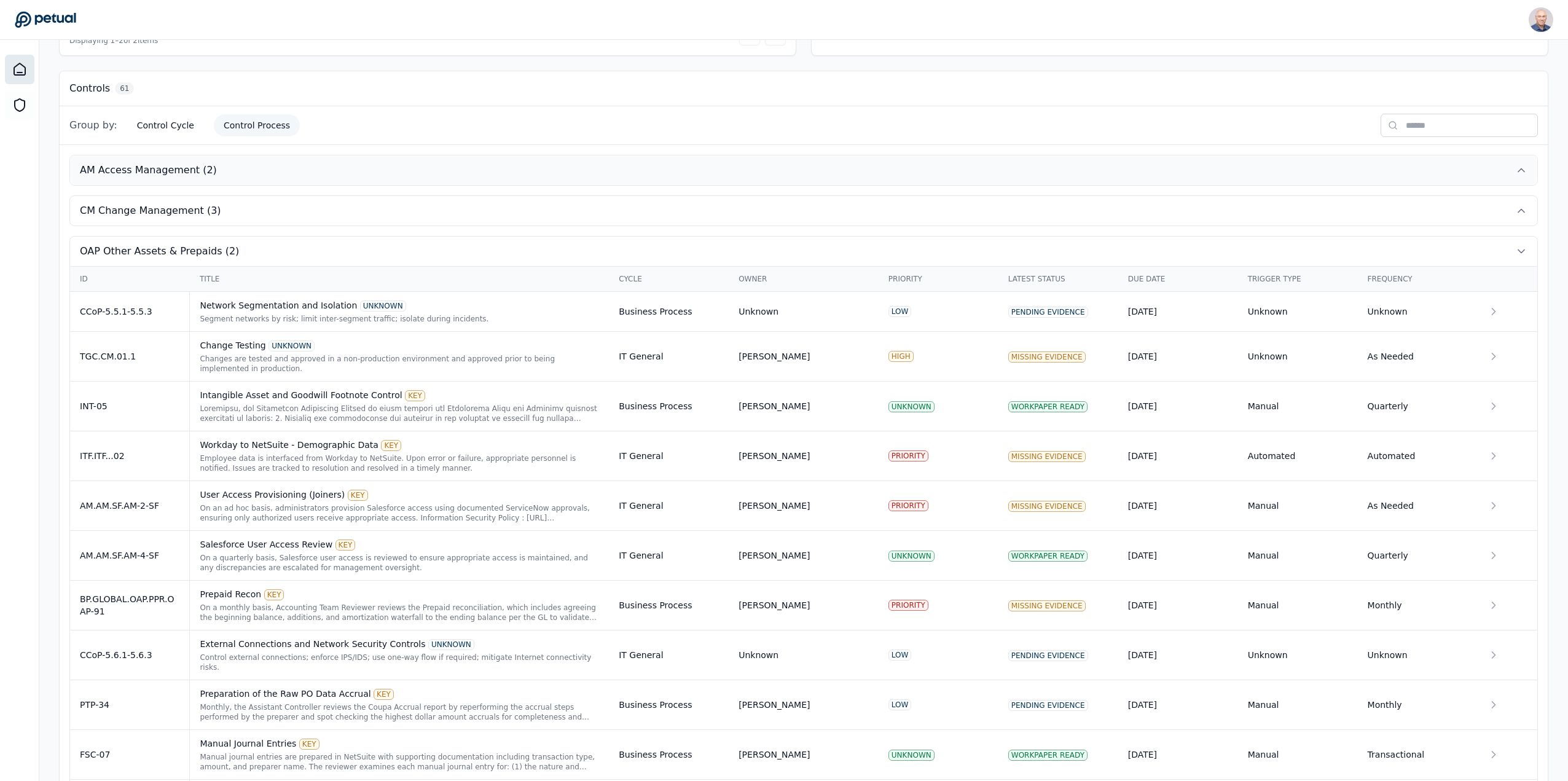
click at [161, 167] on span "AM Access Management (2)" at bounding box center [148, 170] width 137 height 14
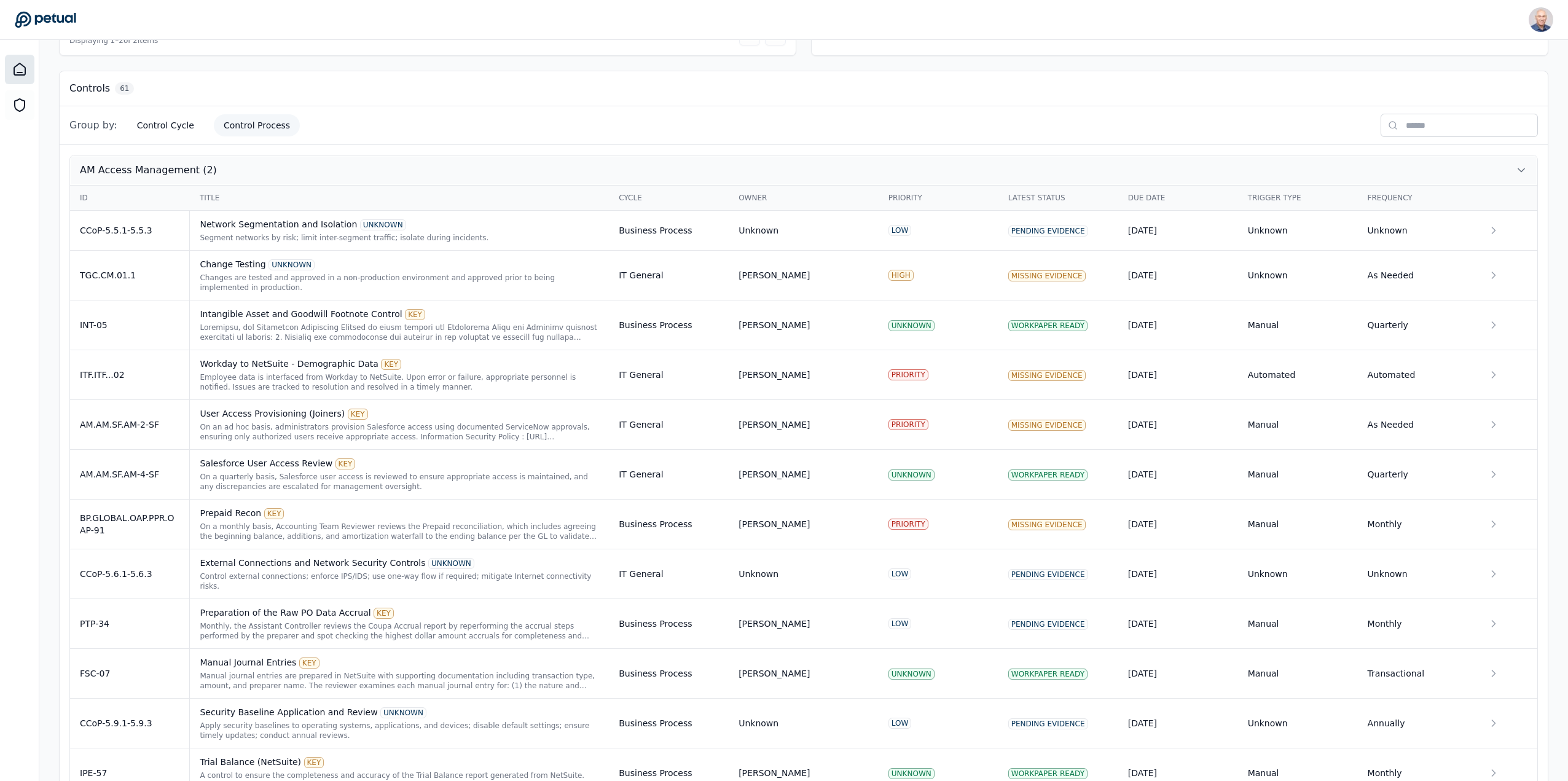
click at [161, 167] on span "AM Access Management (2)" at bounding box center [148, 170] width 137 height 14
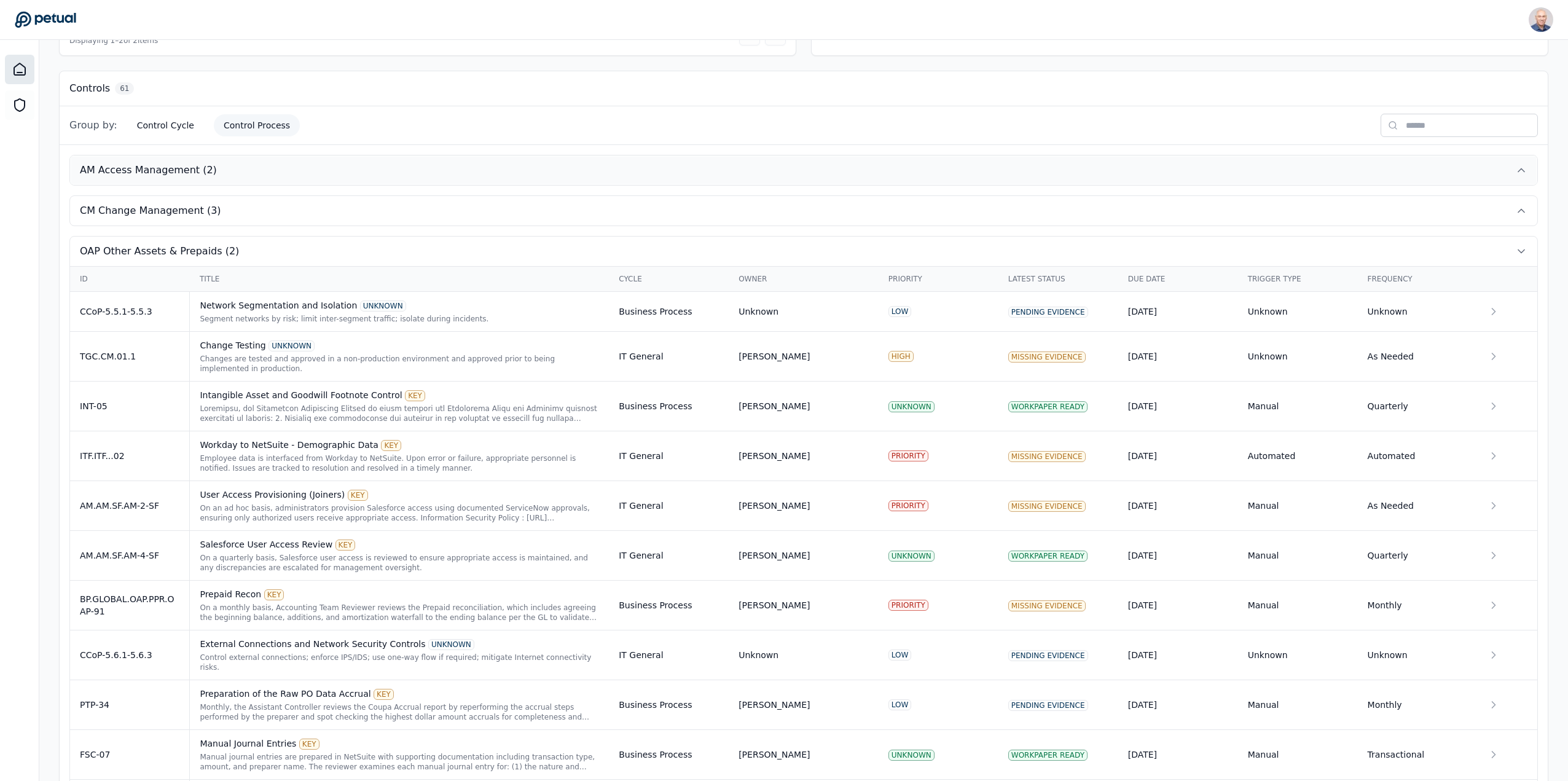
click at [156, 165] on span "AM Access Management (2)" at bounding box center [148, 170] width 137 height 14
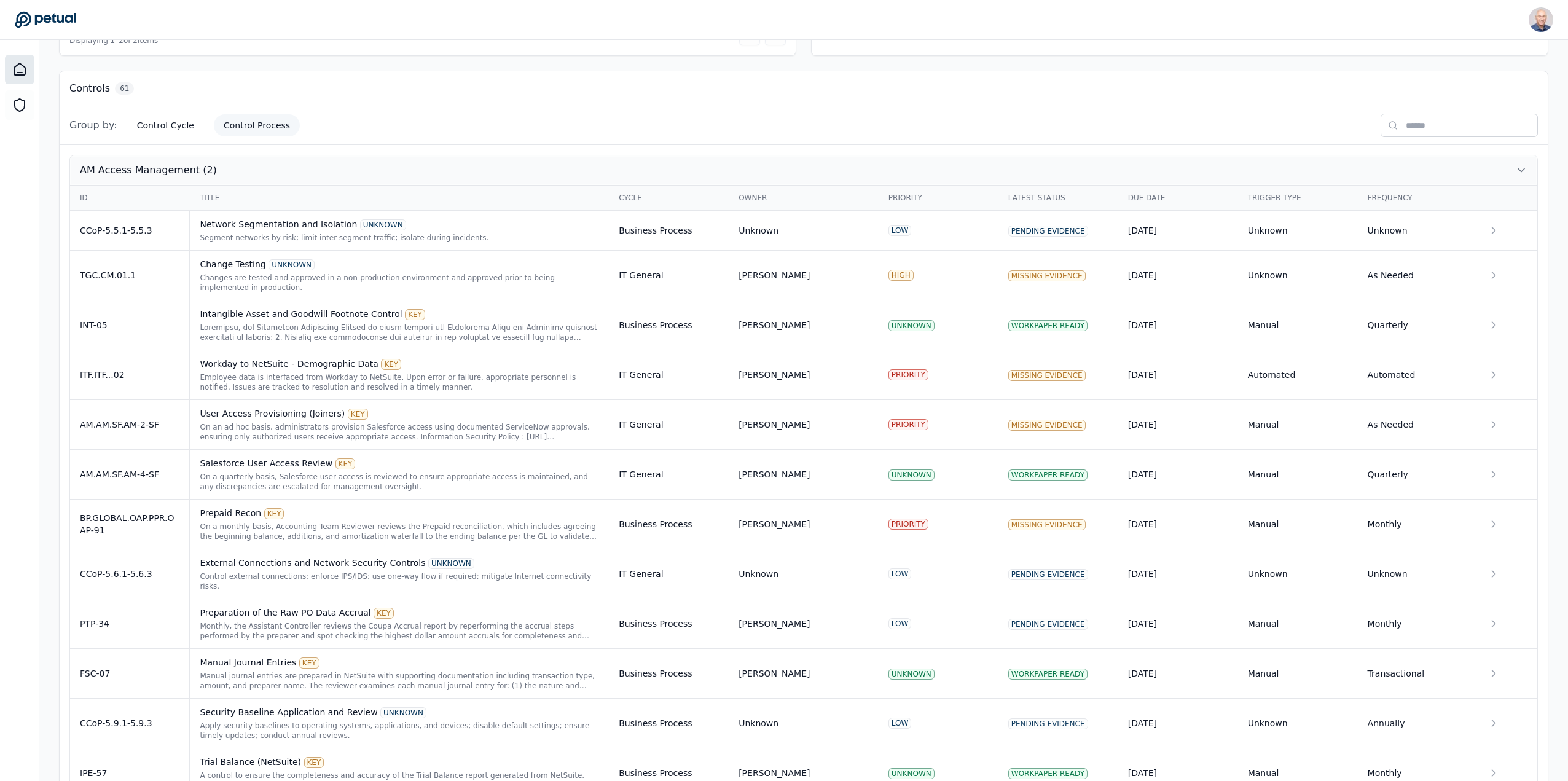
click at [156, 165] on span "AM Access Management (2)" at bounding box center [148, 170] width 137 height 14
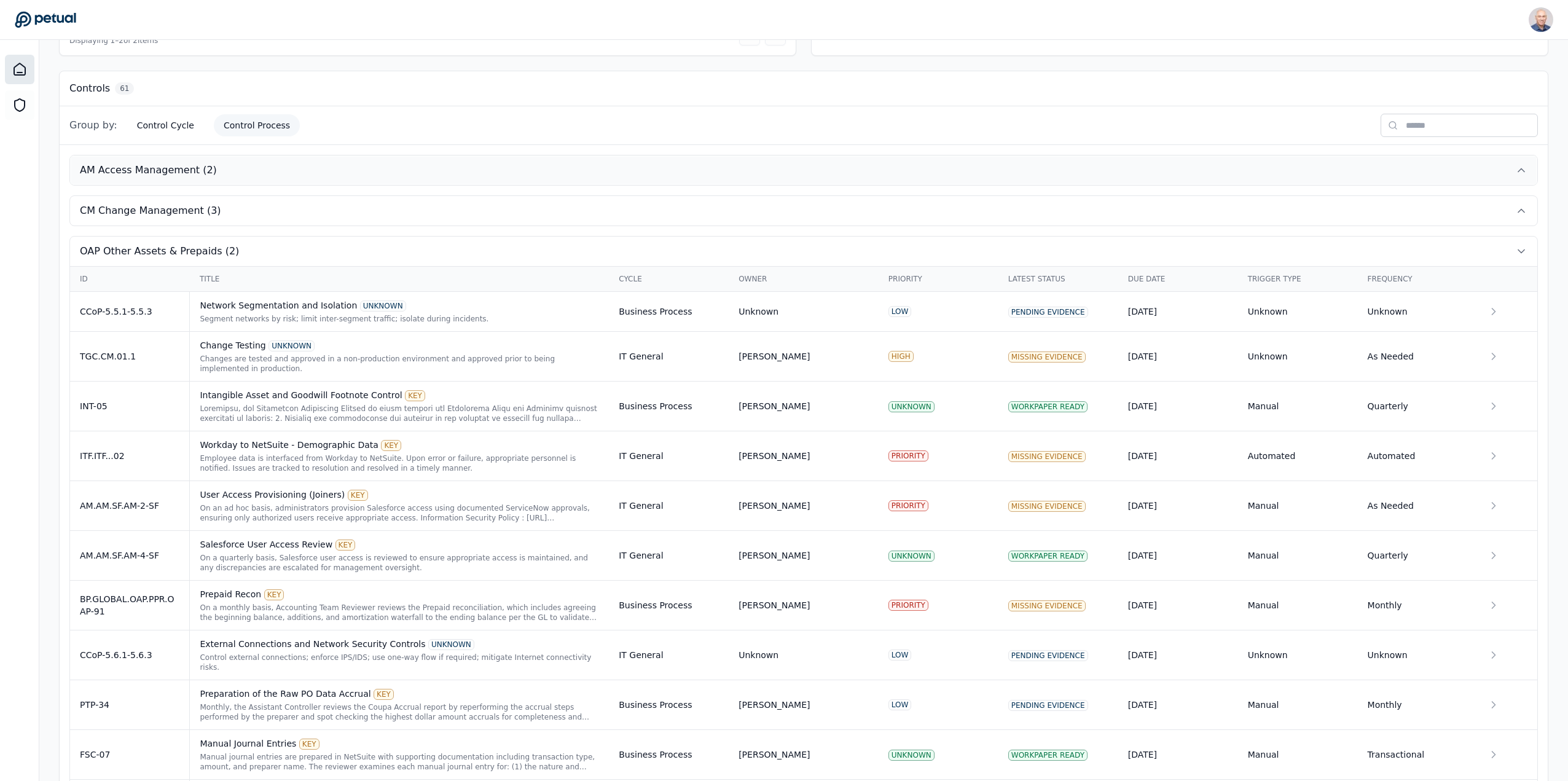
click at [156, 165] on span "AM Access Management (2)" at bounding box center [148, 170] width 137 height 14
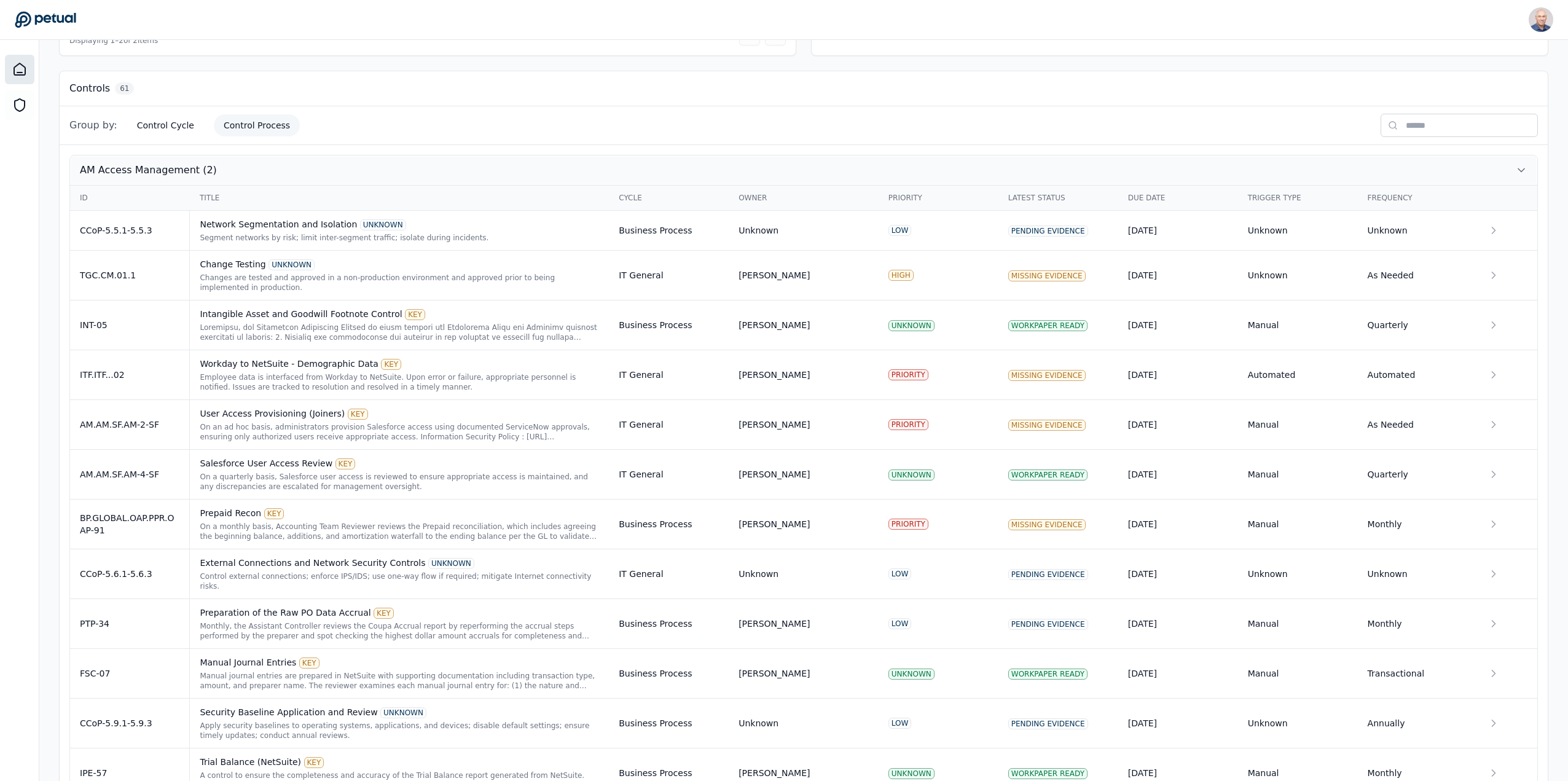
click at [156, 165] on span "AM Access Management (2)" at bounding box center [148, 170] width 137 height 14
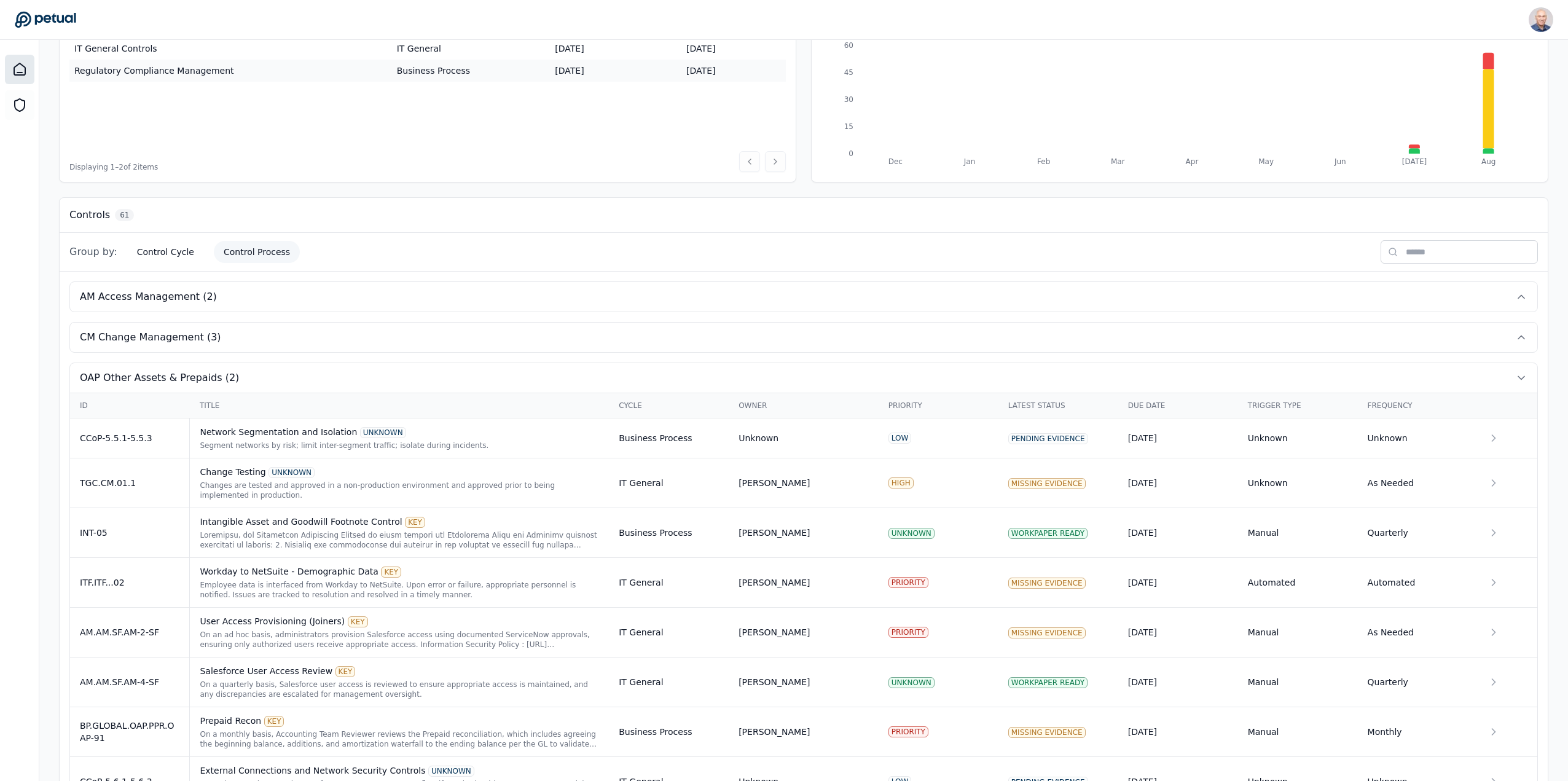
scroll to position [0, 0]
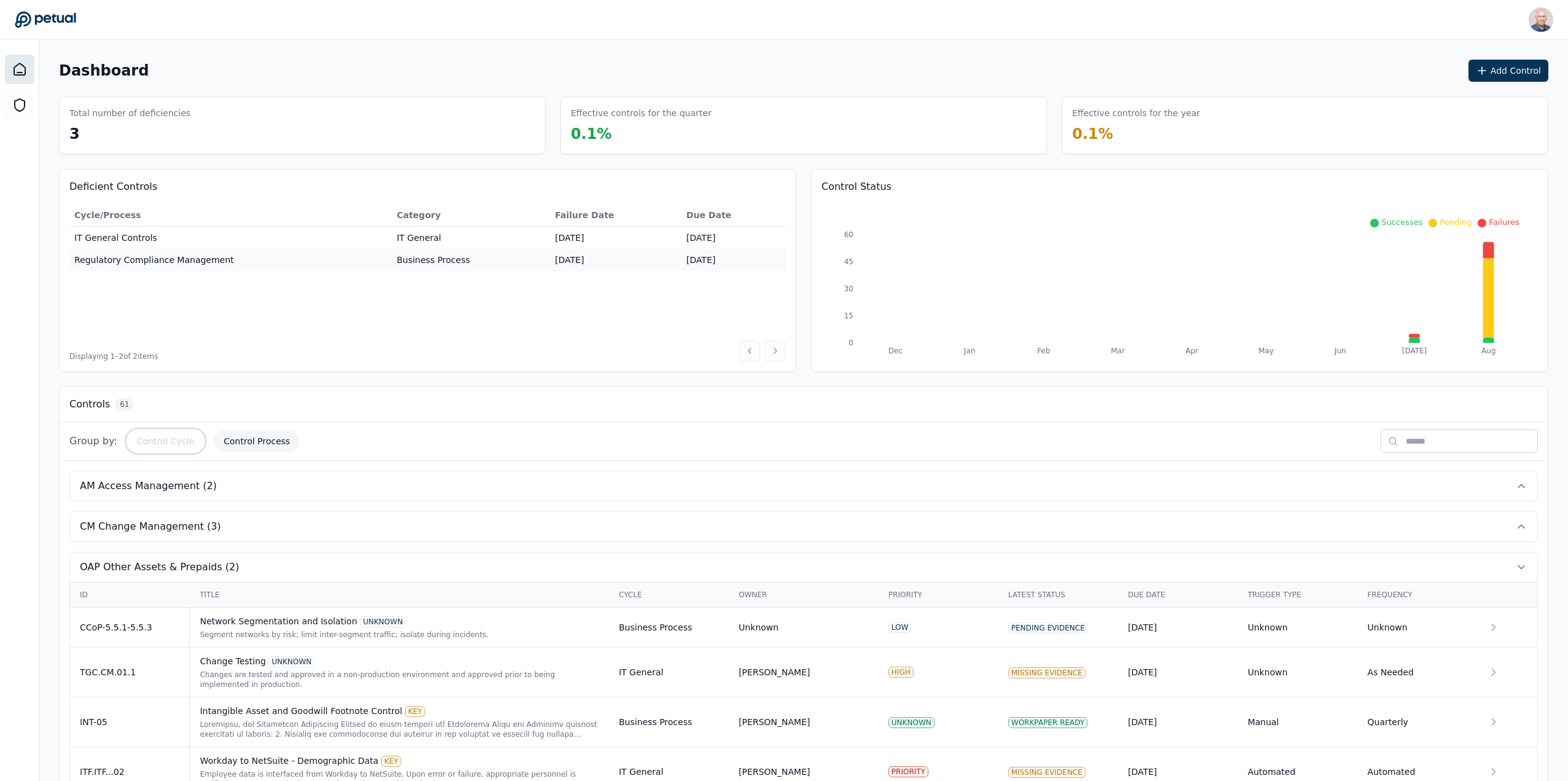
click at [153, 438] on button "Control Cycle" at bounding box center [166, 440] width 77 height 22
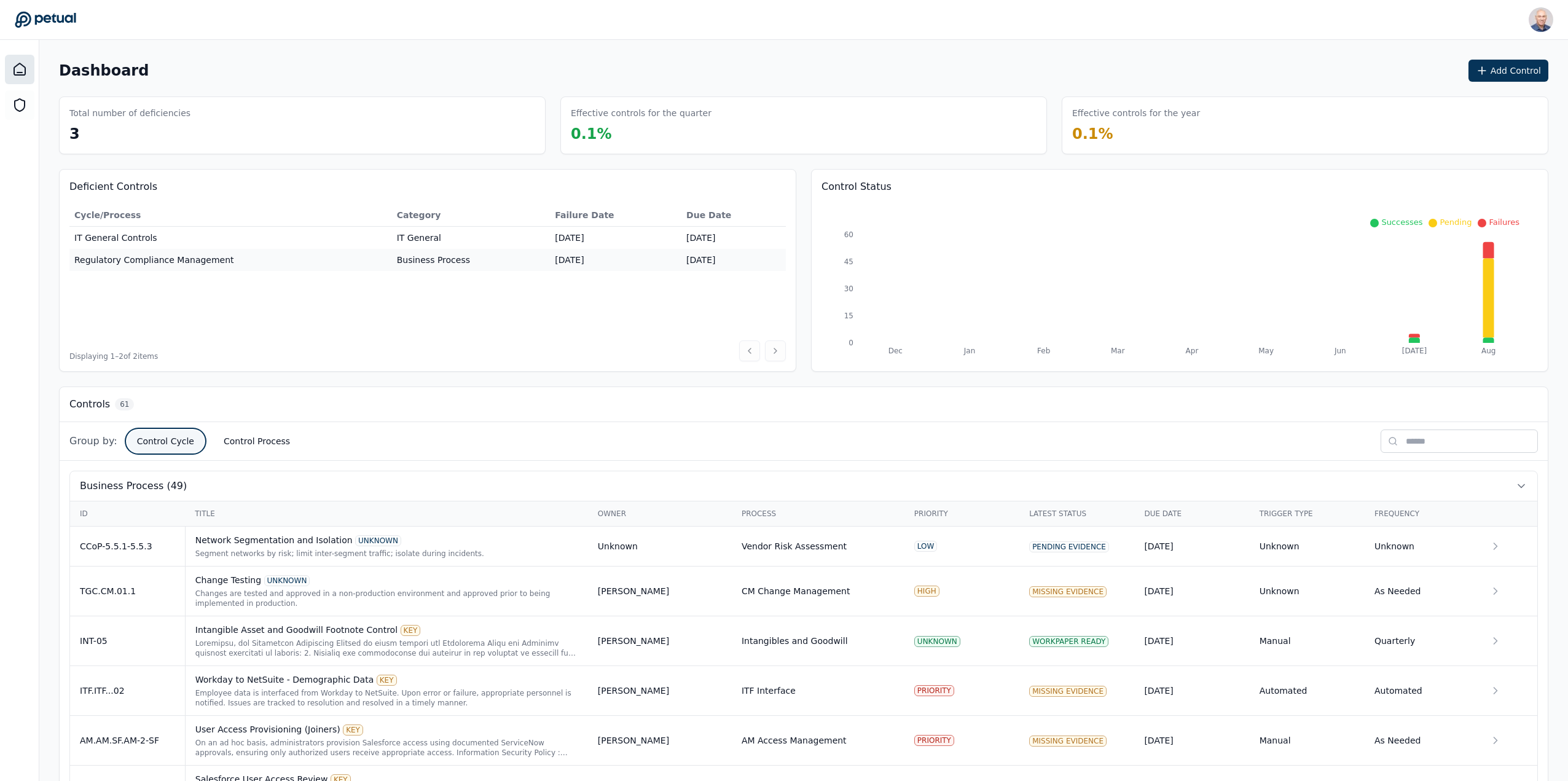
click at [158, 443] on button "Control Cycle" at bounding box center [166, 440] width 77 height 22
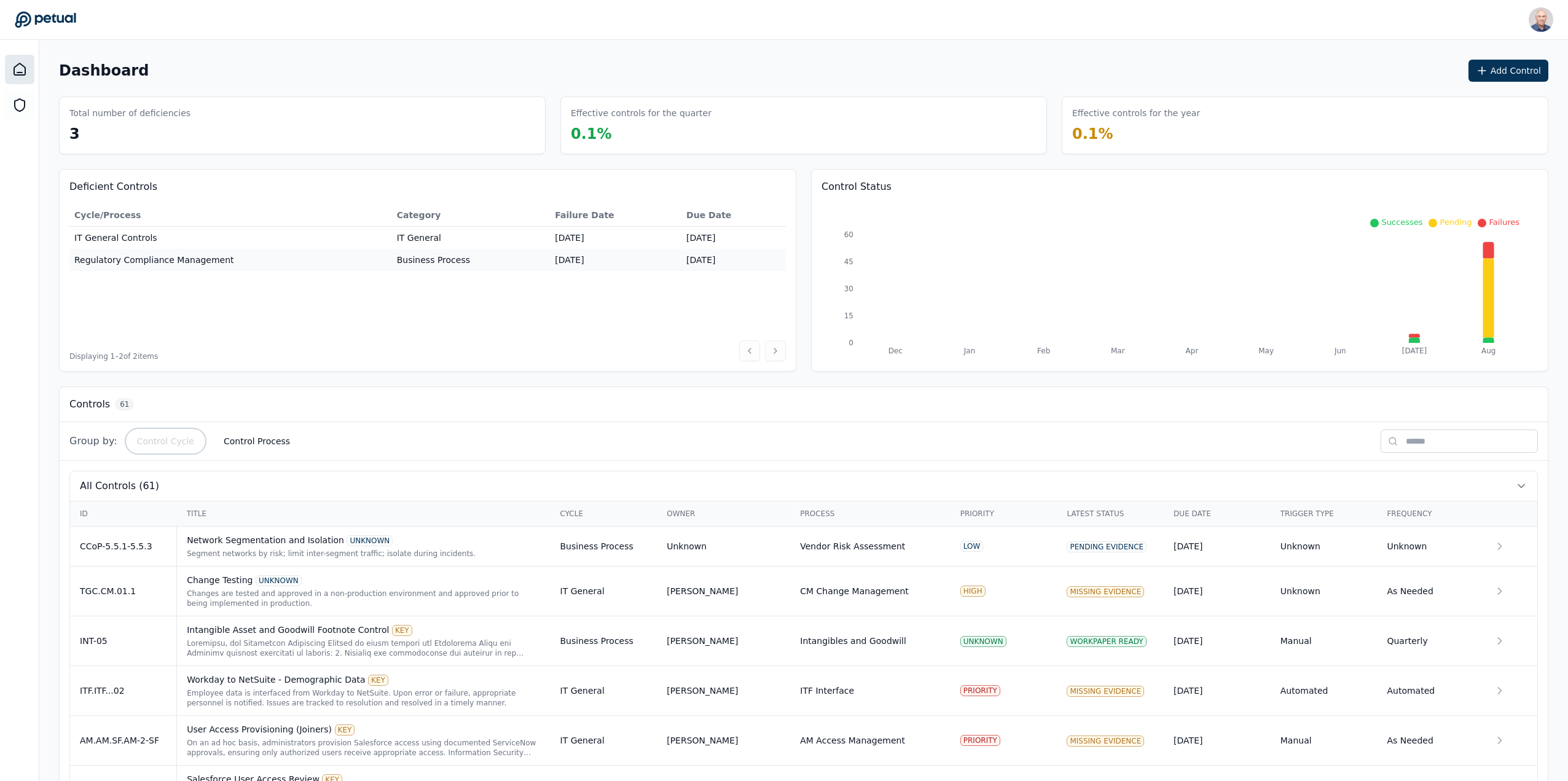
click at [158, 443] on button "Control Cycle" at bounding box center [166, 440] width 77 height 22
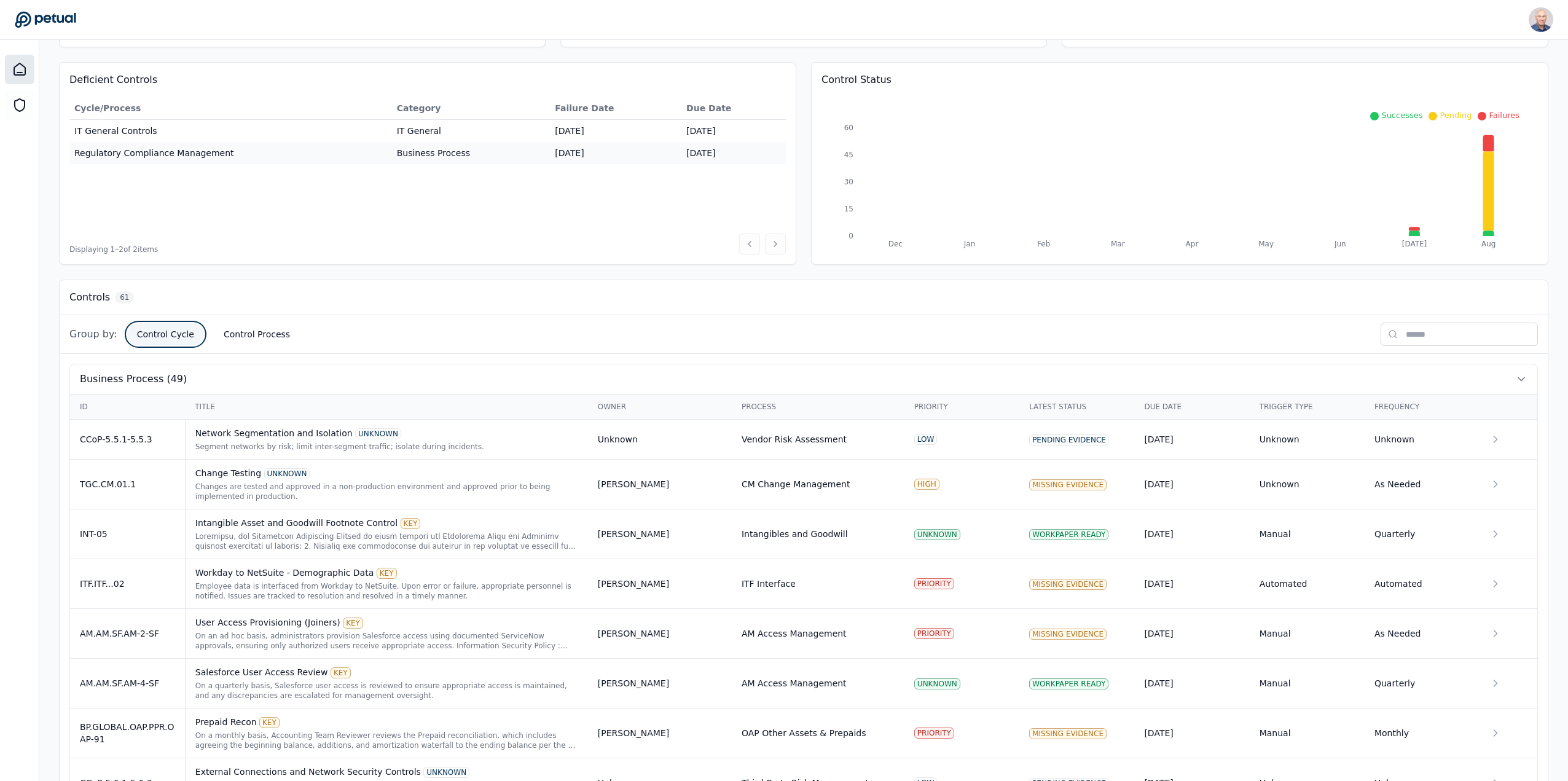
scroll to position [123, 0]
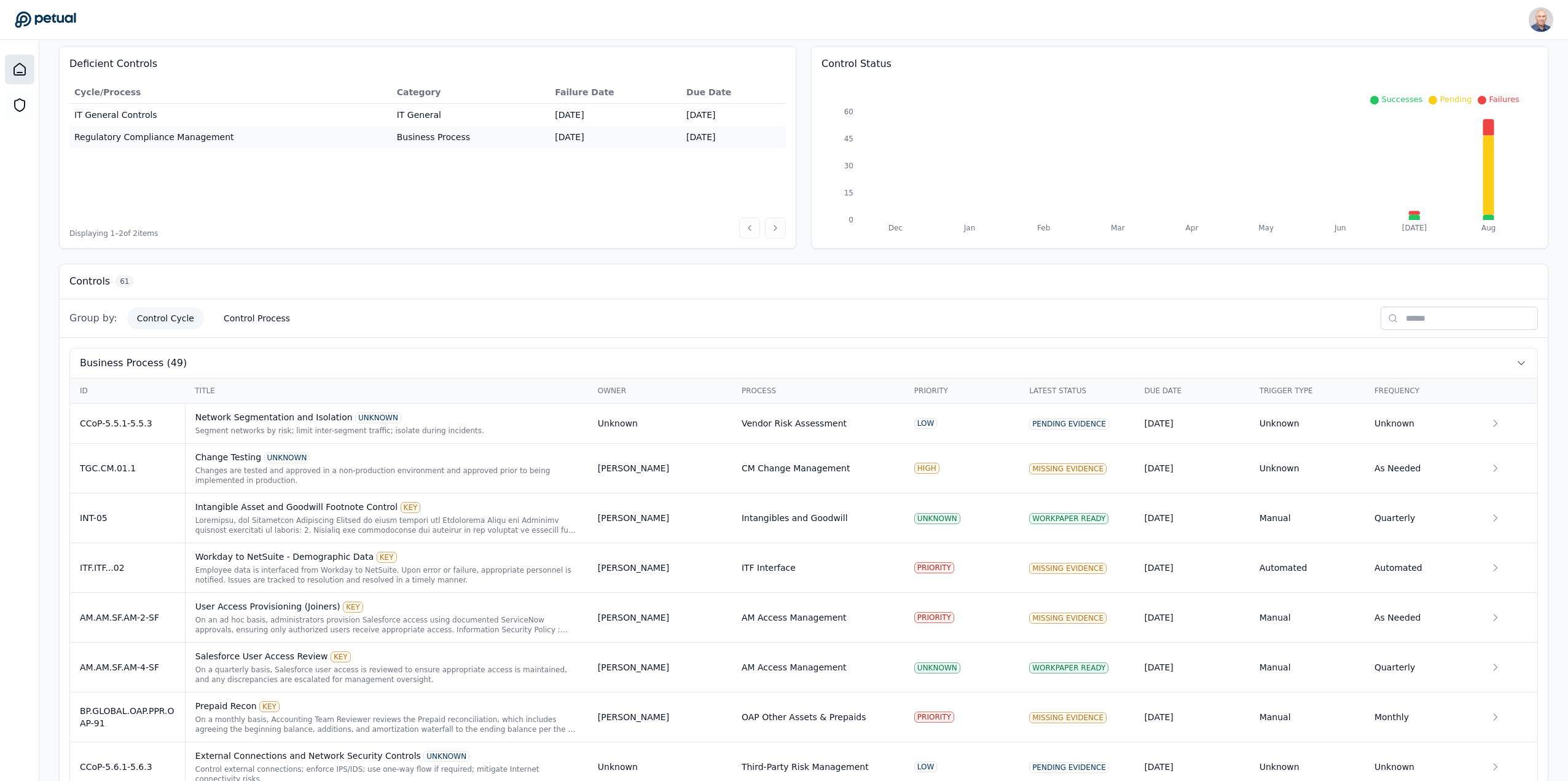
click at [933, 389] on th "Priority" at bounding box center [962, 391] width 115 height 25
click at [336, 314] on div "Group by: Control Cycle Control Process" at bounding box center [803, 318] width 1488 height 39
click at [336, 325] on div "Group by: Control Cycle Control Process" at bounding box center [803, 318] width 1488 height 39
click at [79, 314] on span "Group by:" at bounding box center [92, 318] width 48 height 14
click at [309, 311] on div "Group by: Control Cycle Control Process" at bounding box center [803, 318] width 1488 height 39
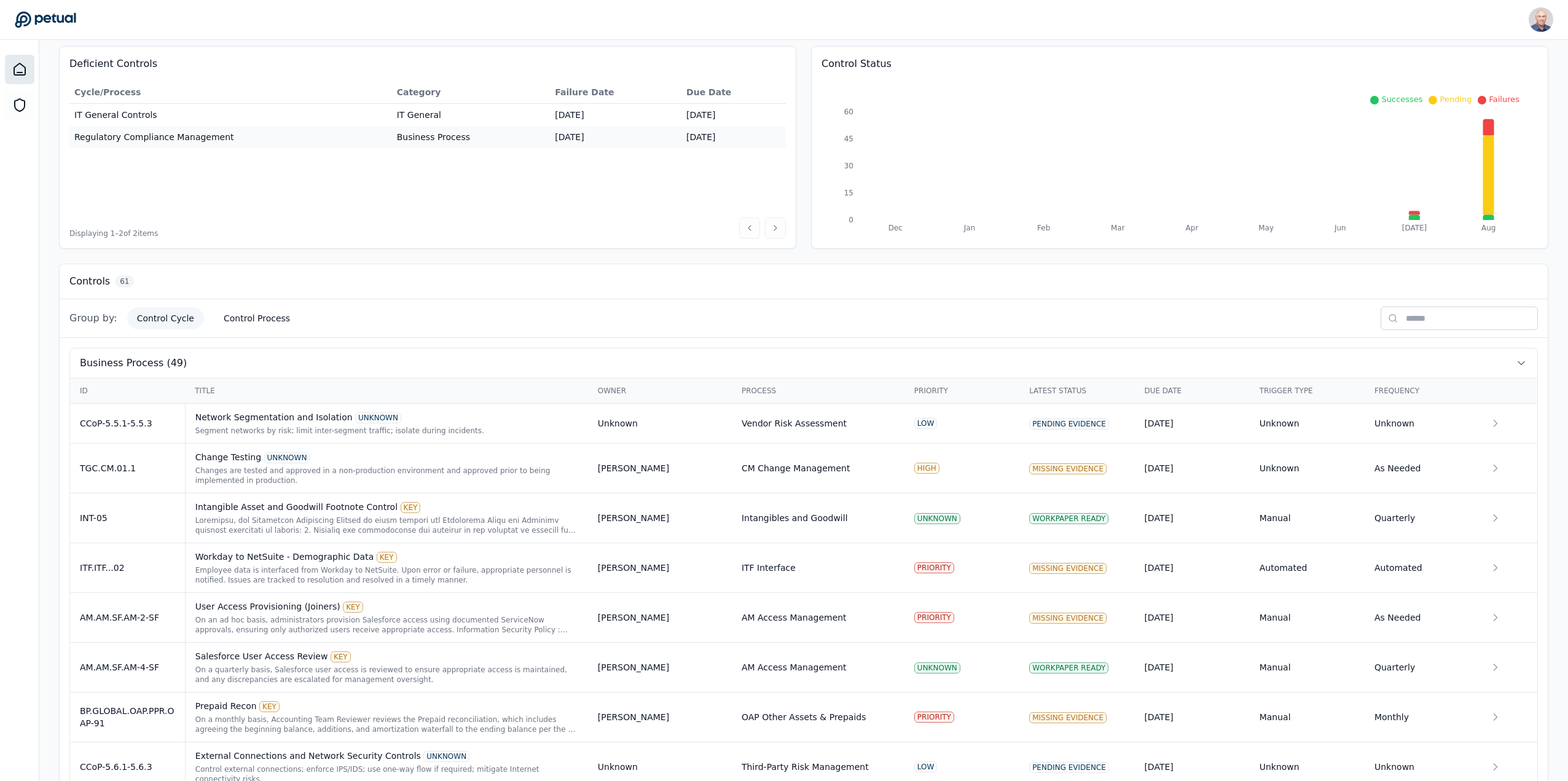
click at [321, 325] on div "Group by: Control Cycle Control Process" at bounding box center [803, 318] width 1488 height 39
click at [161, 363] on span "Business Process (49)" at bounding box center [133, 363] width 107 height 14
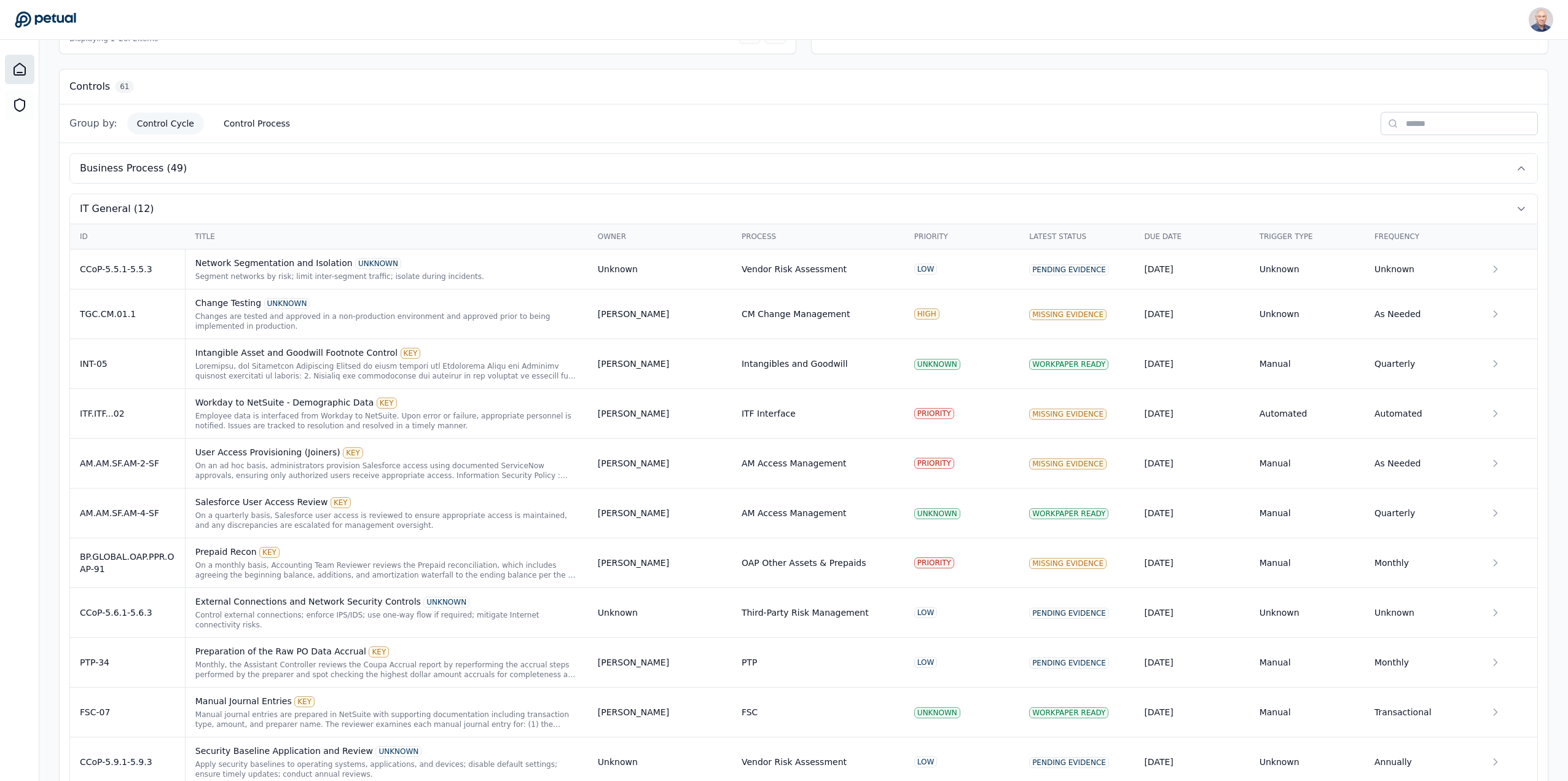
scroll to position [61, 0]
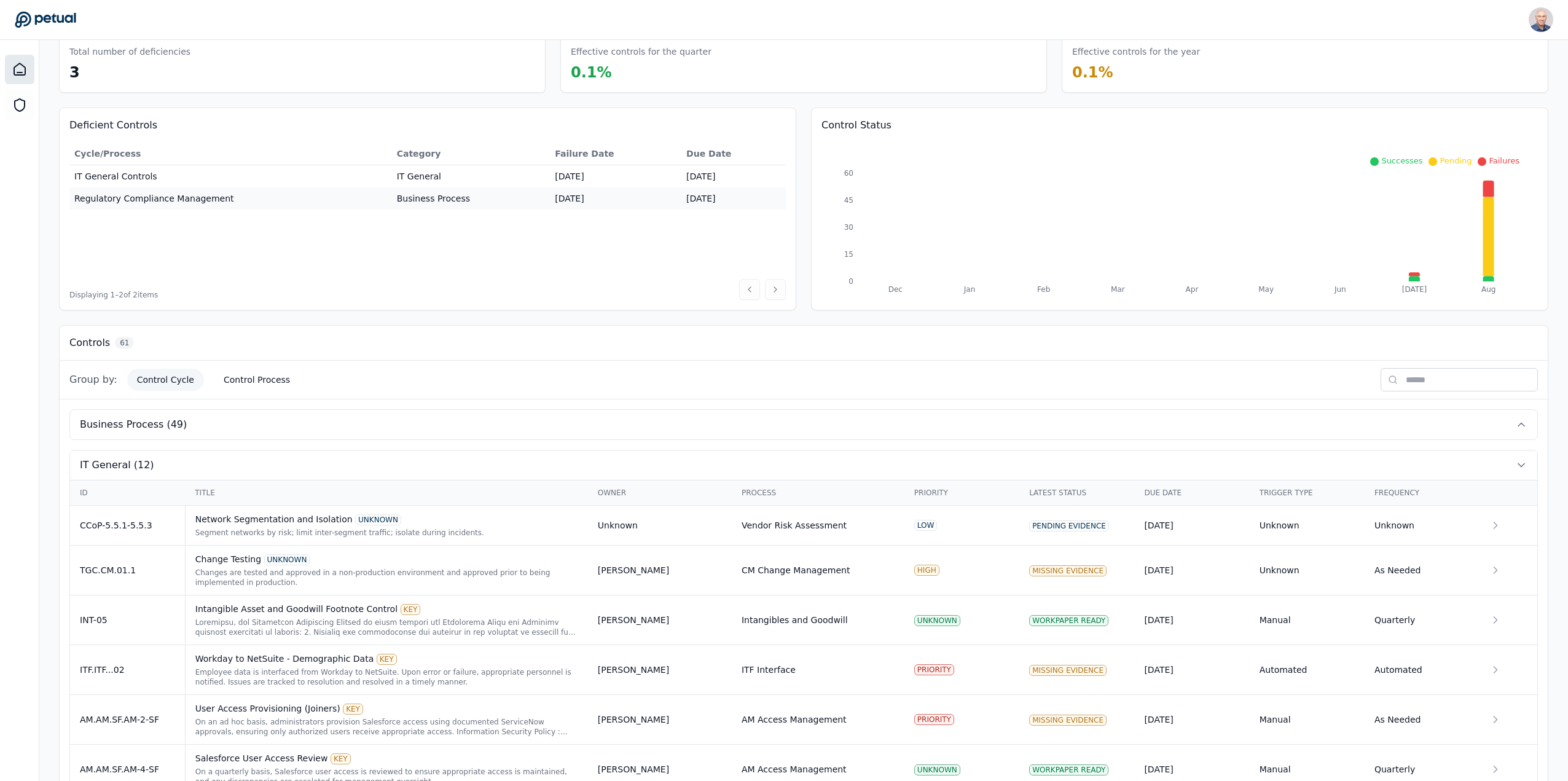
click at [122, 461] on span "IT General (12)" at bounding box center [117, 464] width 74 height 14
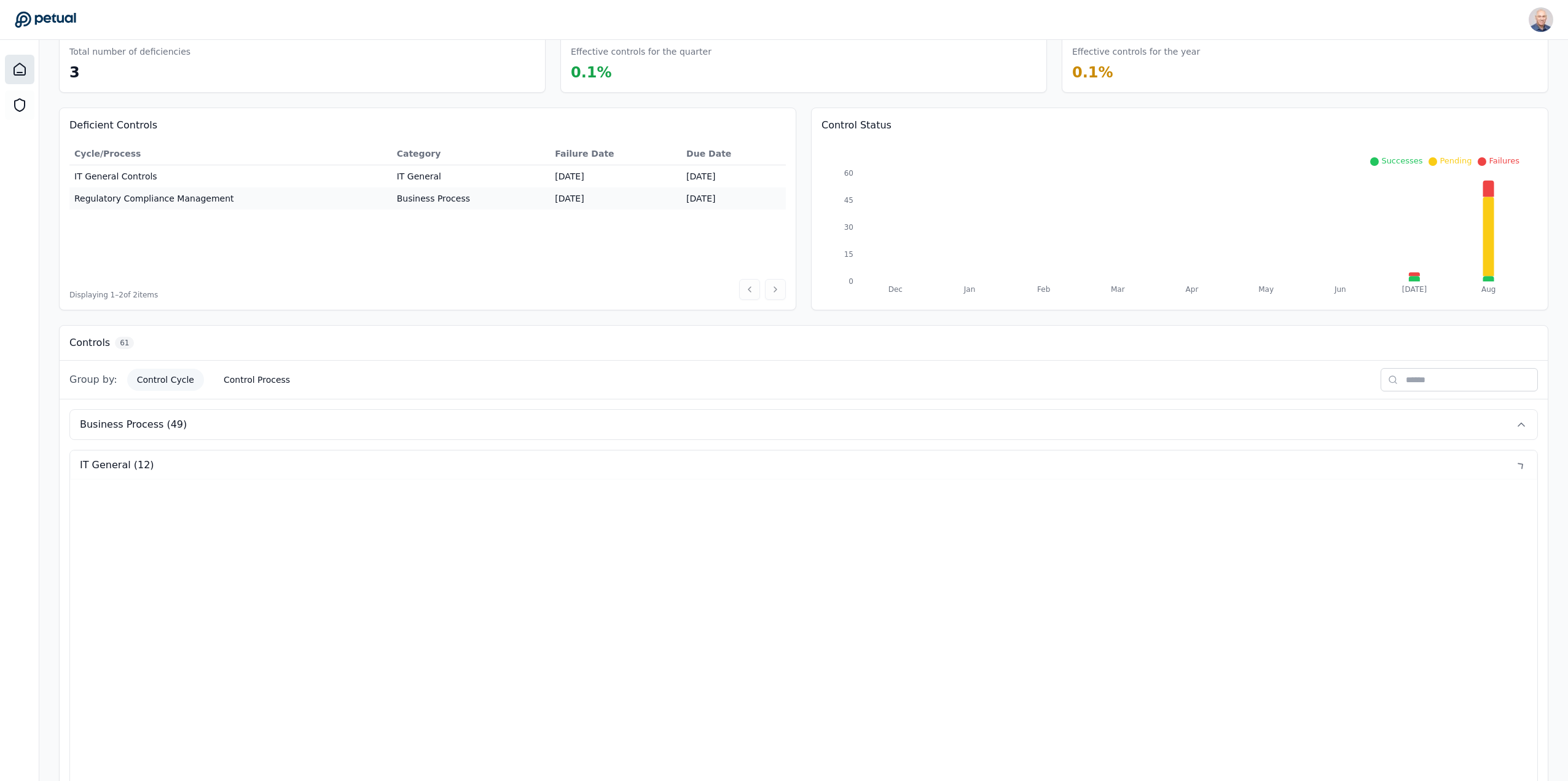
scroll to position [0, 0]
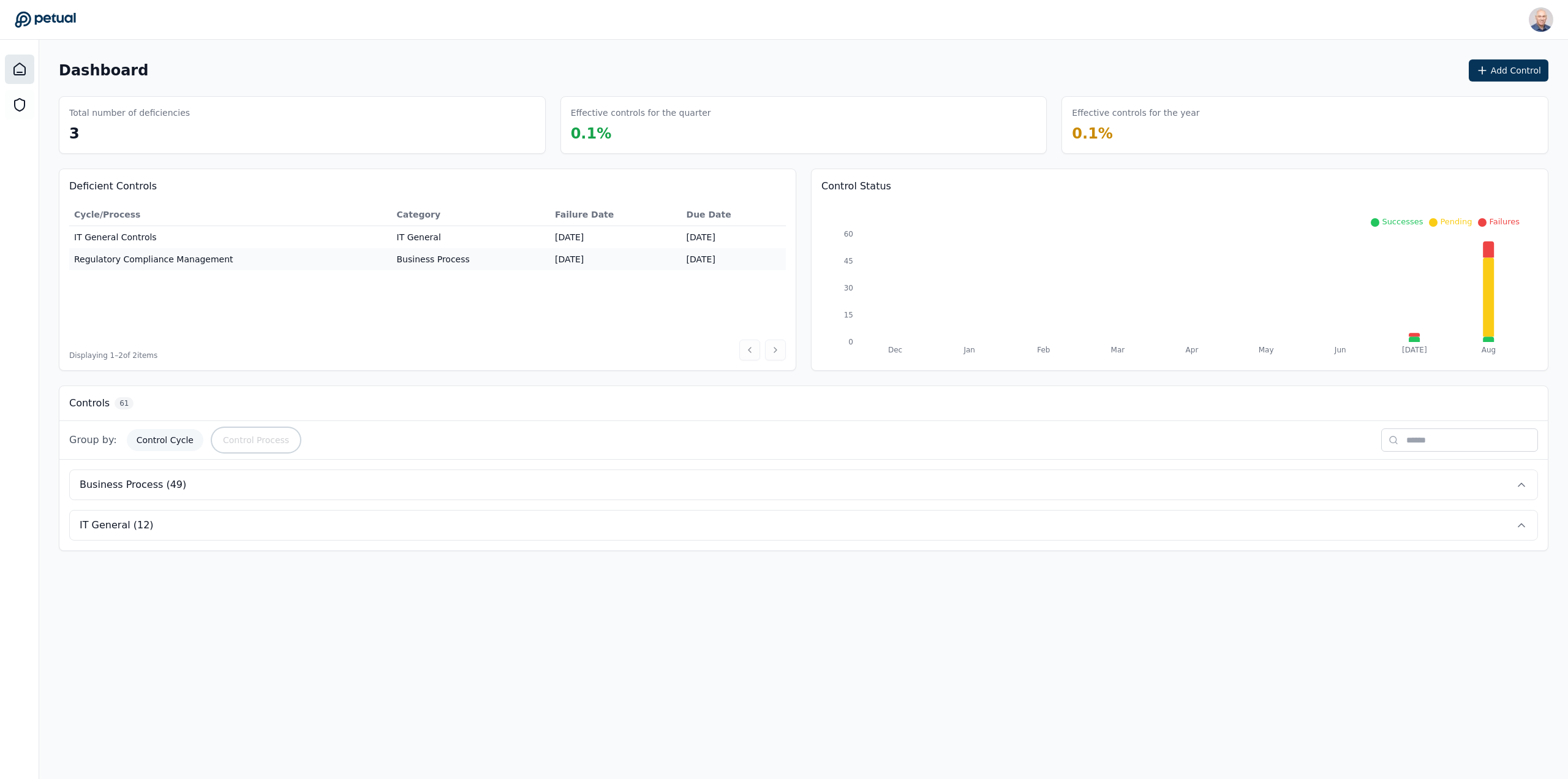
click at [256, 439] on button "Control Process" at bounding box center [256, 439] width 86 height 22
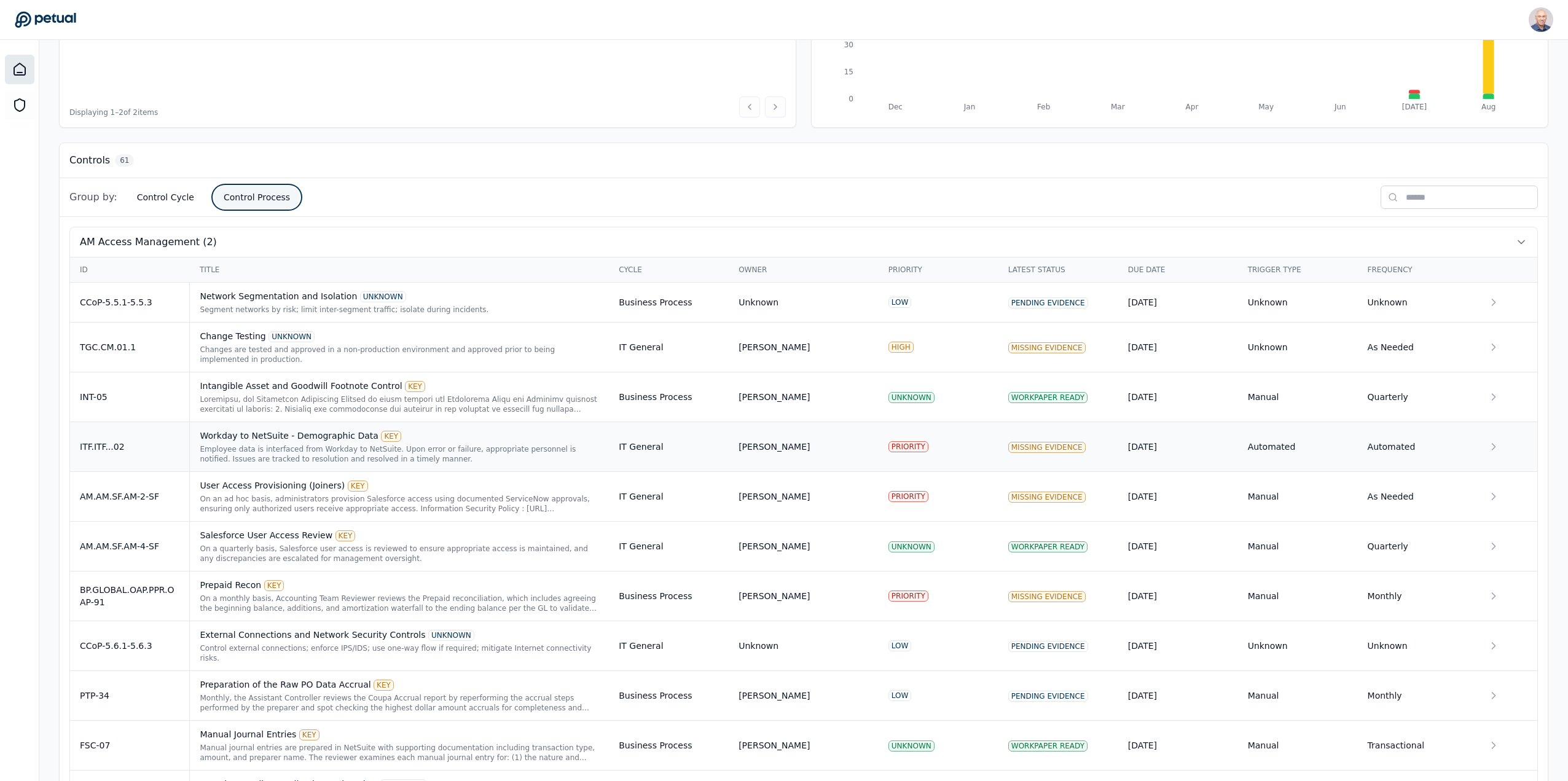
scroll to position [246, 0]
click at [118, 244] on span "AM Access Management (2)" at bounding box center [148, 240] width 137 height 14
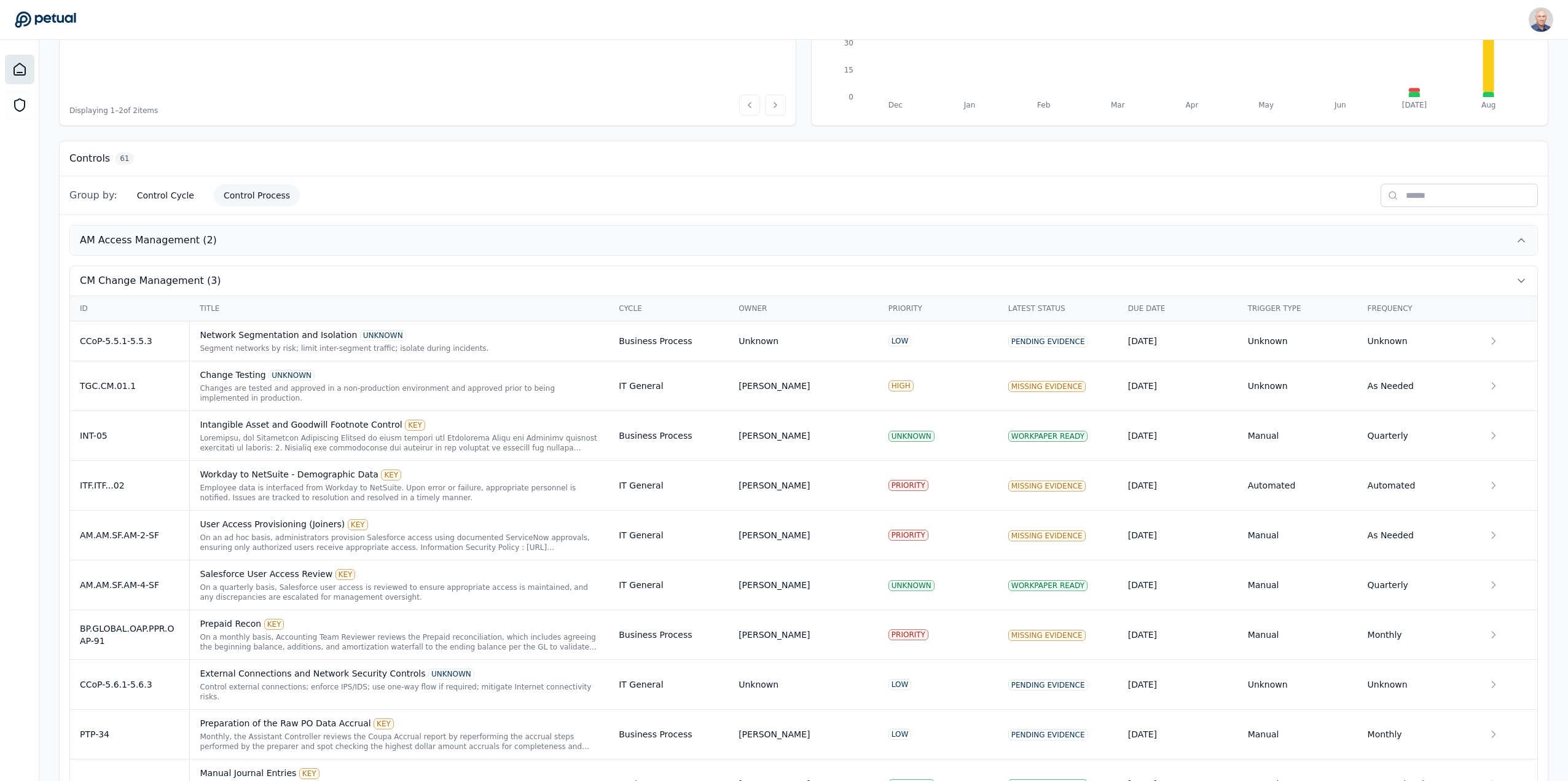
click at [119, 242] on span "AM Access Management (2)" at bounding box center [148, 240] width 137 height 14
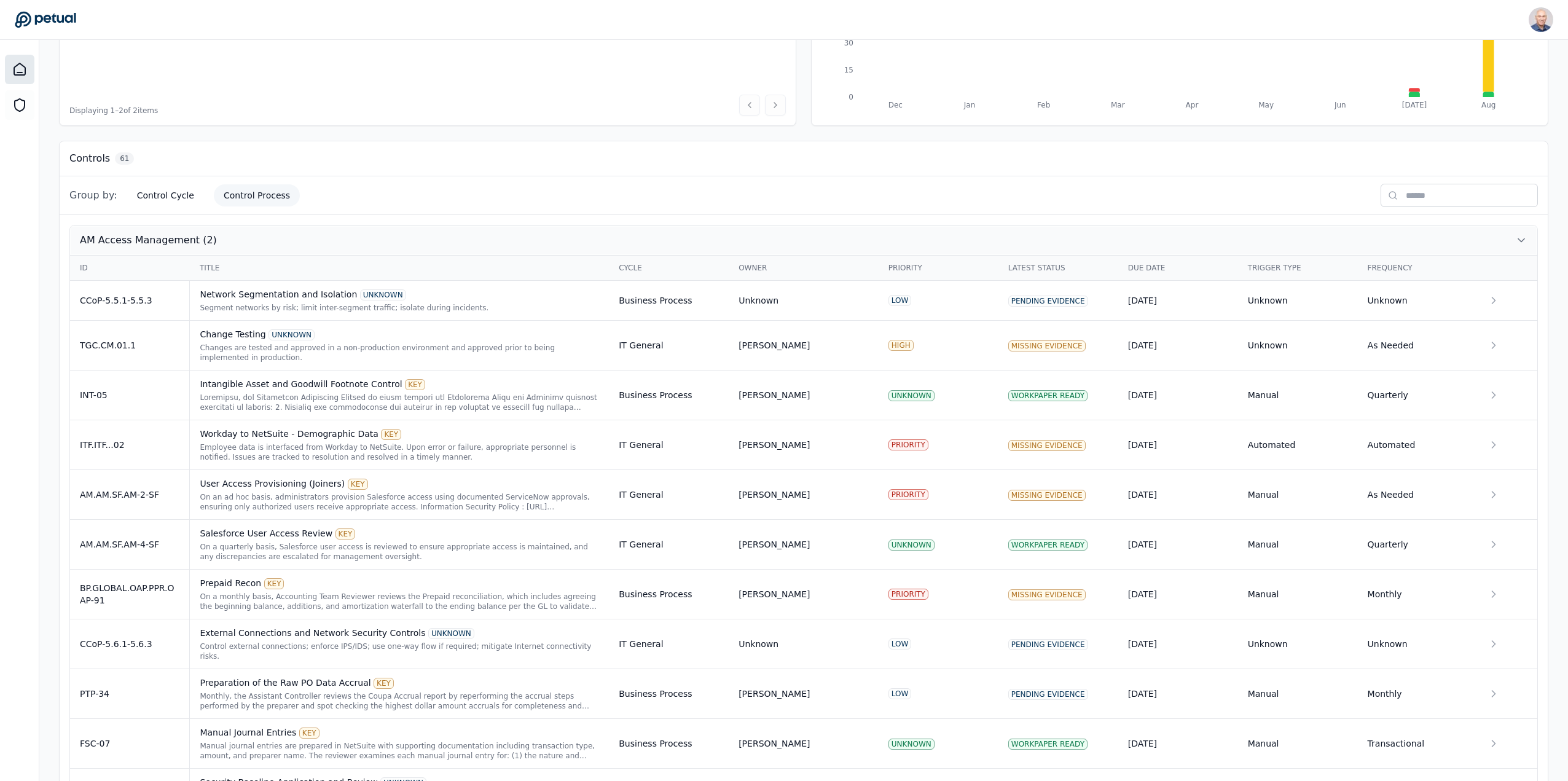
click at [119, 242] on span "AM Access Management (2)" at bounding box center [148, 240] width 137 height 14
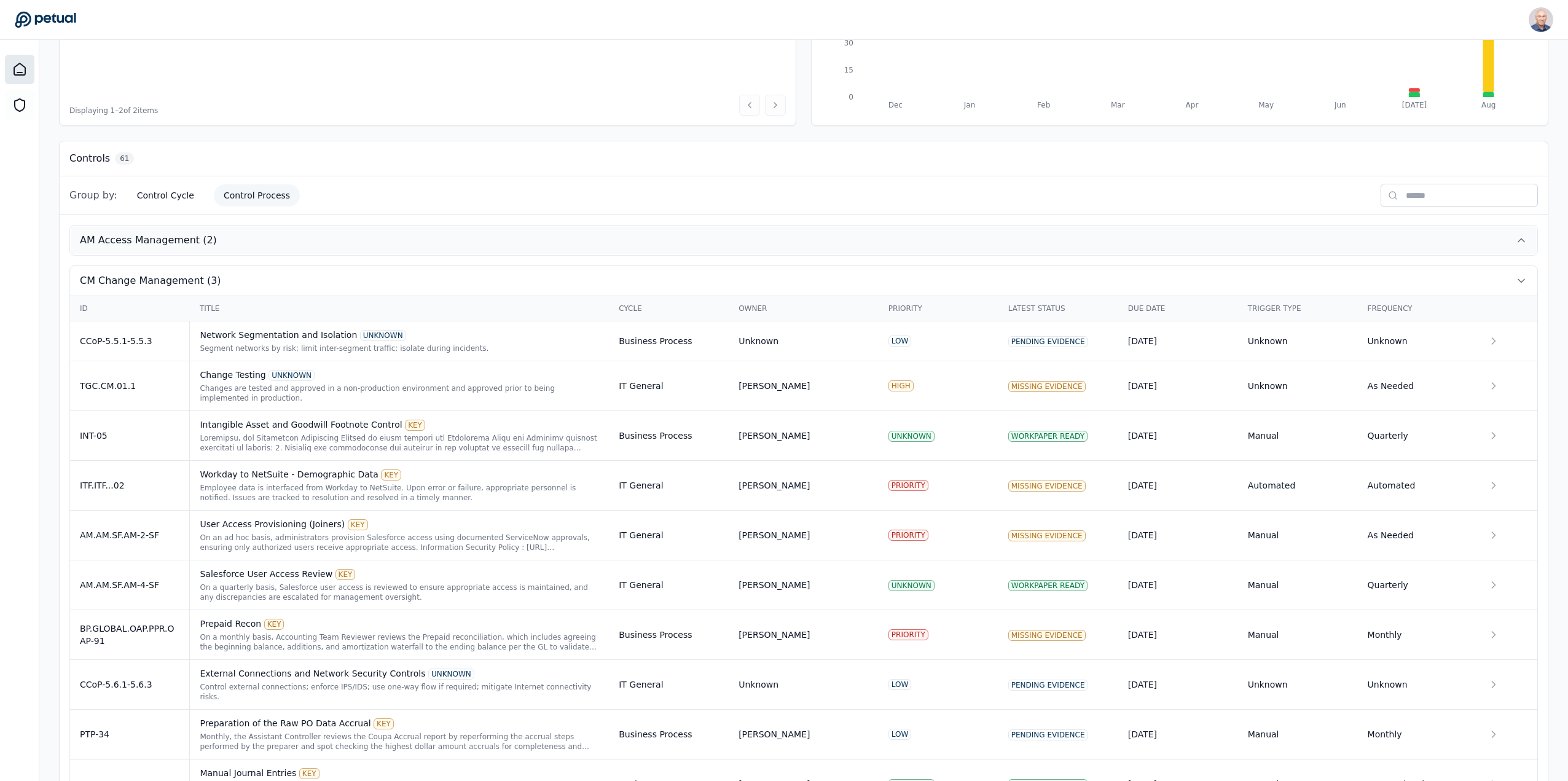
click at [119, 242] on span "AM Access Management (2)" at bounding box center [148, 240] width 137 height 14
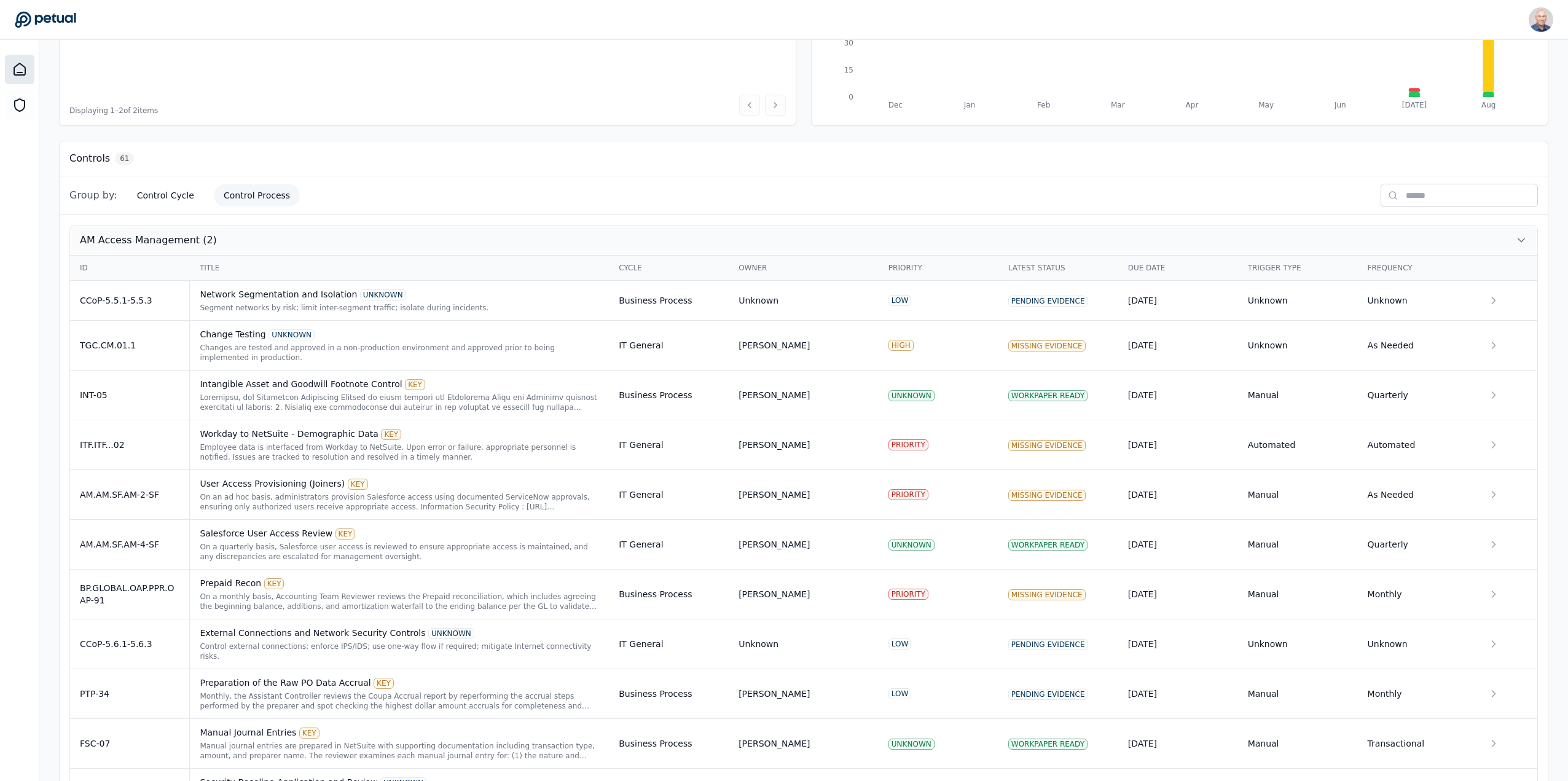
click at [164, 239] on span "AM Access Management (2)" at bounding box center [148, 240] width 137 height 14
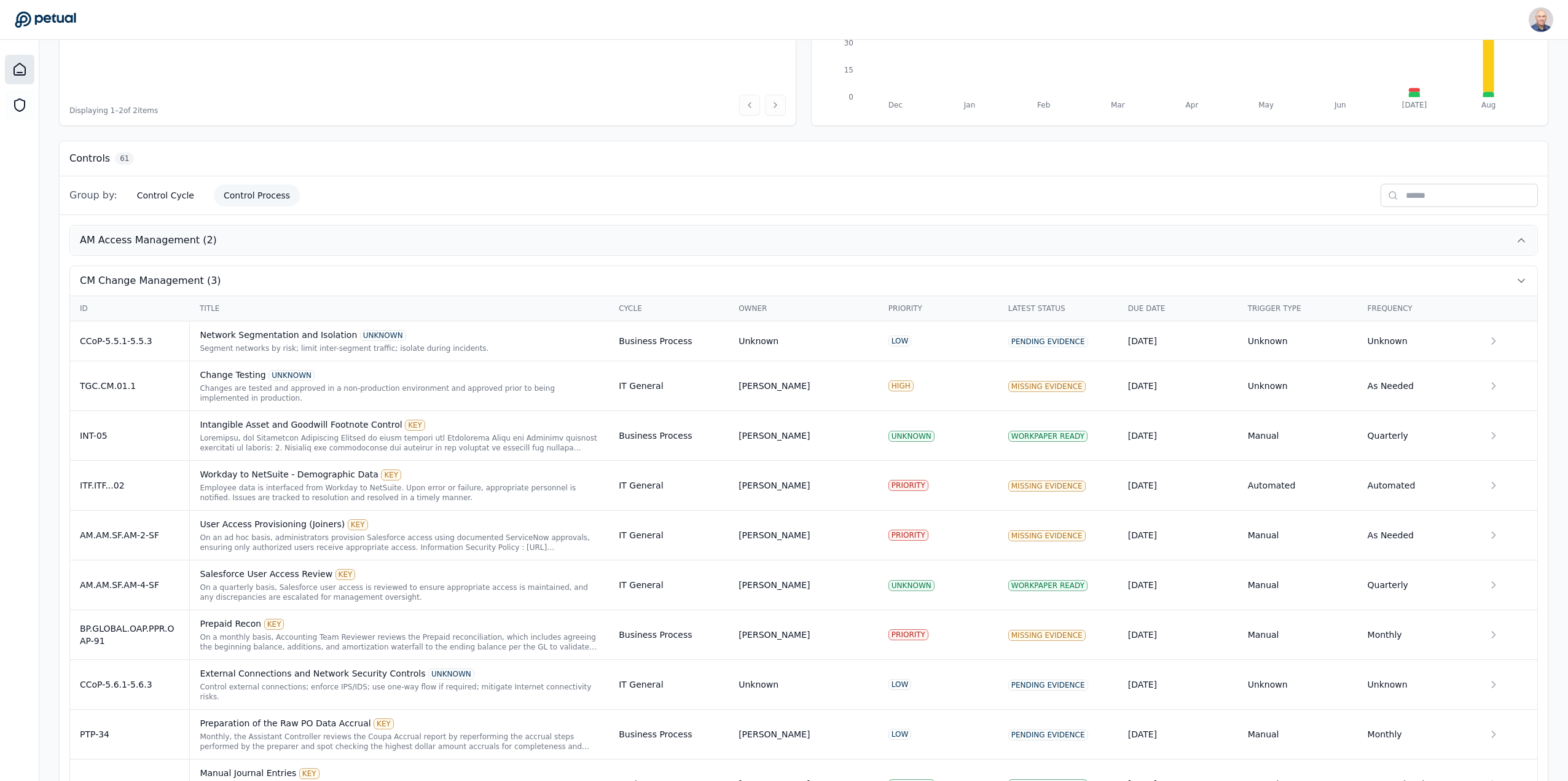
click at [153, 236] on span "AM Access Management (2)" at bounding box center [148, 240] width 137 height 14
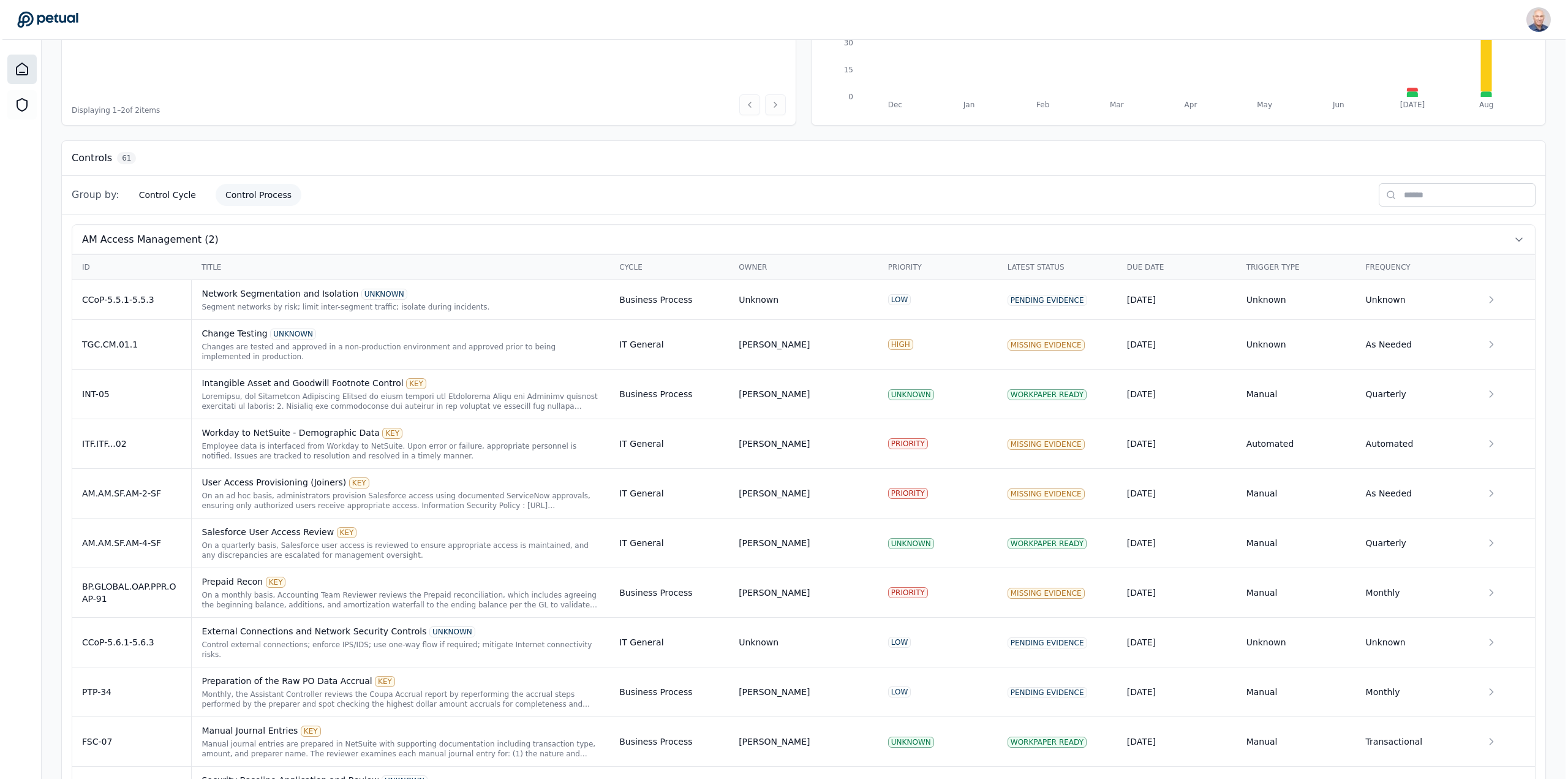
scroll to position [0, 0]
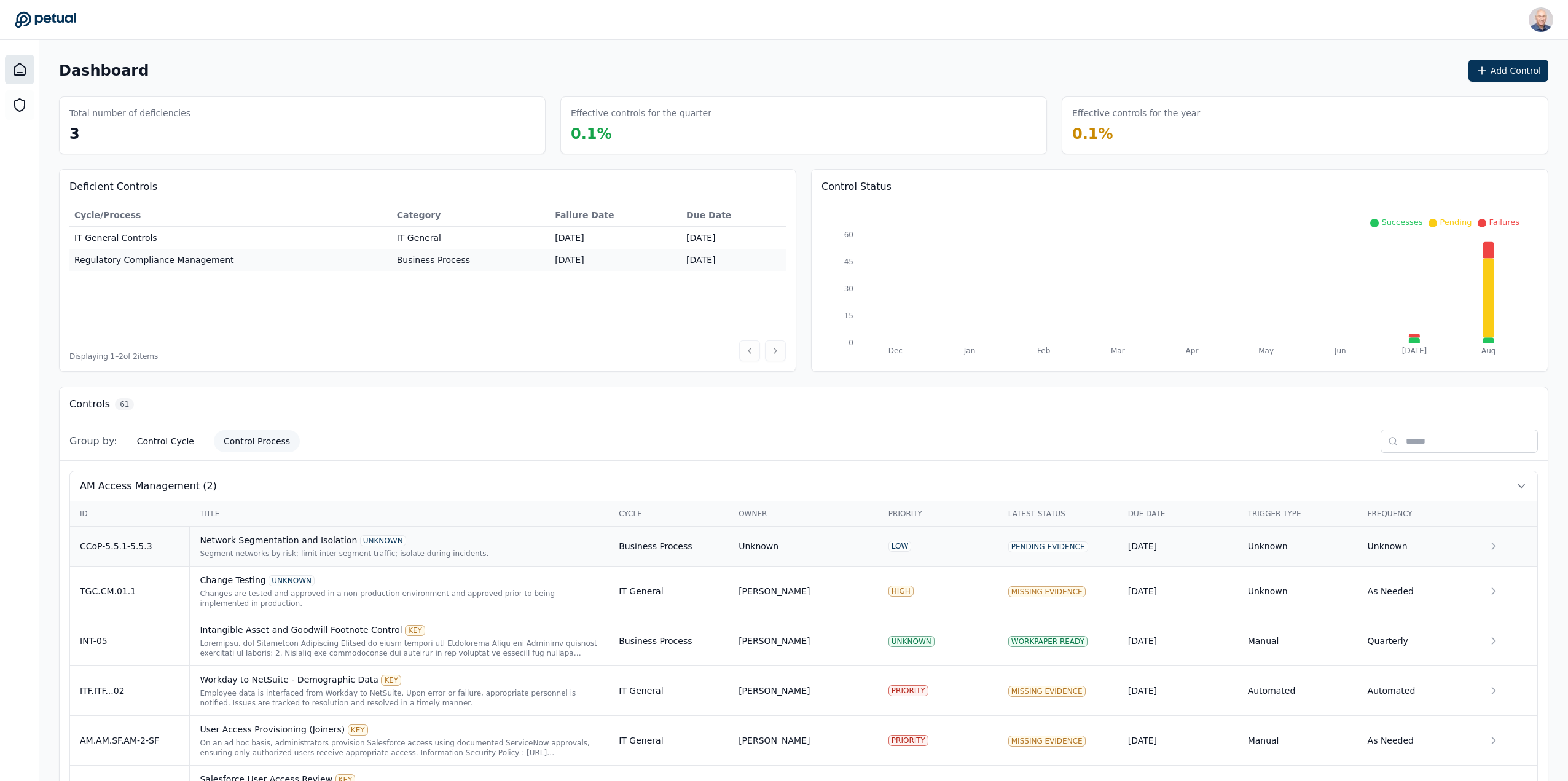
click at [229, 543] on div "Network Segmentation and Isolation UNKNOWN" at bounding box center [399, 540] width 399 height 13
